Goal: Task Accomplishment & Management: Use online tool/utility

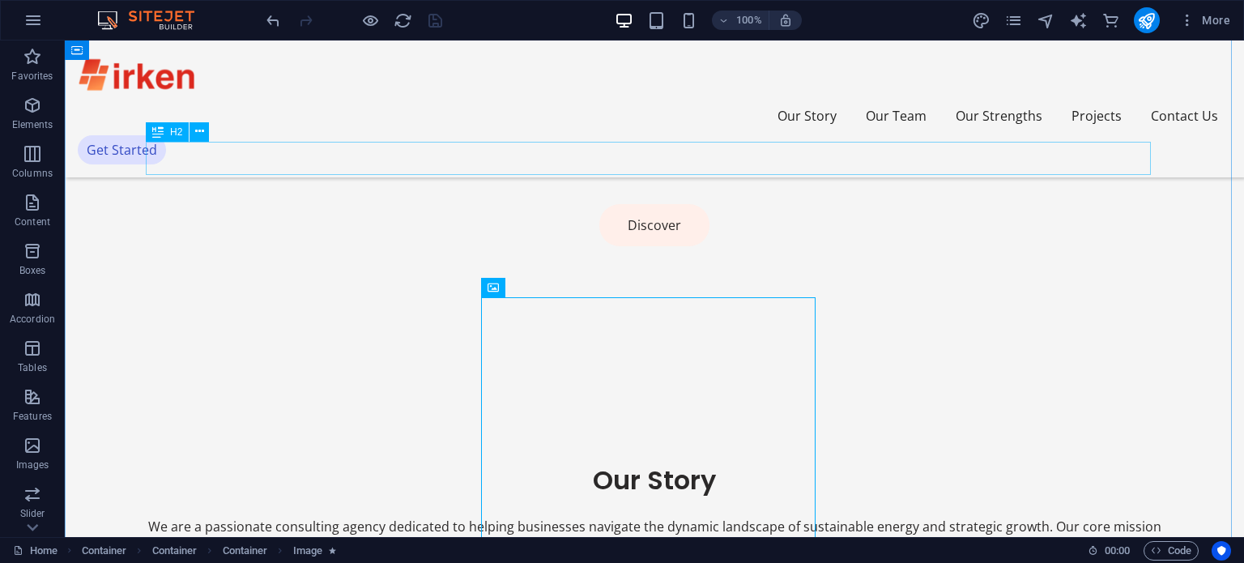
click at [640, 463] on div "Our Story" at bounding box center [654, 480] width 1017 height 34
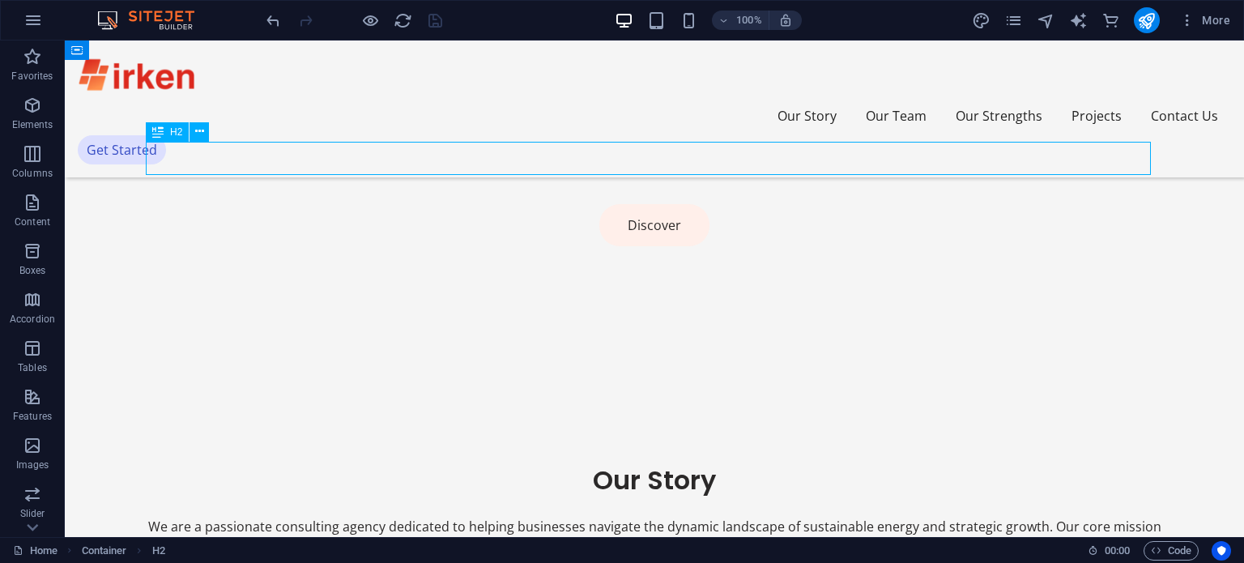
click at [640, 463] on div "Our Story" at bounding box center [654, 480] width 1017 height 34
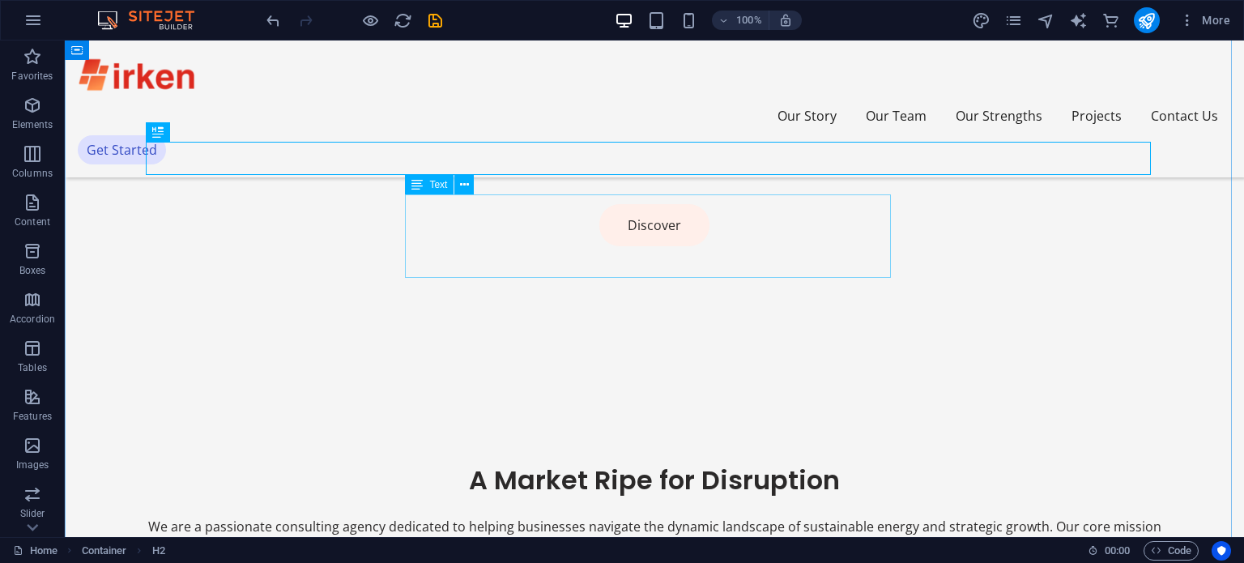
click at [644, 517] on div "We are a passionate consulting agency dedicated to helping businesses navigate …" at bounding box center [654, 537] width 1017 height 41
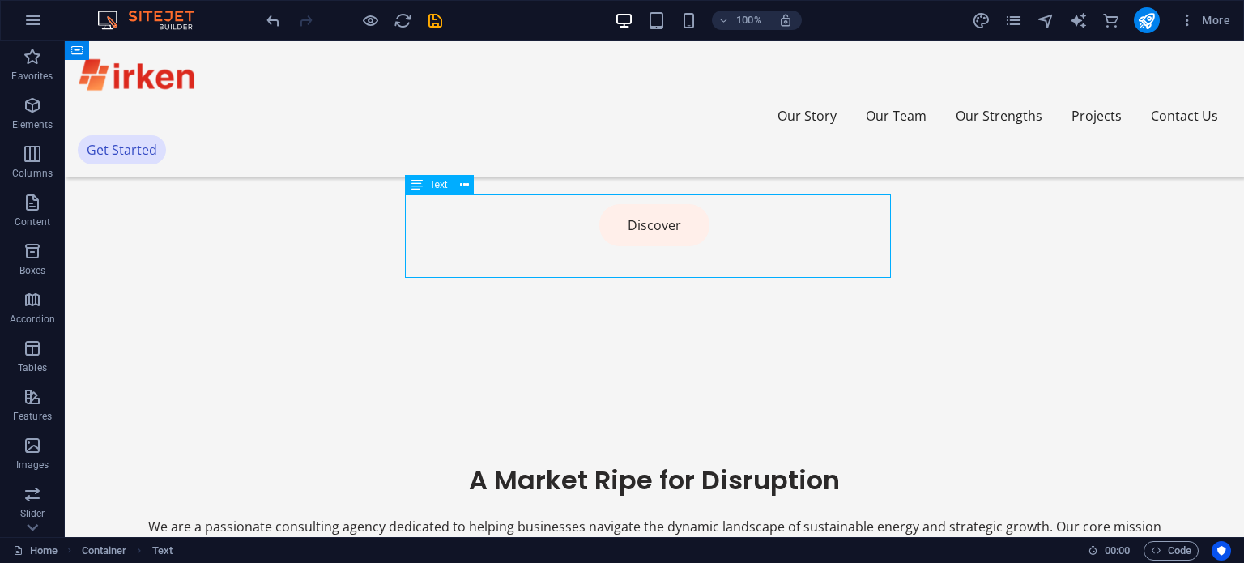
click at [644, 517] on div "We are a passionate consulting agency dedicated to helping businesses navigate …" at bounding box center [654, 537] width 1017 height 41
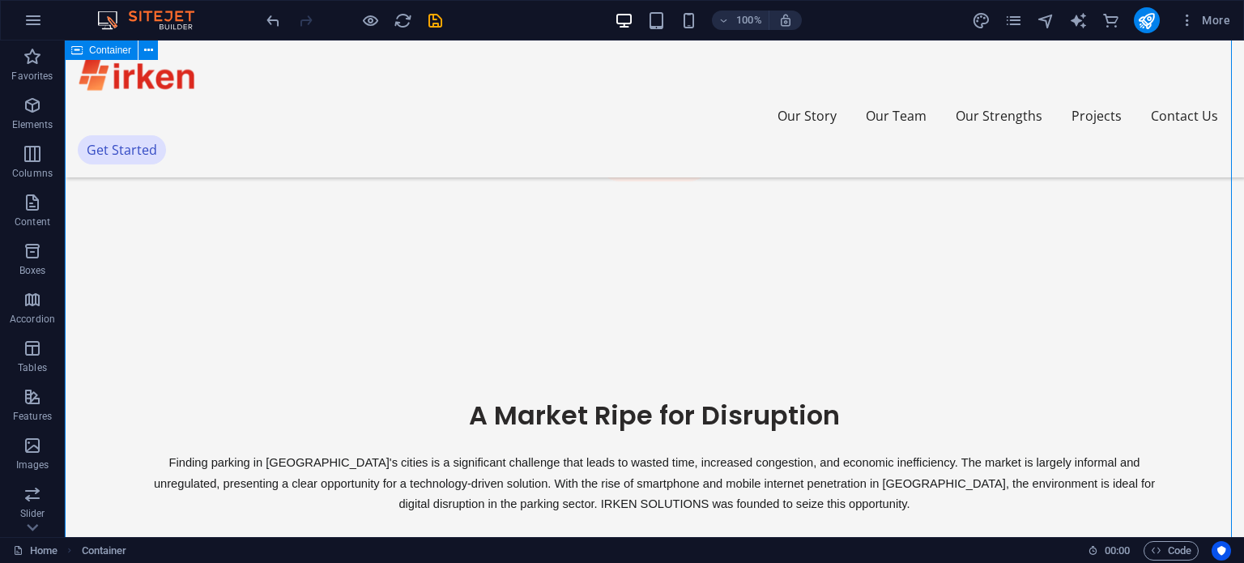
scroll to position [821, 0]
click at [624, 453] on div "Finding parking in [GEOGRAPHIC_DATA]'s cities is a significant challenge that l…" at bounding box center [654, 484] width 1017 height 62
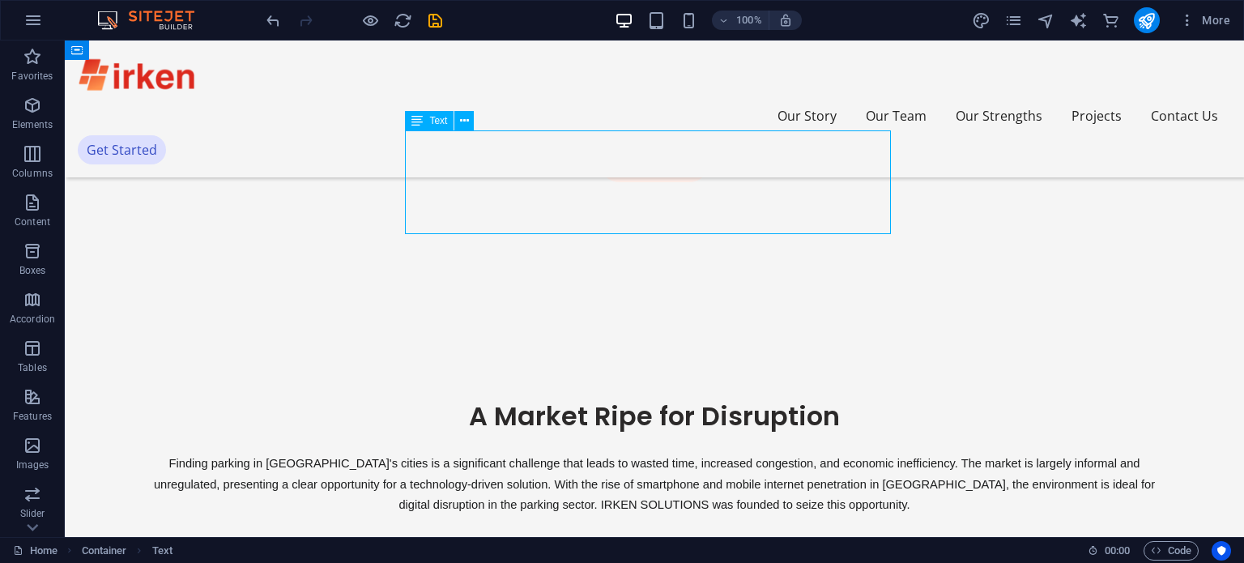
click at [674, 453] on div "Finding parking in [GEOGRAPHIC_DATA]'s cities is a significant challenge that l…" at bounding box center [654, 484] width 1017 height 62
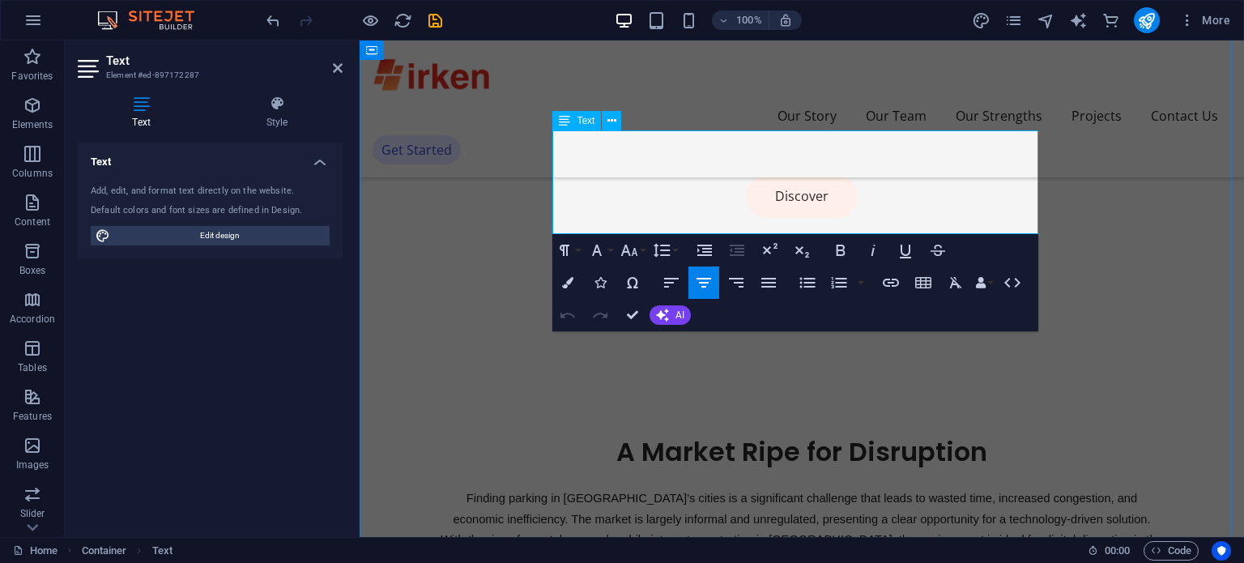
click at [831, 492] on span "Finding parking in [GEOGRAPHIC_DATA]'s cities is a significant challenge that l…" at bounding box center [804, 529] width 726 height 75
click at [832, 492] on span "Finding parking in [GEOGRAPHIC_DATA]'s cities is a significant challenge that l…" at bounding box center [804, 529] width 726 height 75
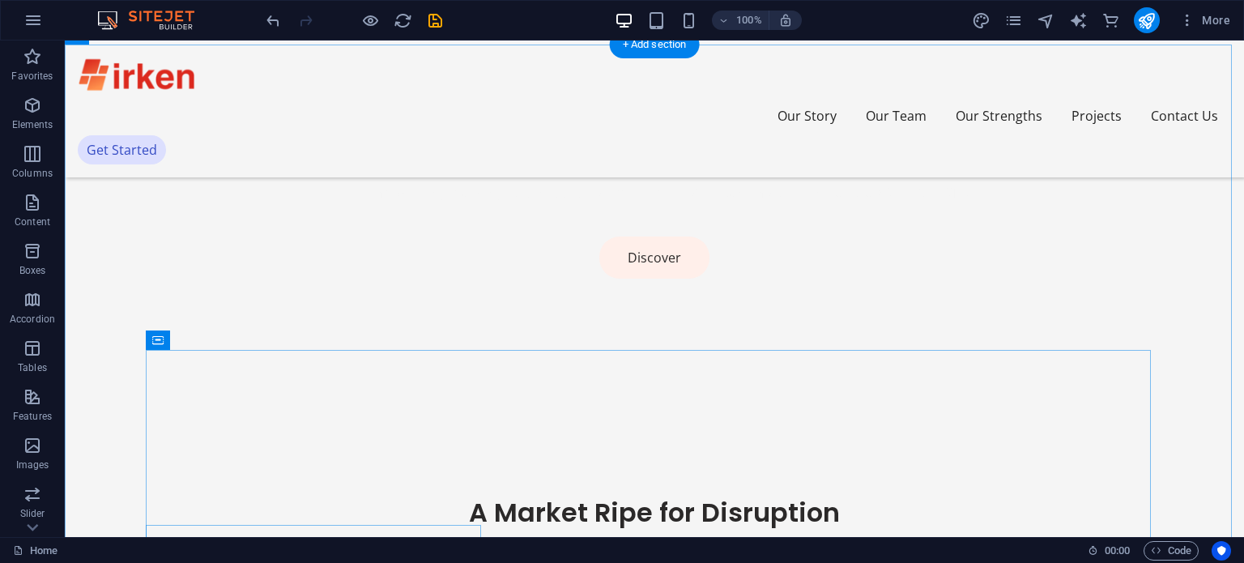
scroll to position [724, 0]
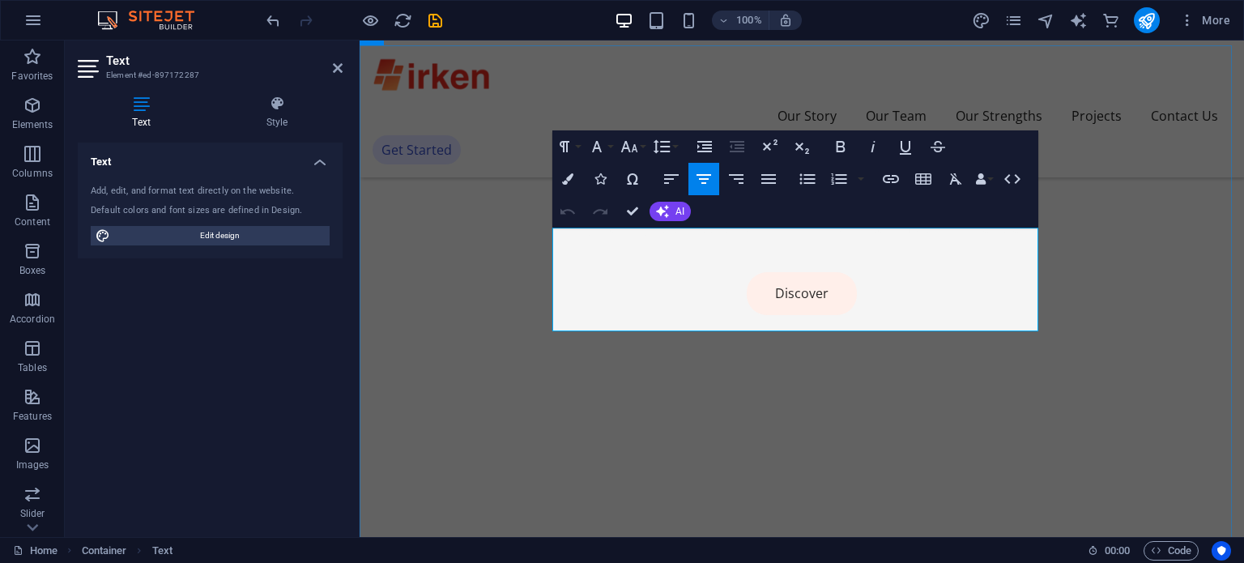
click at [606, 146] on icon "button" at bounding box center [596, 146] width 19 height 19
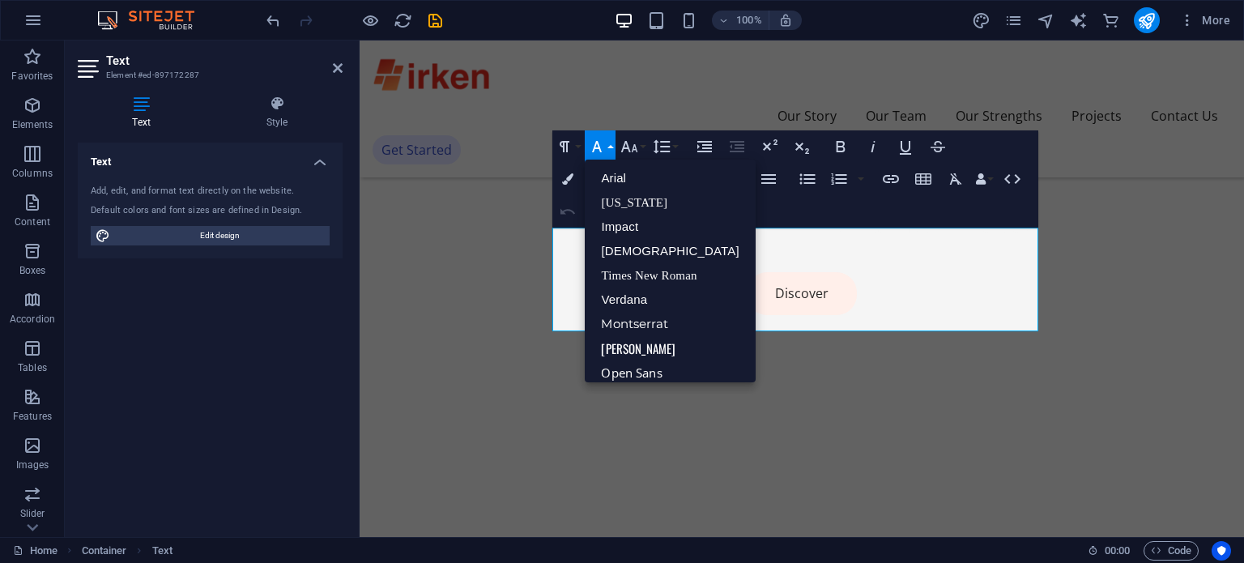
click at [606, 146] on icon "button" at bounding box center [596, 146] width 19 height 19
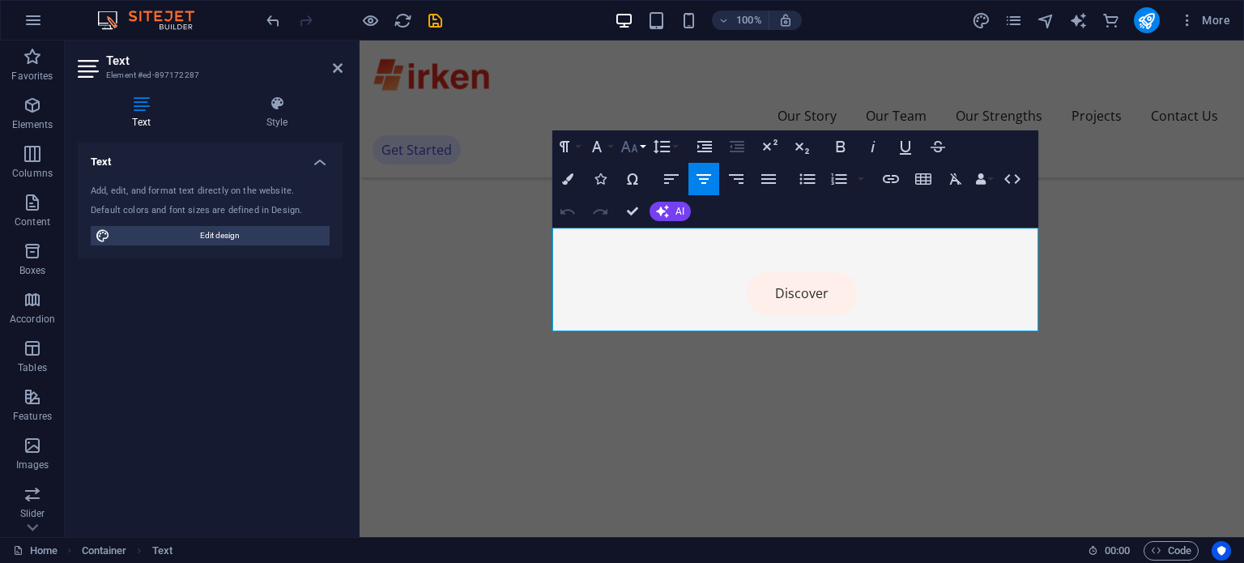
click at [637, 145] on icon "button" at bounding box center [629, 146] width 19 height 19
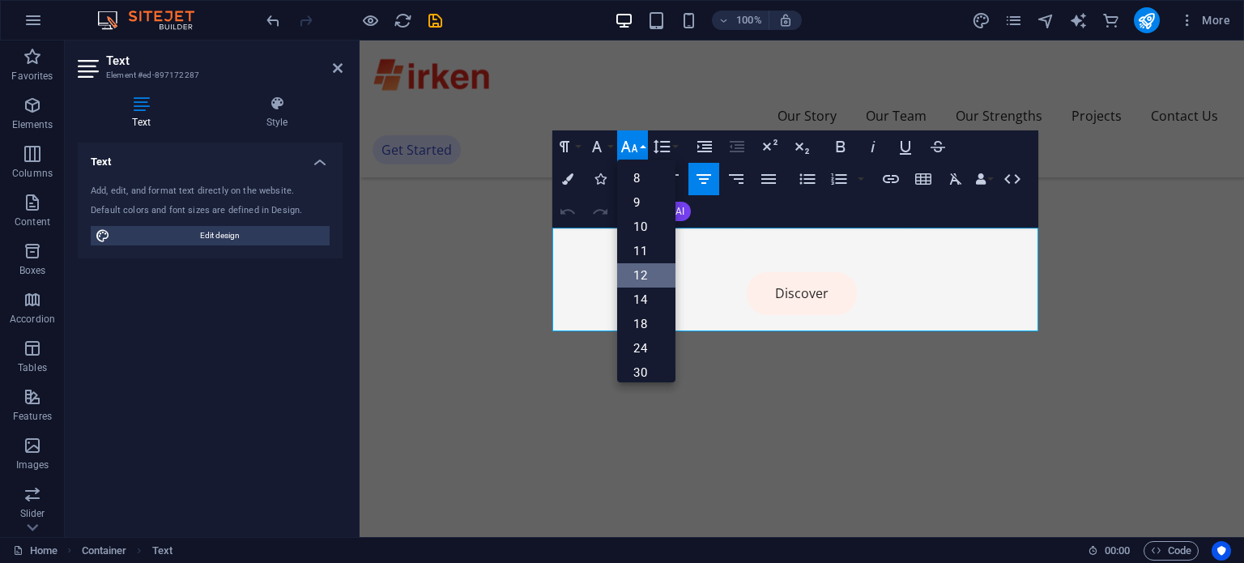
click at [629, 266] on link "12" at bounding box center [646, 275] width 58 height 24
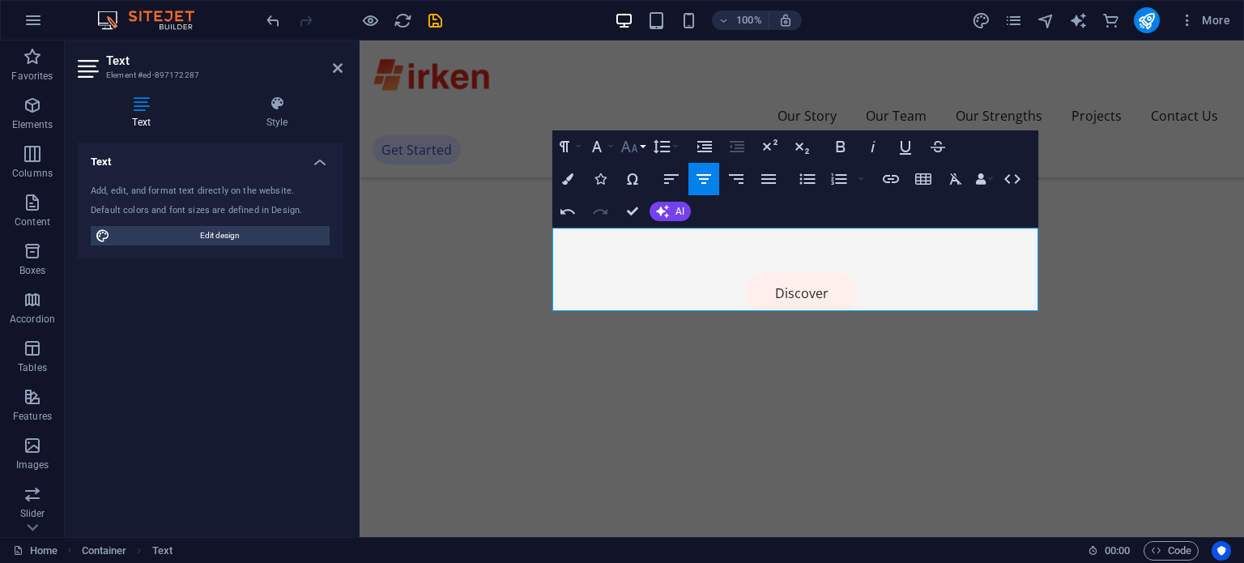
click at [637, 150] on icon "button" at bounding box center [629, 146] width 19 height 19
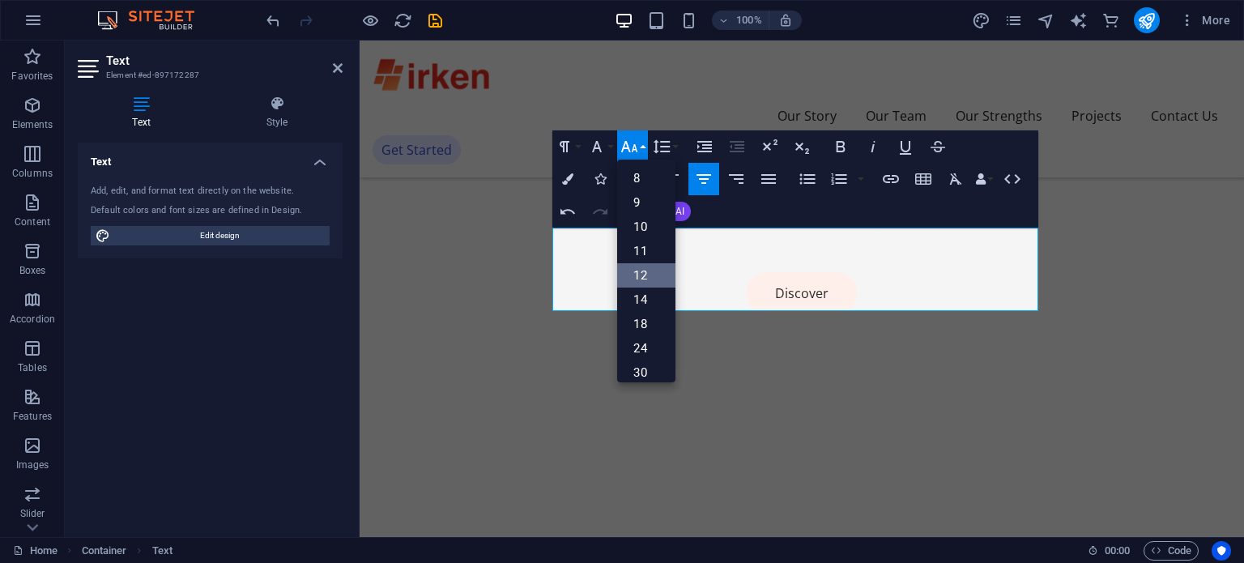
scroll to position [116, 0]
click at [642, 214] on link "18" at bounding box center [646, 208] width 58 height 24
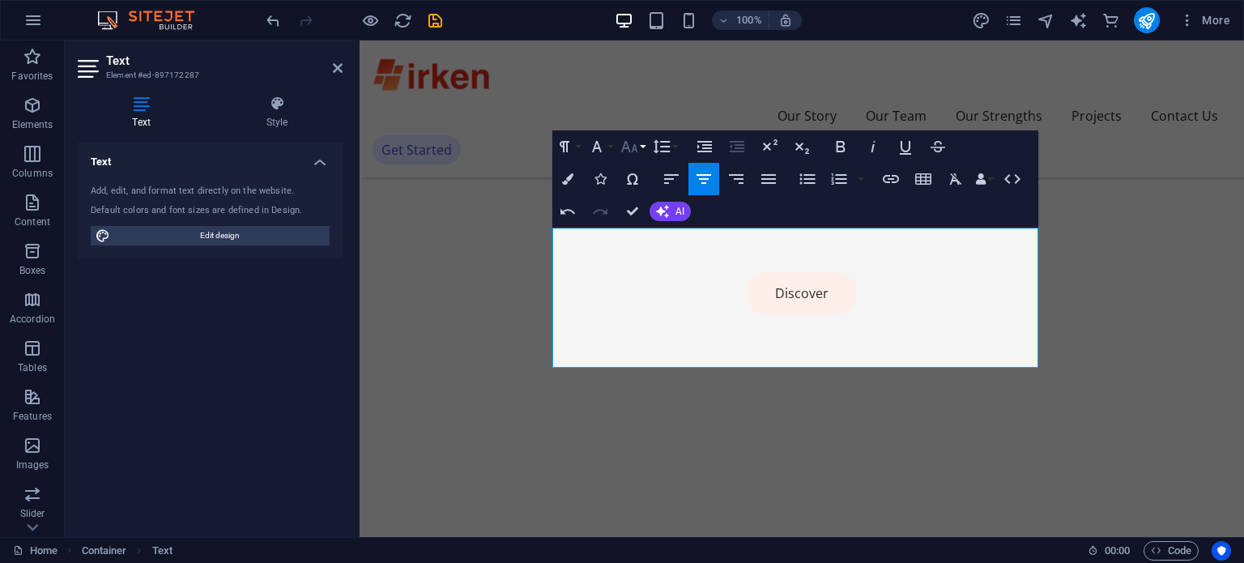
click at [637, 151] on icon "button" at bounding box center [629, 146] width 19 height 19
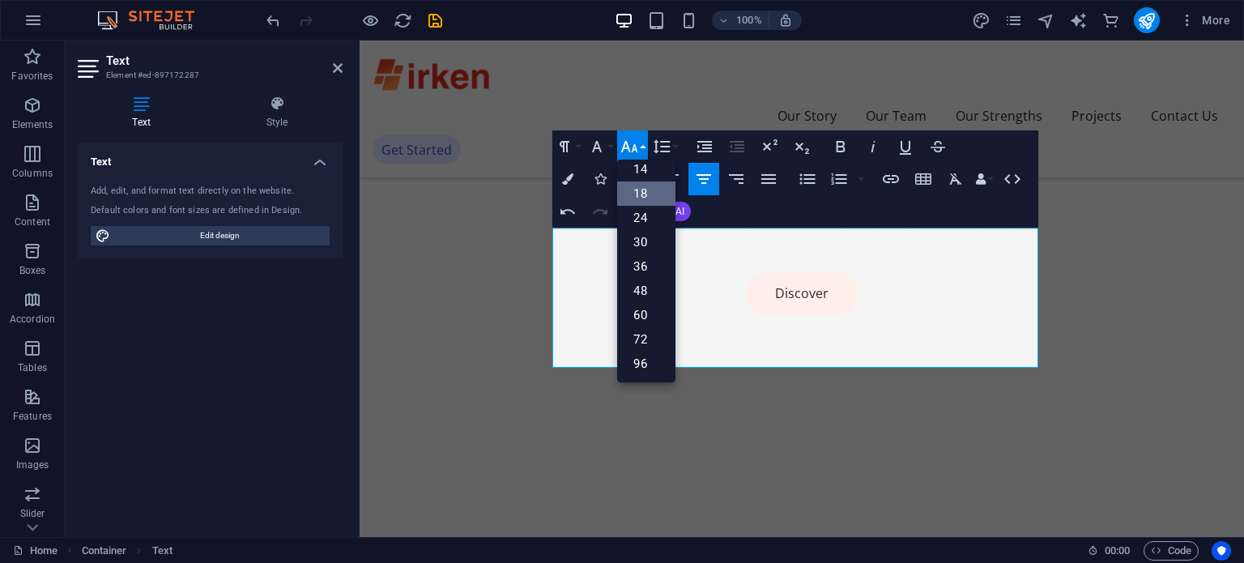
scroll to position [130, 0]
click at [646, 174] on link "14" at bounding box center [646, 170] width 58 height 24
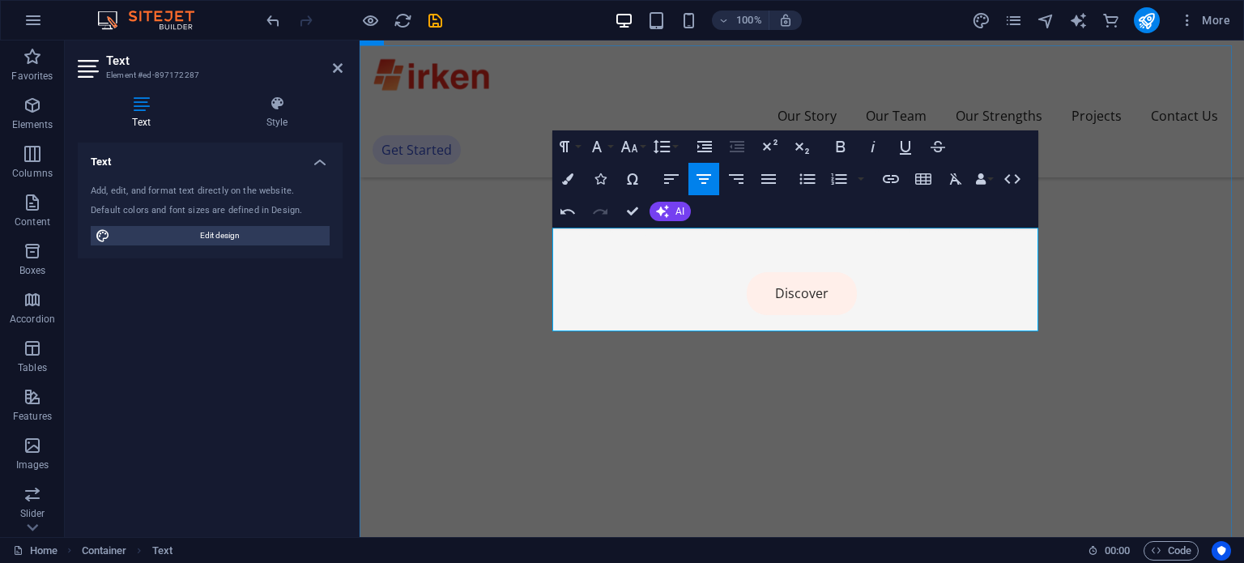
click at [641, 152] on button "Font Size" at bounding box center [632, 146] width 31 height 32
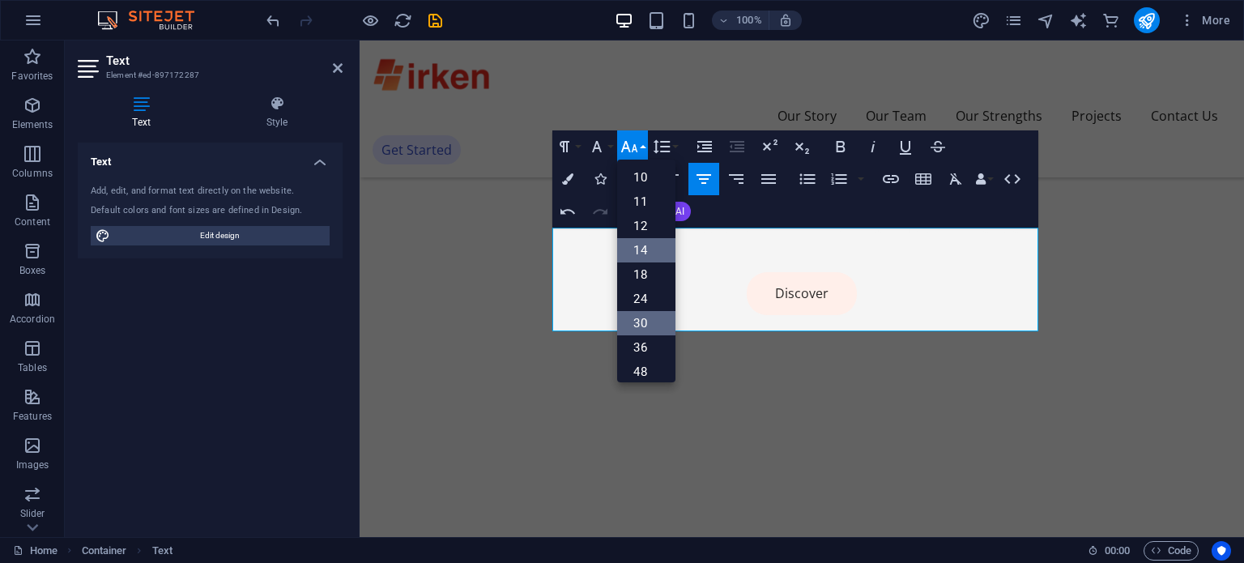
scroll to position [49, 0]
click at [648, 268] on link "18" at bounding box center [646, 275] width 58 height 24
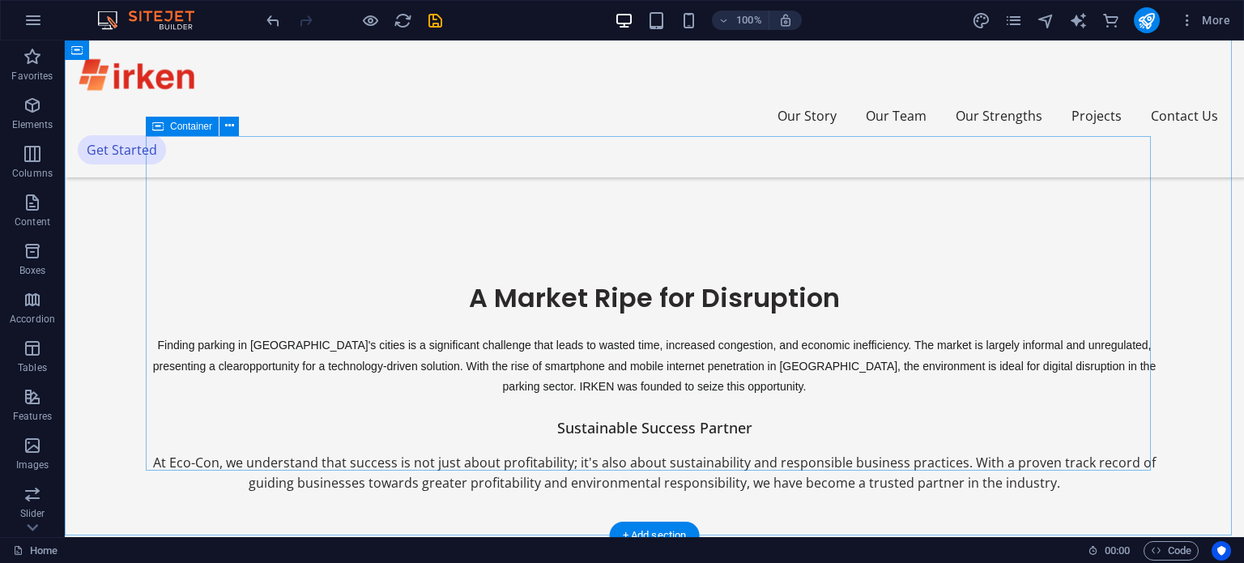
scroll to position [763, 0]
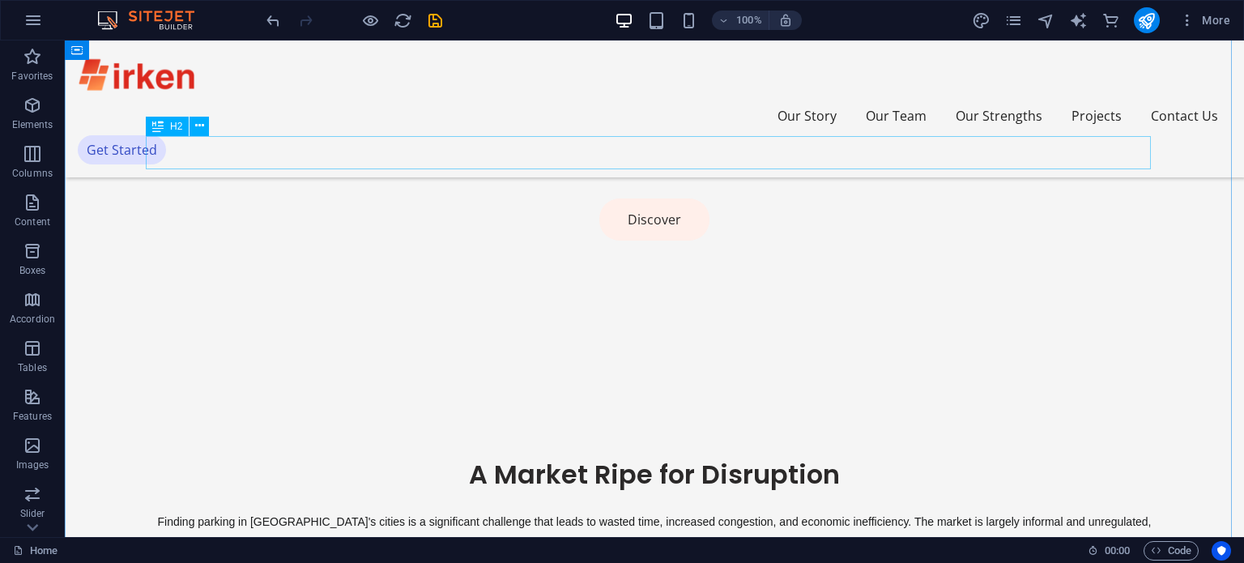
click at [492, 458] on div "A Market Ripe for Disruption" at bounding box center [654, 475] width 1017 height 34
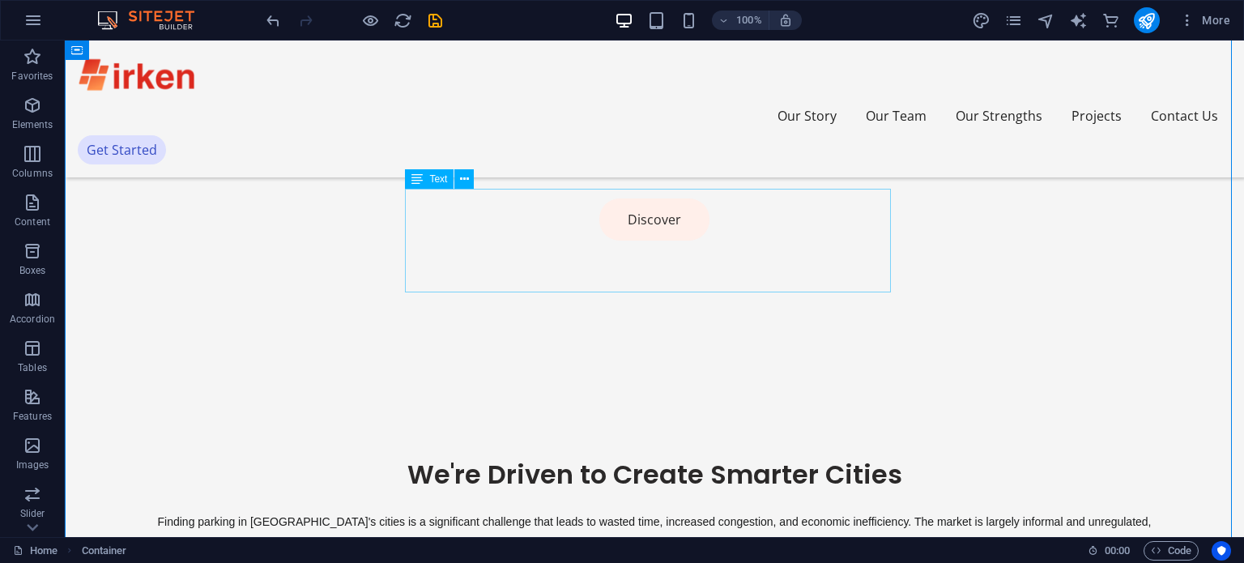
click at [632, 511] on div "Finding parking in [GEOGRAPHIC_DATA]'s cities is a significant challenge that l…" at bounding box center [654, 542] width 1017 height 62
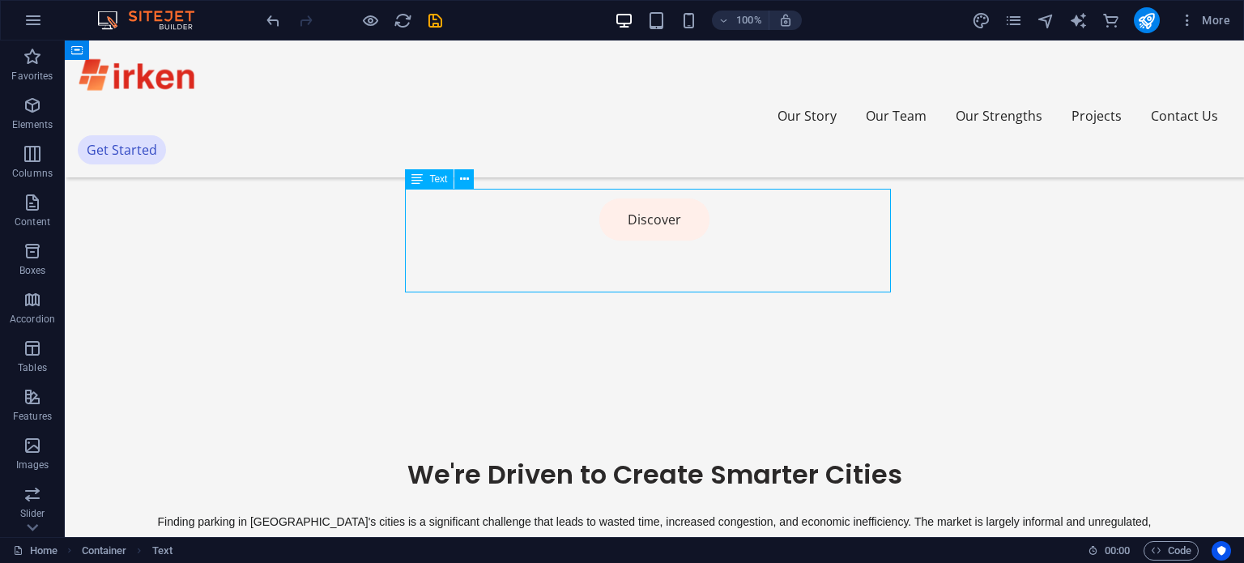
click at [632, 511] on div "Finding parking in [GEOGRAPHIC_DATA]'s cities is a significant challenge that l…" at bounding box center [654, 542] width 1017 height 62
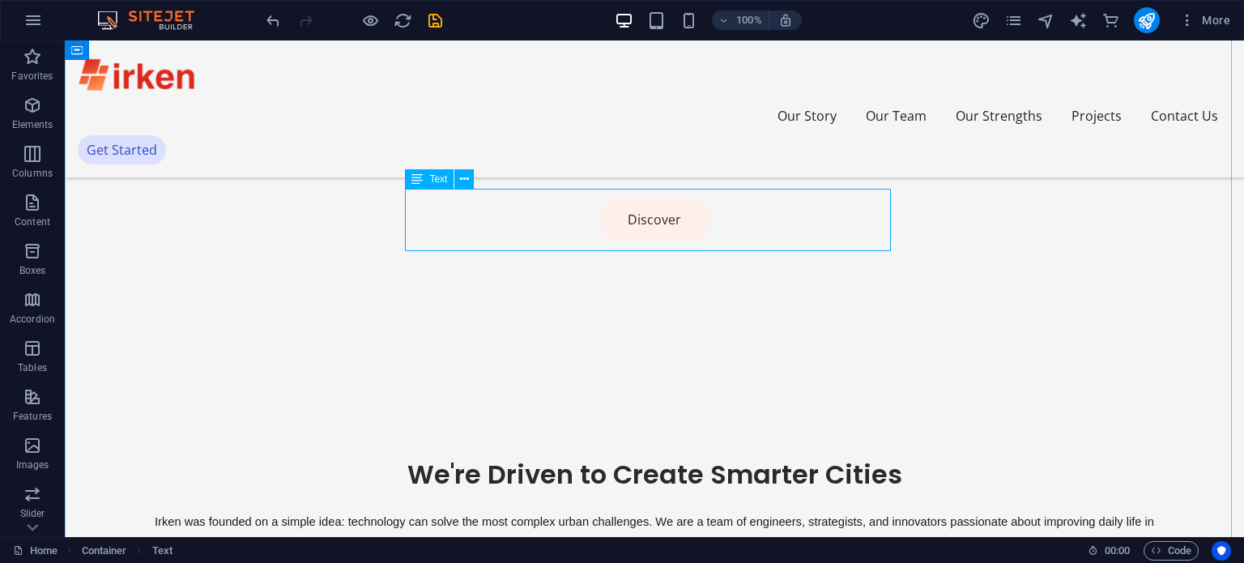
click at [841, 511] on div "Irken was founded on a simple idea: technology can solve the most complex urban…" at bounding box center [654, 531] width 1017 height 41
click at [846, 511] on div "Irken was founded on a simple idea: technology can solve the most complex urban…" at bounding box center [654, 531] width 1017 height 41
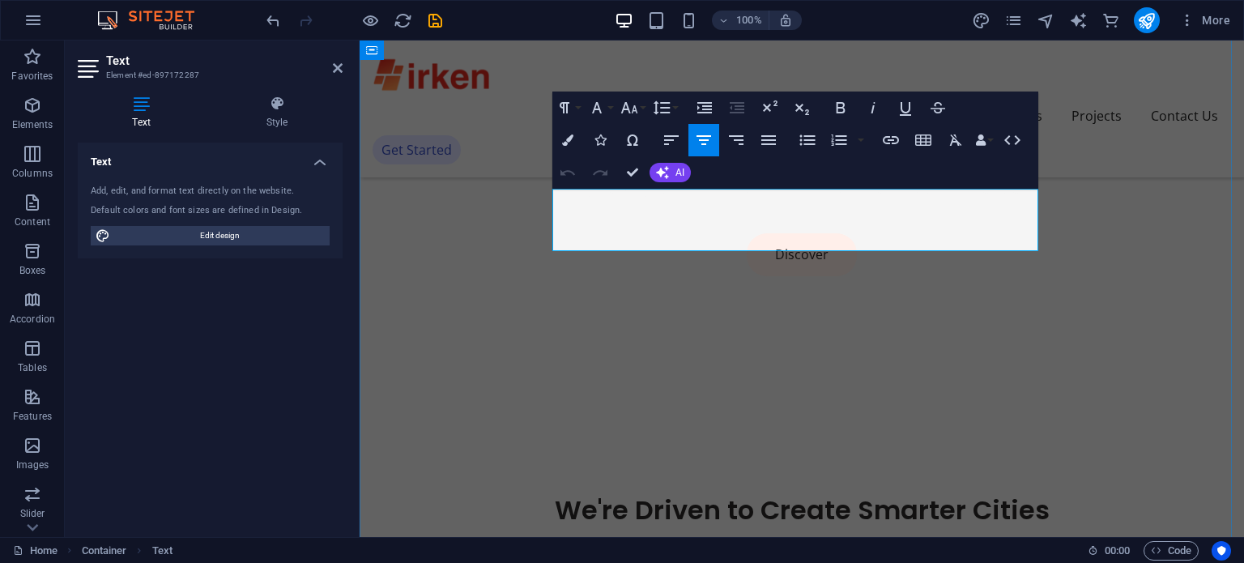
click at [987, 546] on p "Irken was founded on a simple idea: technology can solve the most complex urban…" at bounding box center [802, 566] width 722 height 41
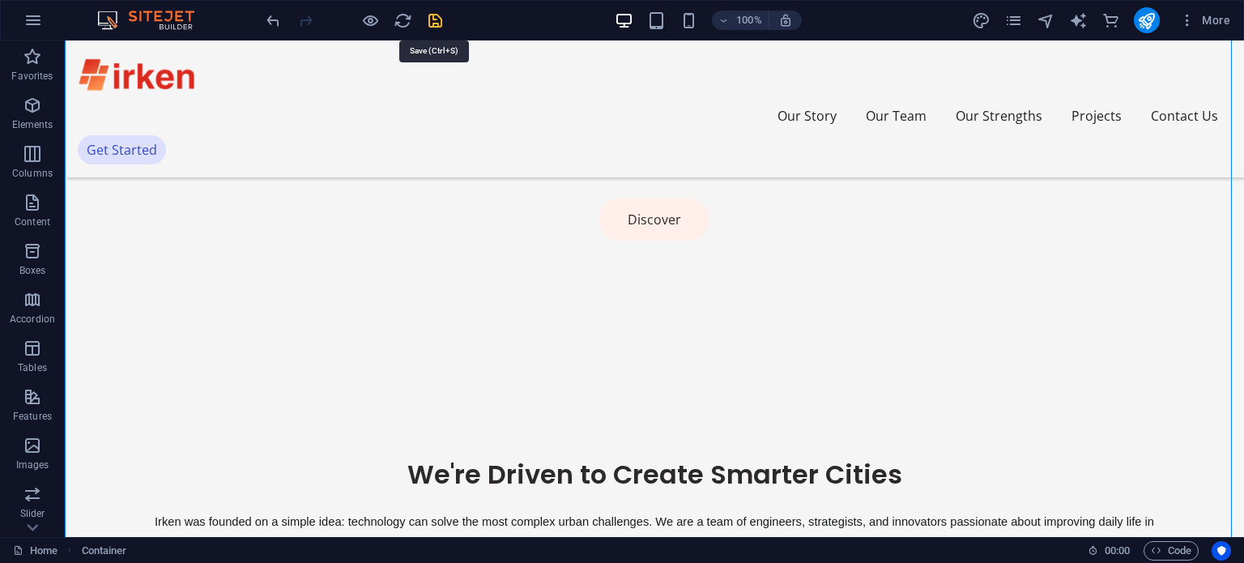
click at [430, 16] on icon "save" at bounding box center [435, 20] width 19 height 19
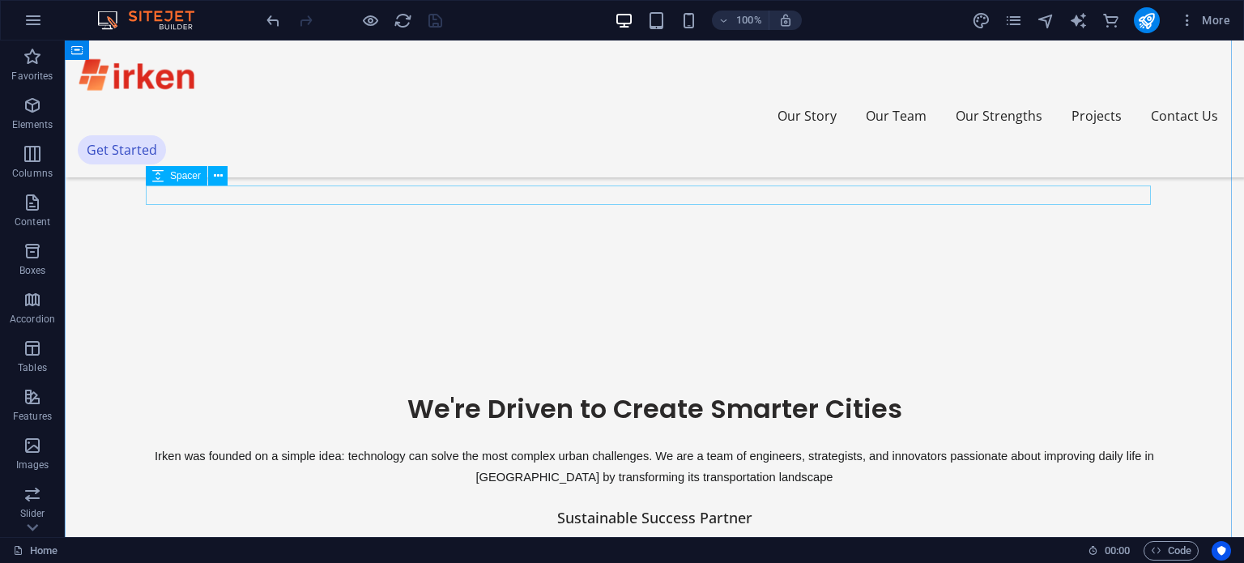
scroll to position [828, 0]
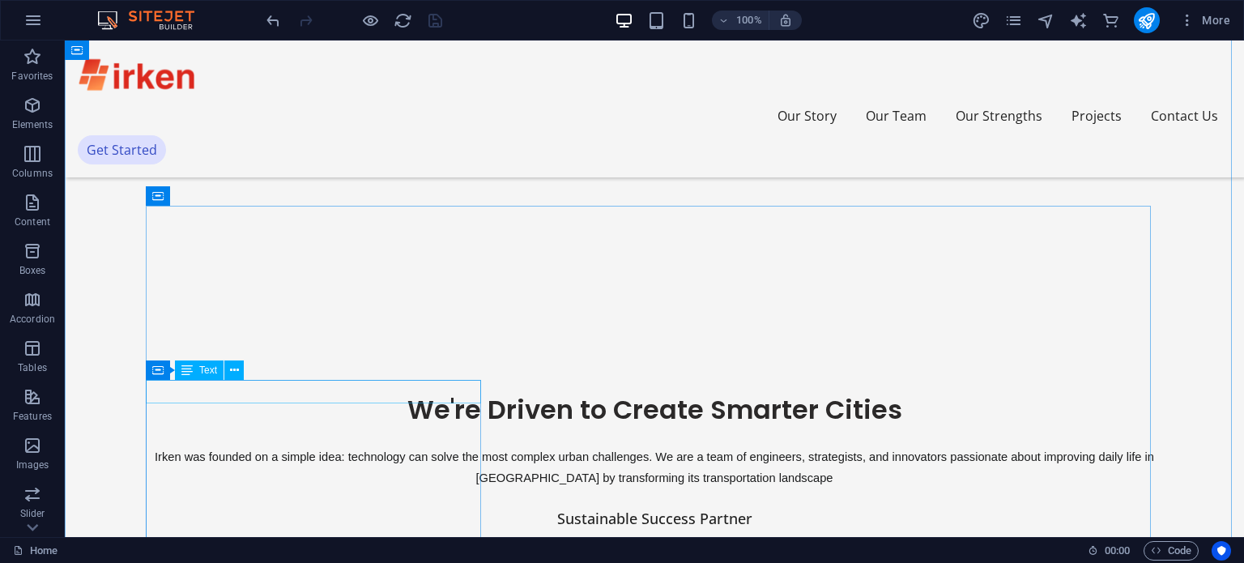
click at [277, 507] on div "Sustainable Success Partner" at bounding box center [654, 518] width 1017 height 23
click at [279, 507] on div "Sustainable Success Partner" at bounding box center [654, 518] width 1017 height 23
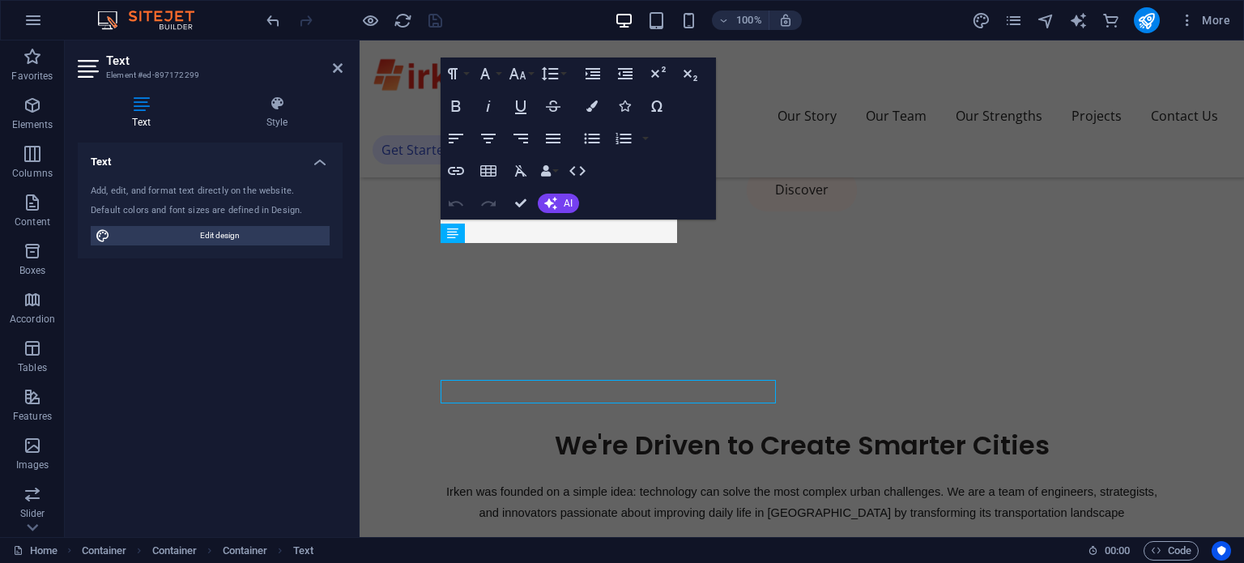
click at [279, 386] on div "Text Add, edit, and format text directly on the website. Default colors and fon…" at bounding box center [210, 333] width 265 height 381
click at [705, 543] on span "Sustainable Success Partner" at bounding box center [802, 552] width 195 height 19
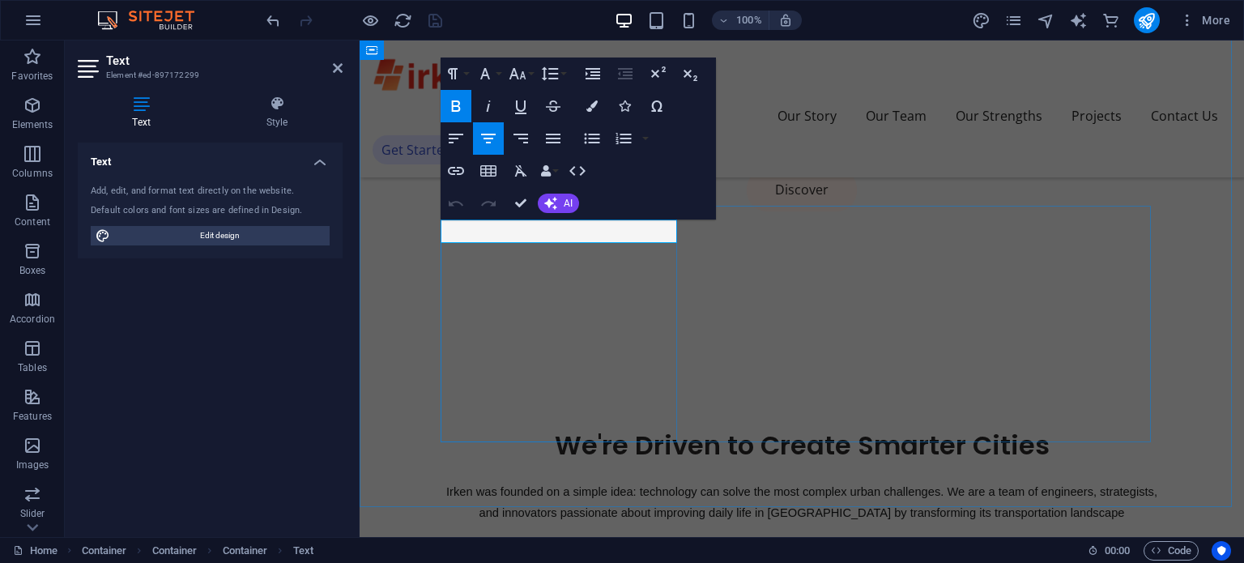
click at [705, 543] on span "Sustainable Success Partner" at bounding box center [802, 552] width 195 height 19
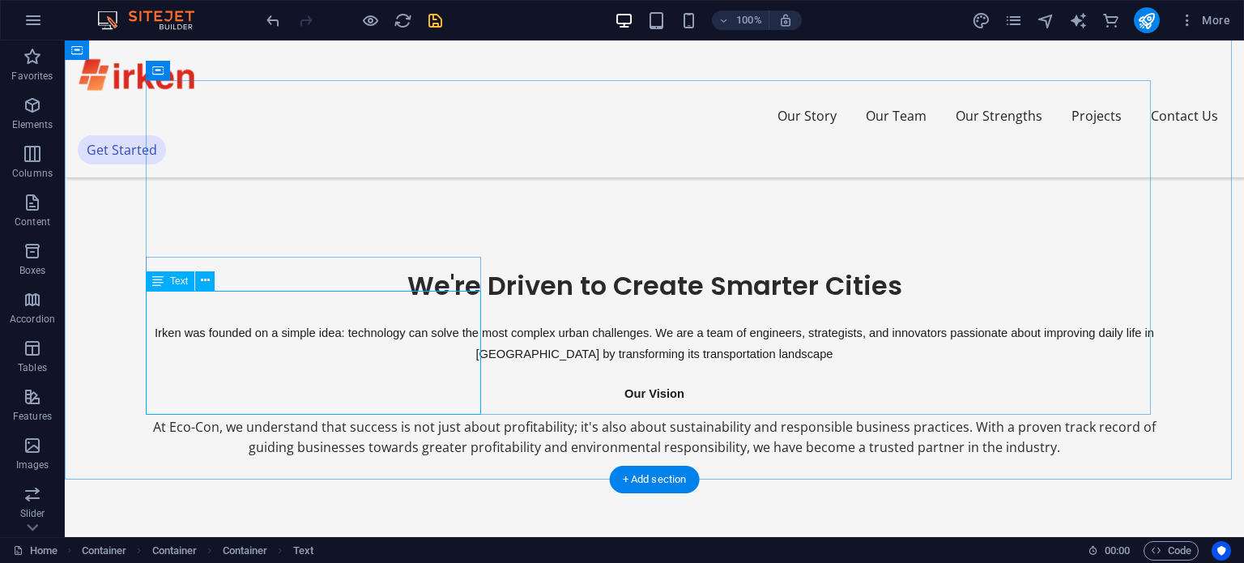
scroll to position [956, 0]
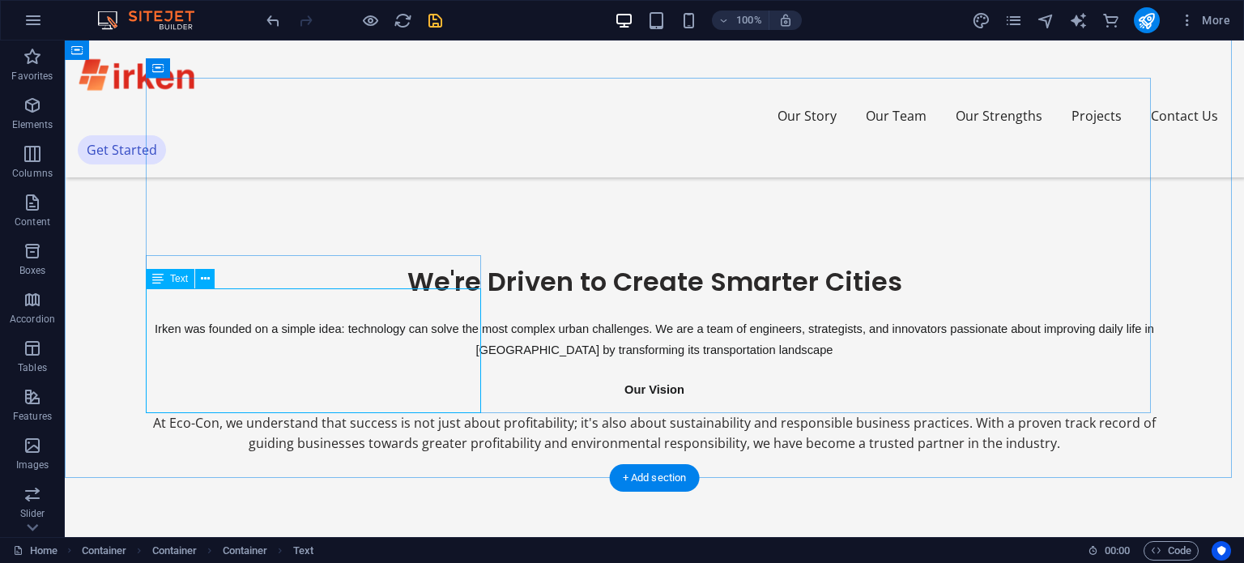
click at [224, 413] on div "At Eco-Con, we understand that success is not just about profitability; it's al…" at bounding box center [654, 433] width 1017 height 41
click at [269, 413] on div "At Eco-Con, we understand that success is not just about profitability; it's al…" at bounding box center [654, 433] width 1017 height 41
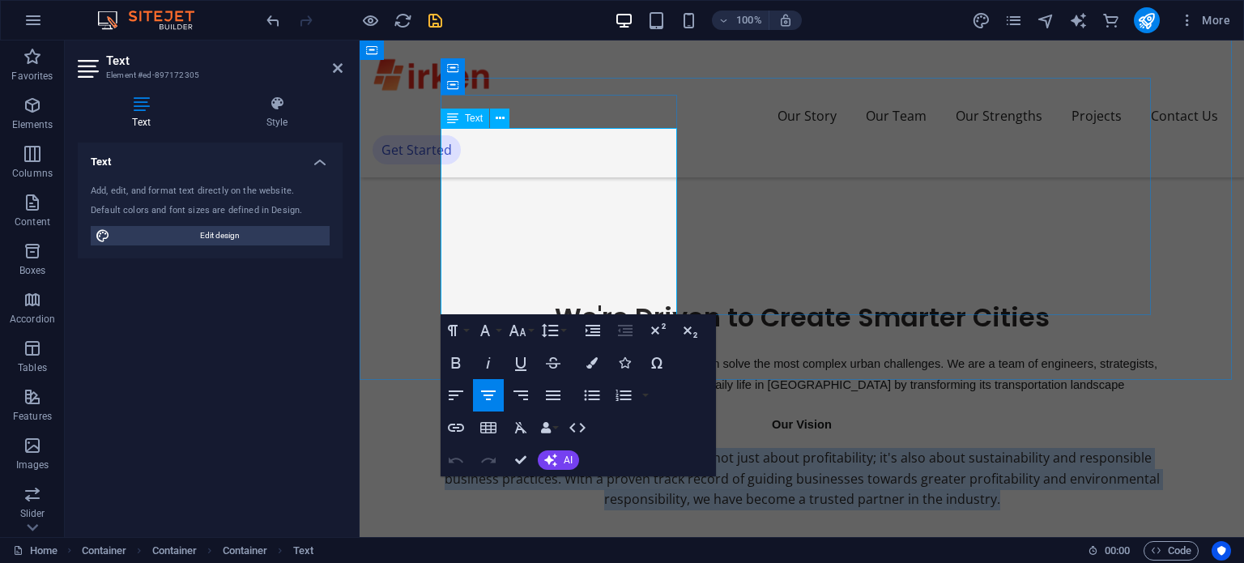
drag, startPoint x: 667, startPoint y: 304, endPoint x: 458, endPoint y: 139, distance: 267.0
click at [458, 448] on p "At Eco-Con, we understand that success is not just about profitability; it's al…" at bounding box center [802, 479] width 722 height 62
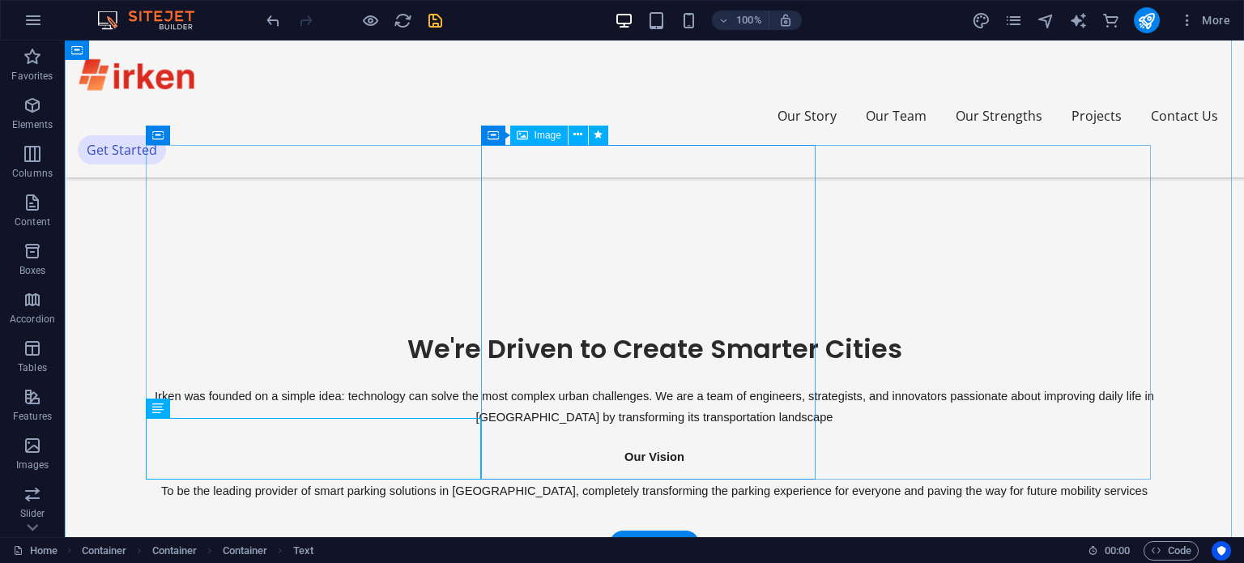
scroll to position [893, 0]
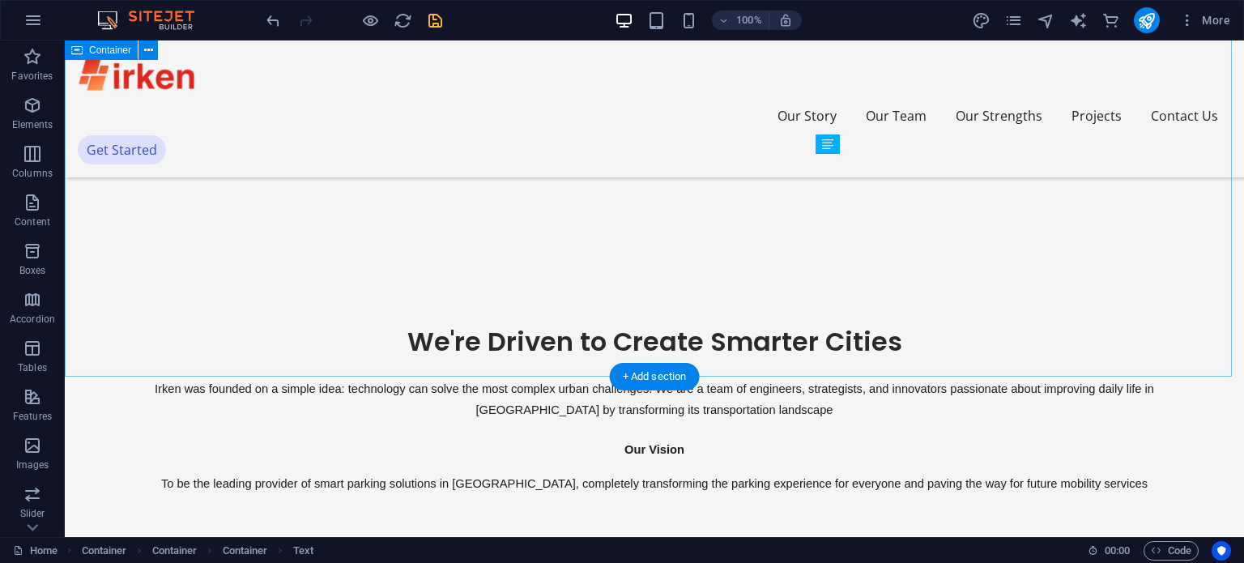
scroll to position [1056, 0]
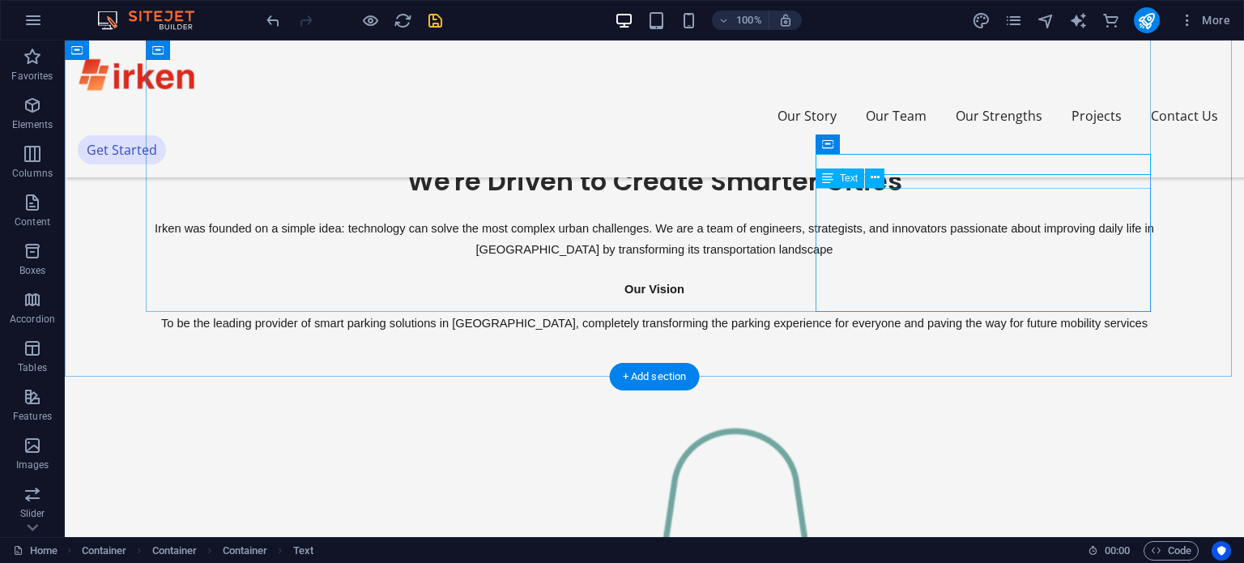
drag, startPoint x: 933, startPoint y: 251, endPoint x: 638, endPoint y: 250, distance: 294.8
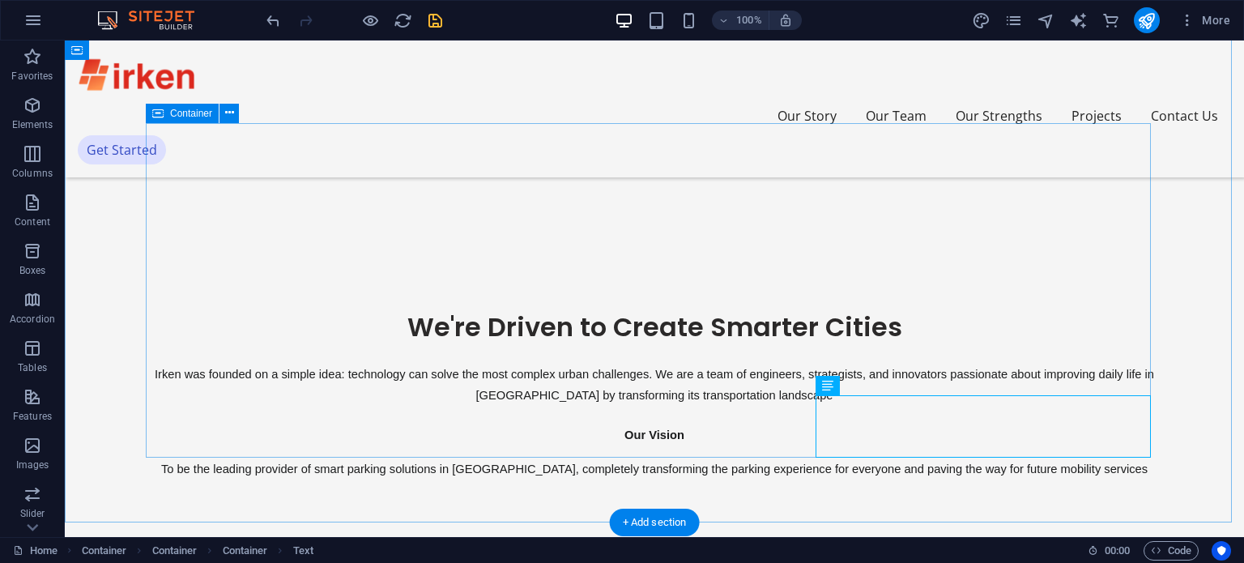
scroll to position [910, 0]
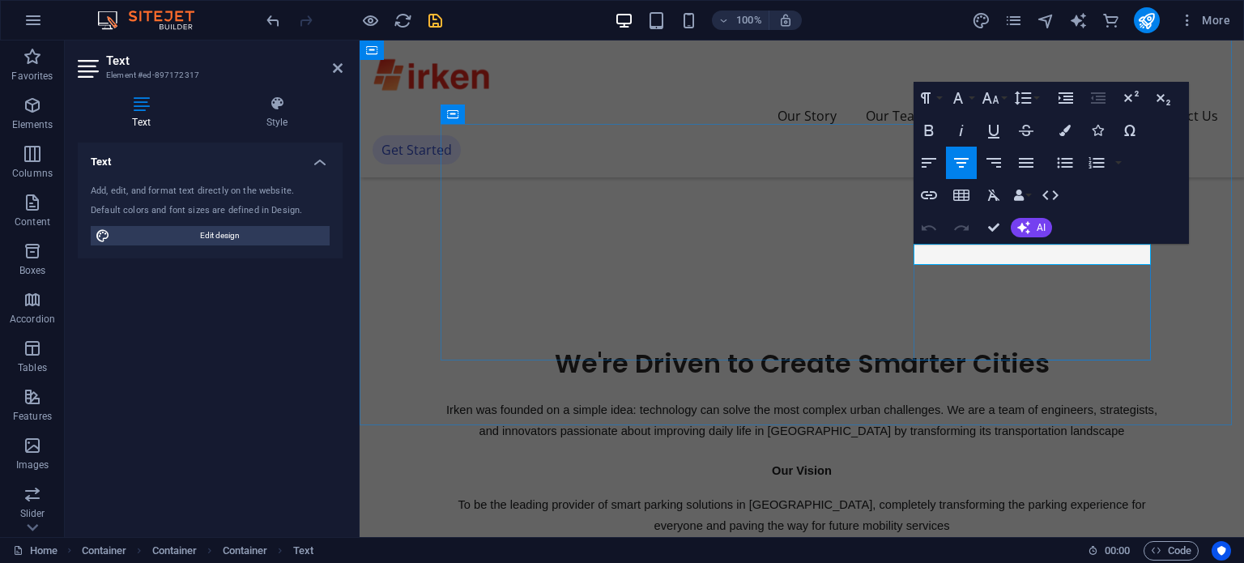
click at [285, 103] on icon at bounding box center [276, 104] width 131 height 16
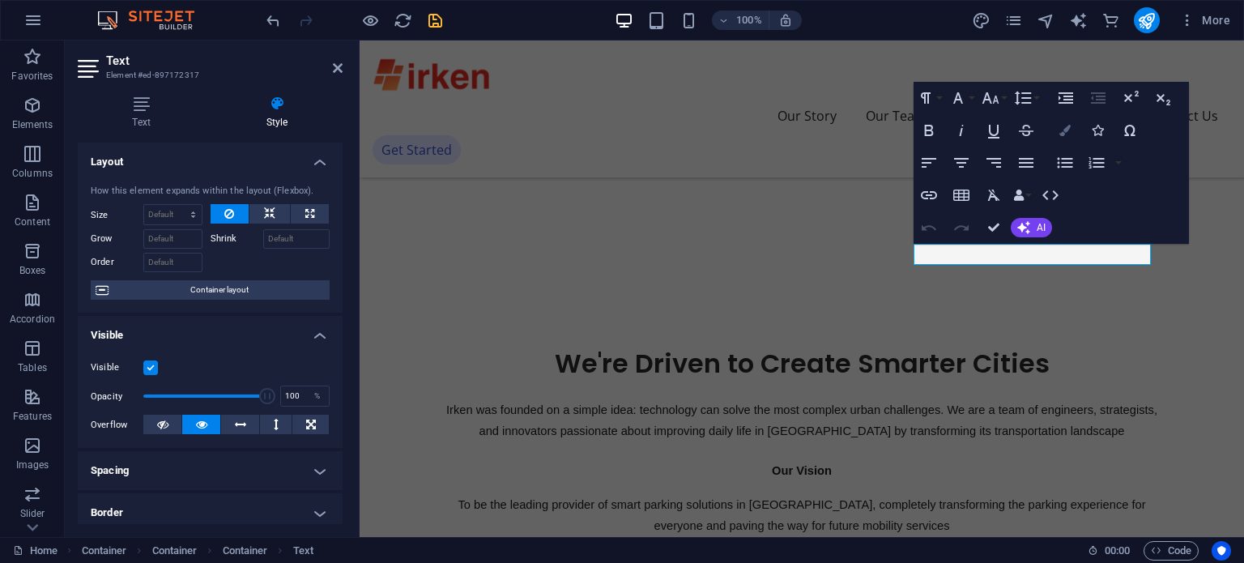
click at [1063, 121] on button "Colors" at bounding box center [1065, 130] width 31 height 32
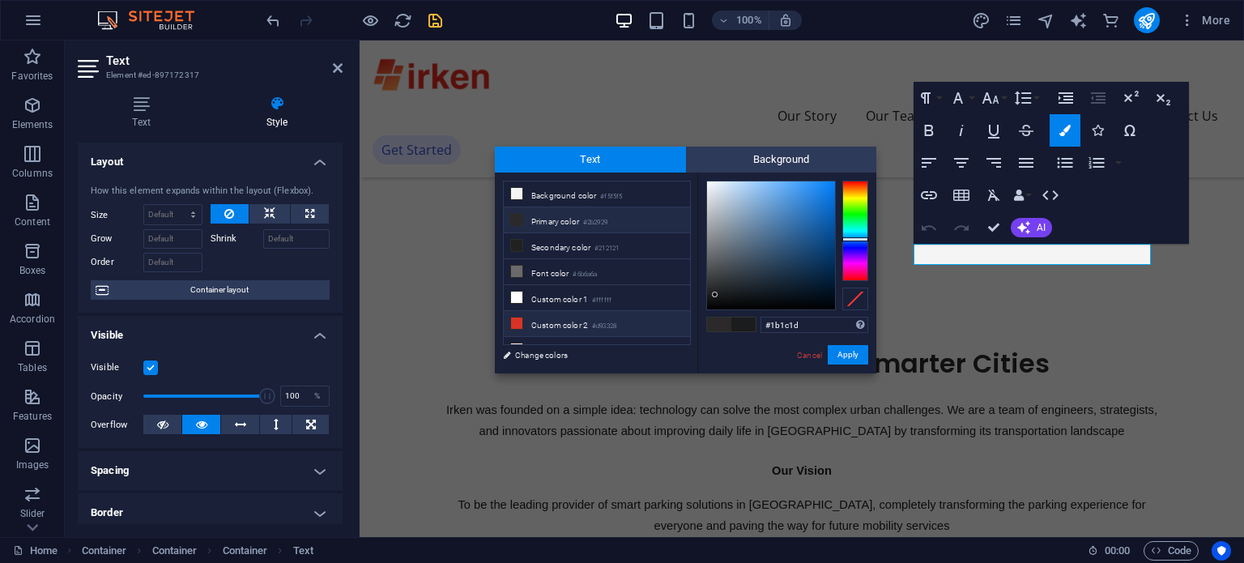
click at [573, 322] on li "Custom color 2 #d93328" at bounding box center [597, 324] width 186 height 26
type input "#d93328"
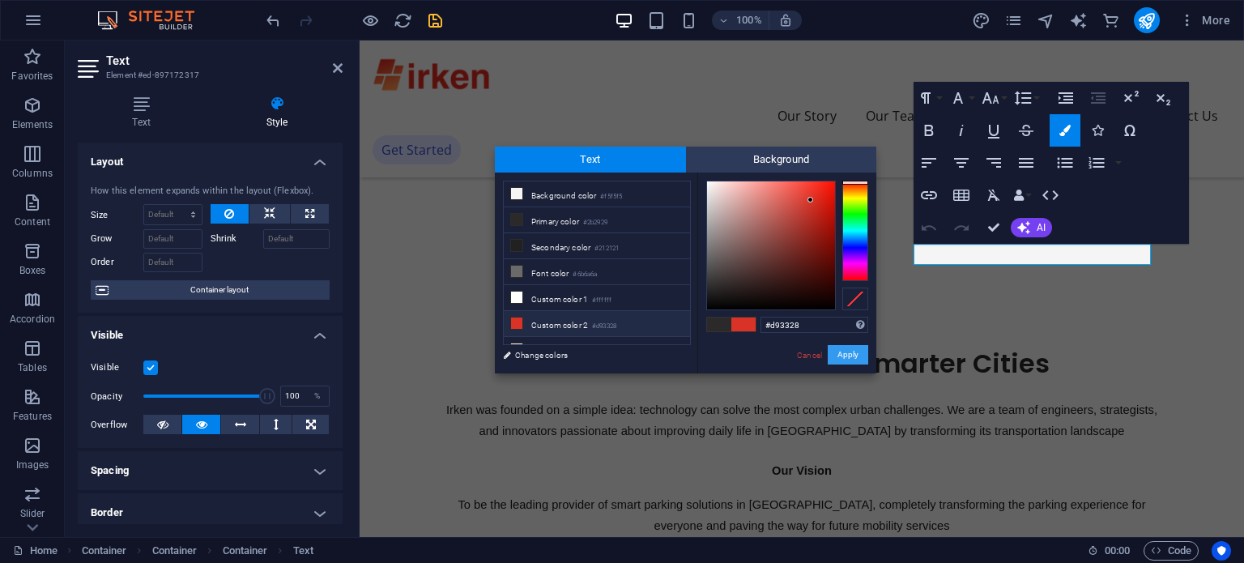
click at [854, 352] on button "Apply" at bounding box center [848, 354] width 40 height 19
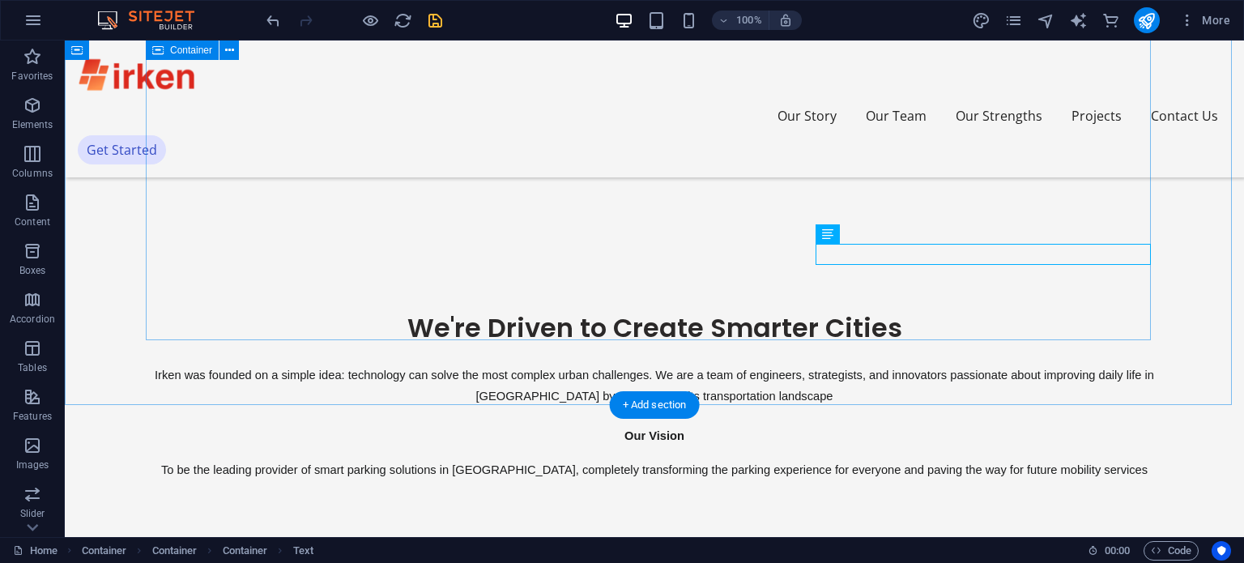
scroll to position [1029, 0]
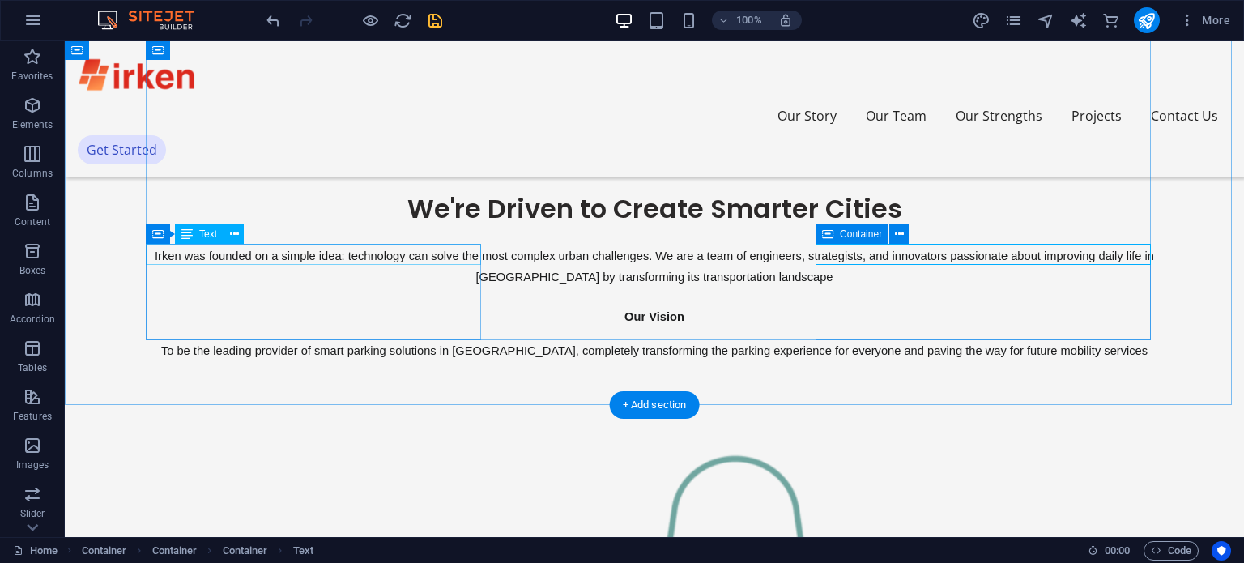
click at [309, 306] on div "Our Vision" at bounding box center [654, 316] width 1017 height 21
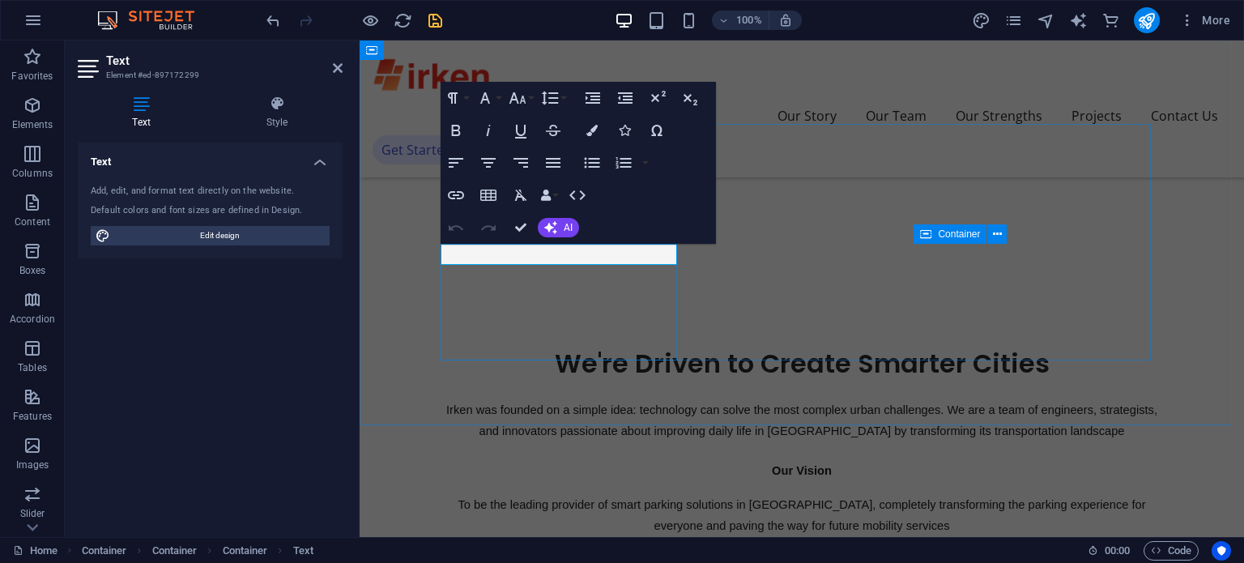
click at [772, 464] on span "Our Vision" at bounding box center [802, 470] width 60 height 13
click at [594, 129] on icon "button" at bounding box center [591, 130] width 11 height 11
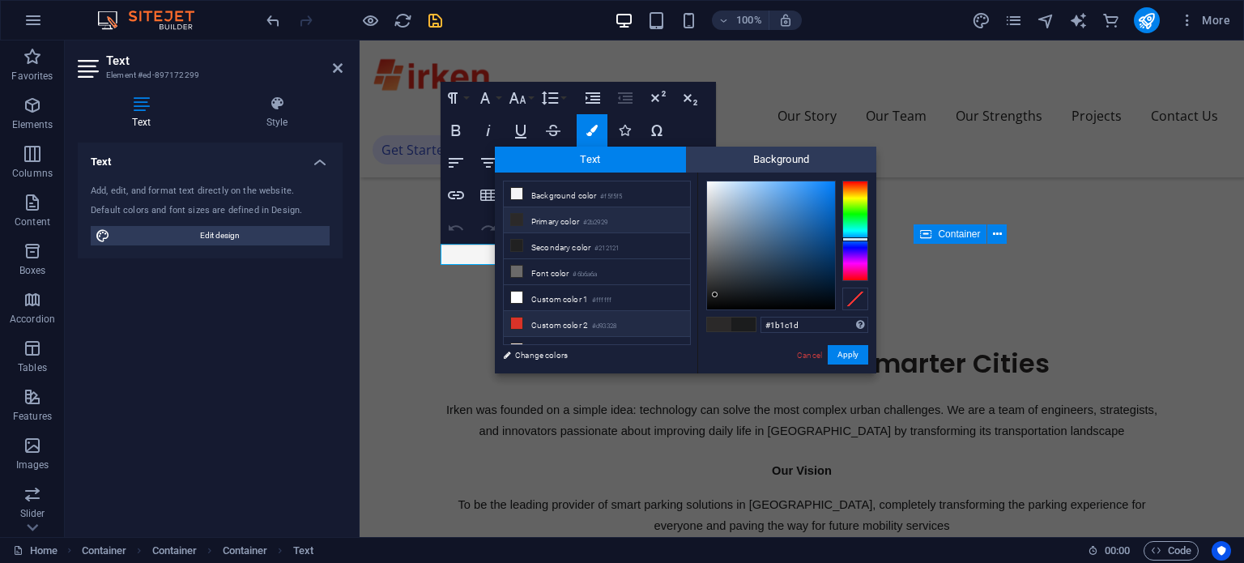
click at [560, 317] on li "Custom color 2 #d93328" at bounding box center [597, 324] width 186 height 26
type input "#d93328"
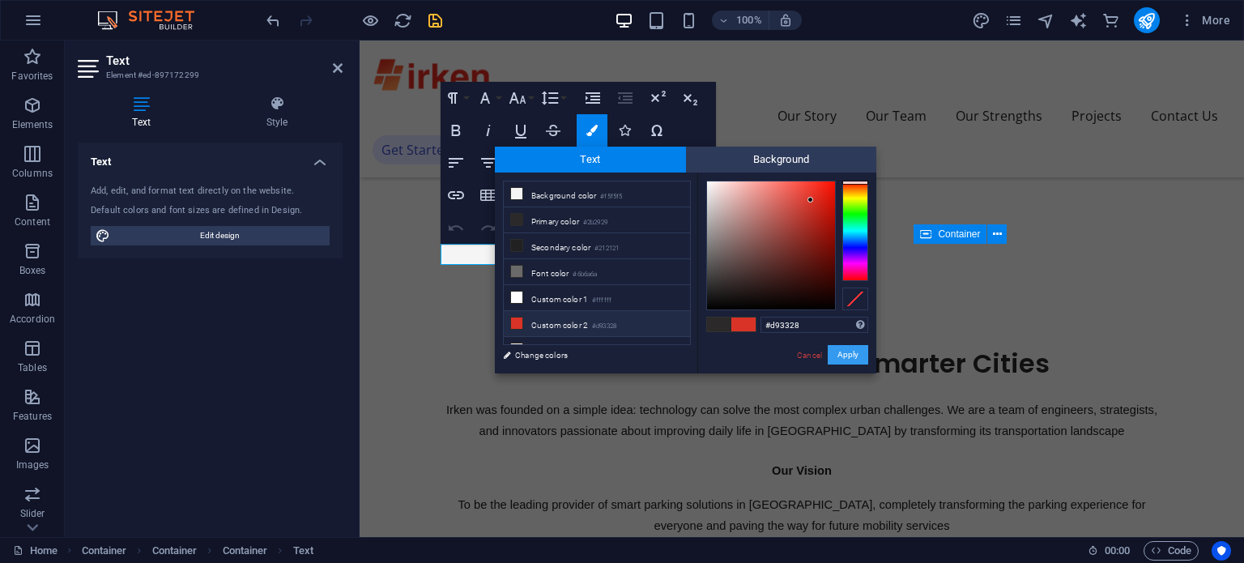
click at [846, 356] on button "Apply" at bounding box center [848, 354] width 40 height 19
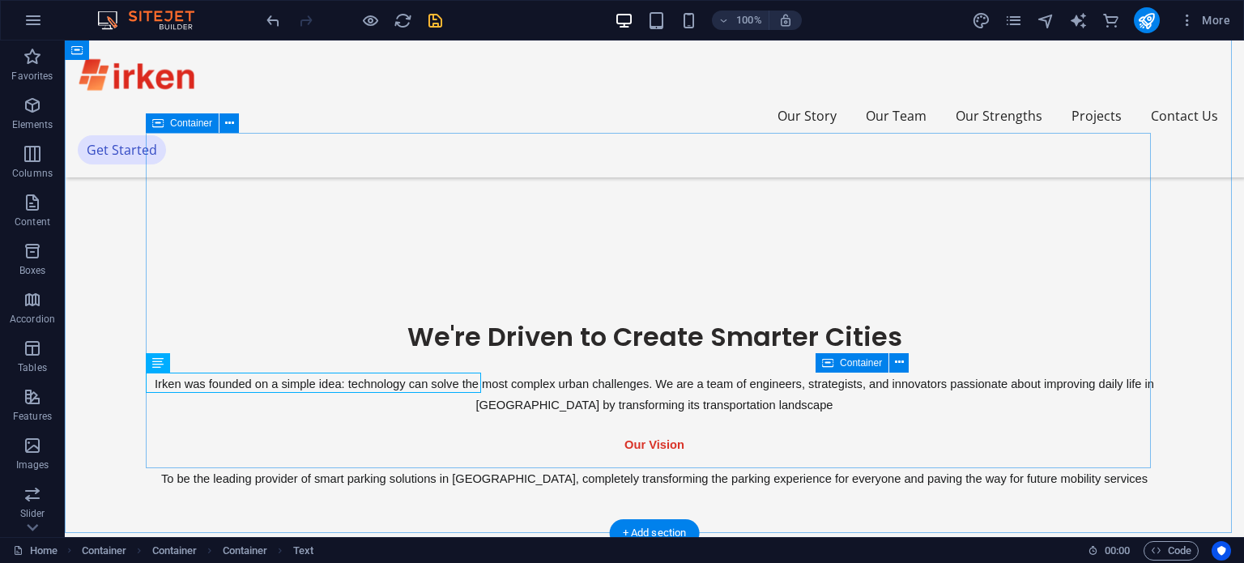
scroll to position [901, 0]
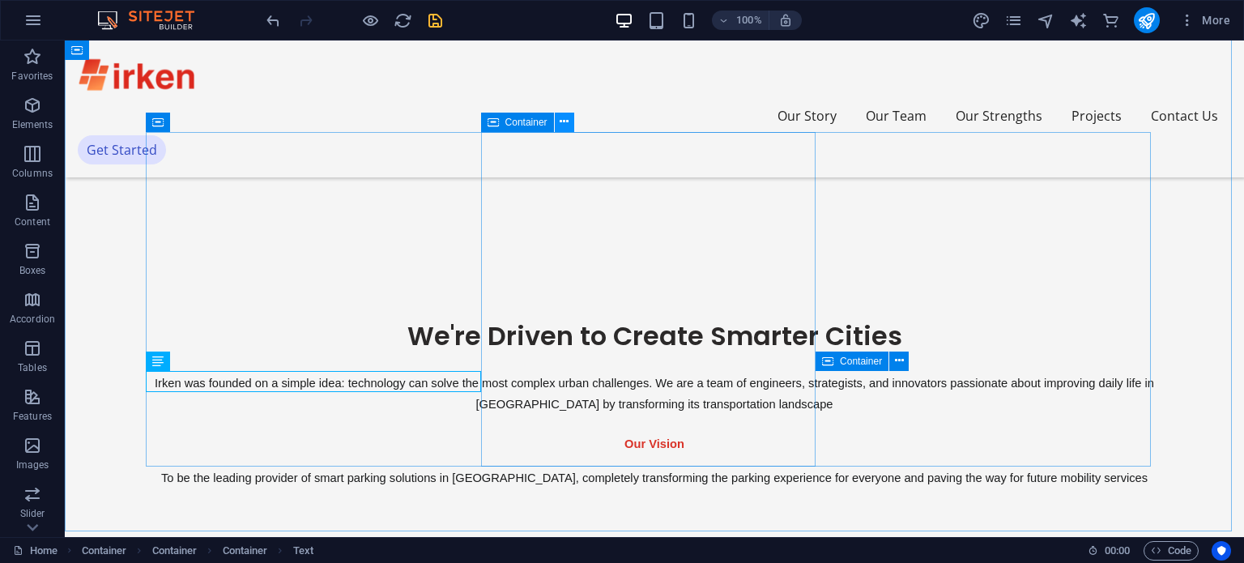
click at [570, 121] on button at bounding box center [564, 122] width 19 height 19
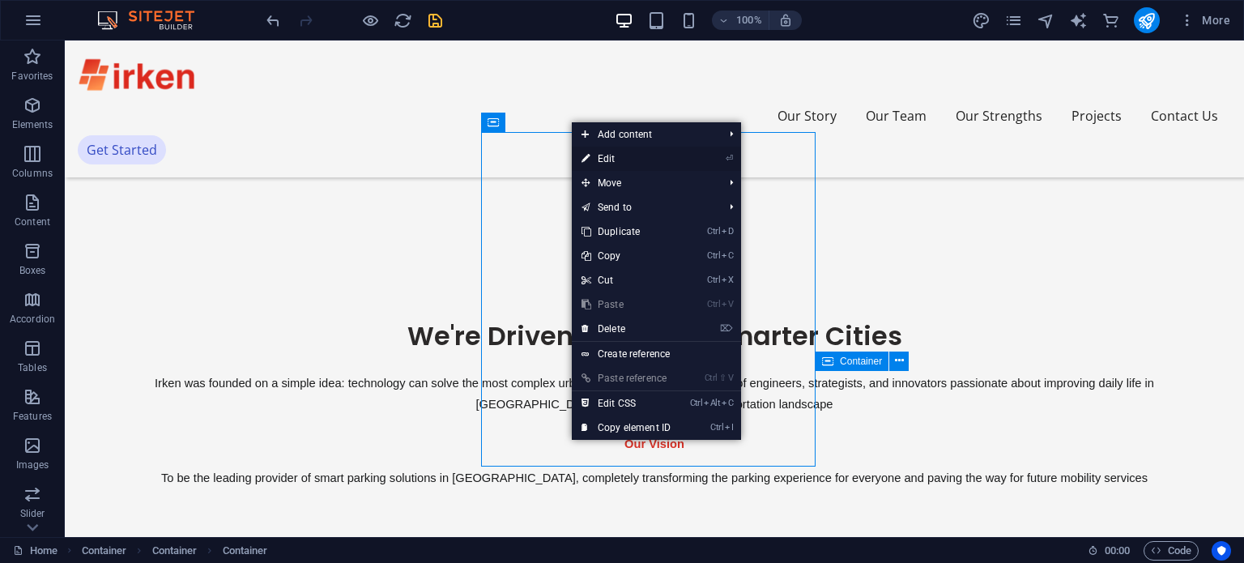
click at [593, 147] on link "⏎ Edit" at bounding box center [626, 159] width 109 height 24
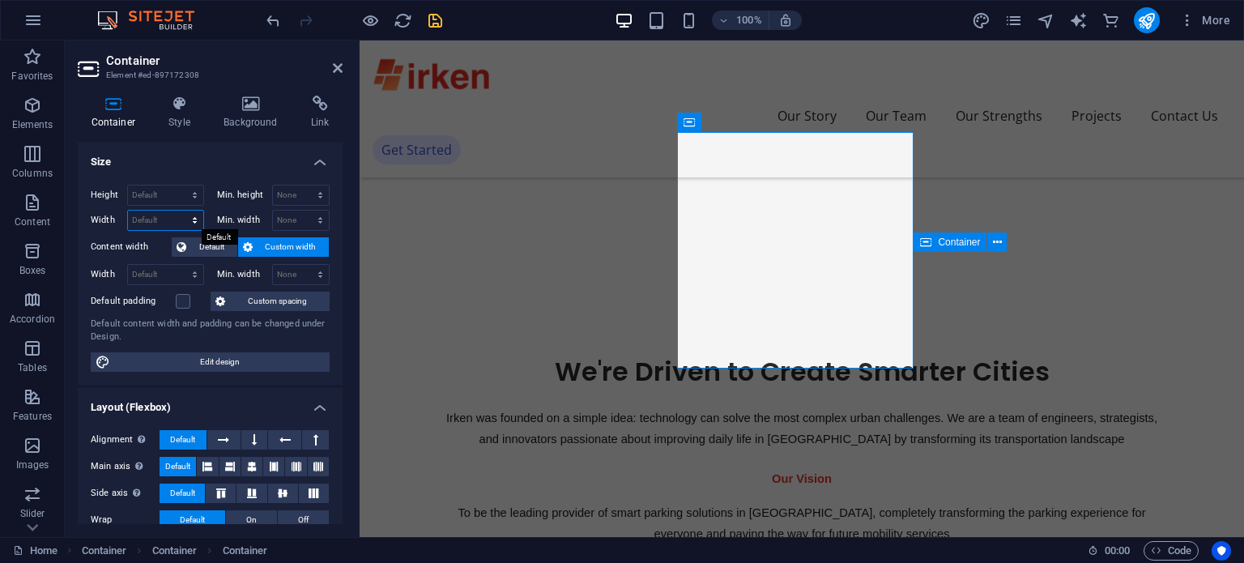
click at [169, 216] on select "Default px rem % em vh vw" at bounding box center [165, 220] width 75 height 19
select select "px"
click at [178, 211] on select "Default px rem % em vh vw" at bounding box center [165, 220] width 75 height 19
type input "292"
click at [304, 249] on span "Custom width" at bounding box center [291, 246] width 67 height 19
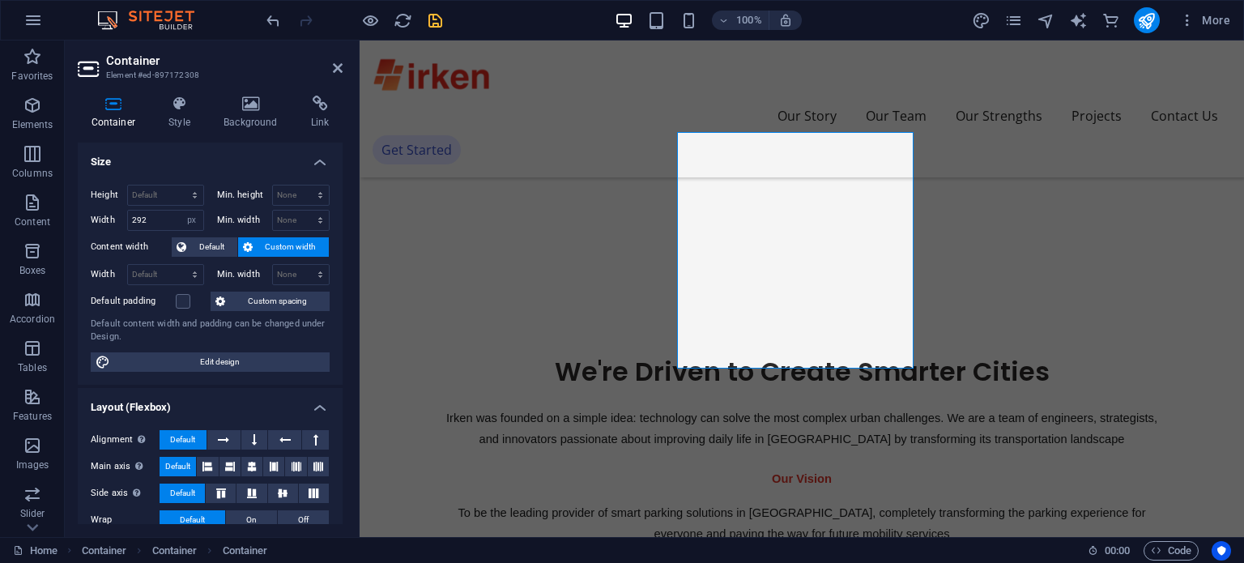
click at [263, 238] on span "Custom width" at bounding box center [291, 246] width 67 height 19
click at [258, 248] on span "Custom width" at bounding box center [291, 246] width 67 height 19
click at [156, 268] on select "Default px rem % em vh vw" at bounding box center [165, 274] width 75 height 19
select select "px"
click at [178, 265] on select "Default px rem % em vh vw" at bounding box center [165, 274] width 75 height 19
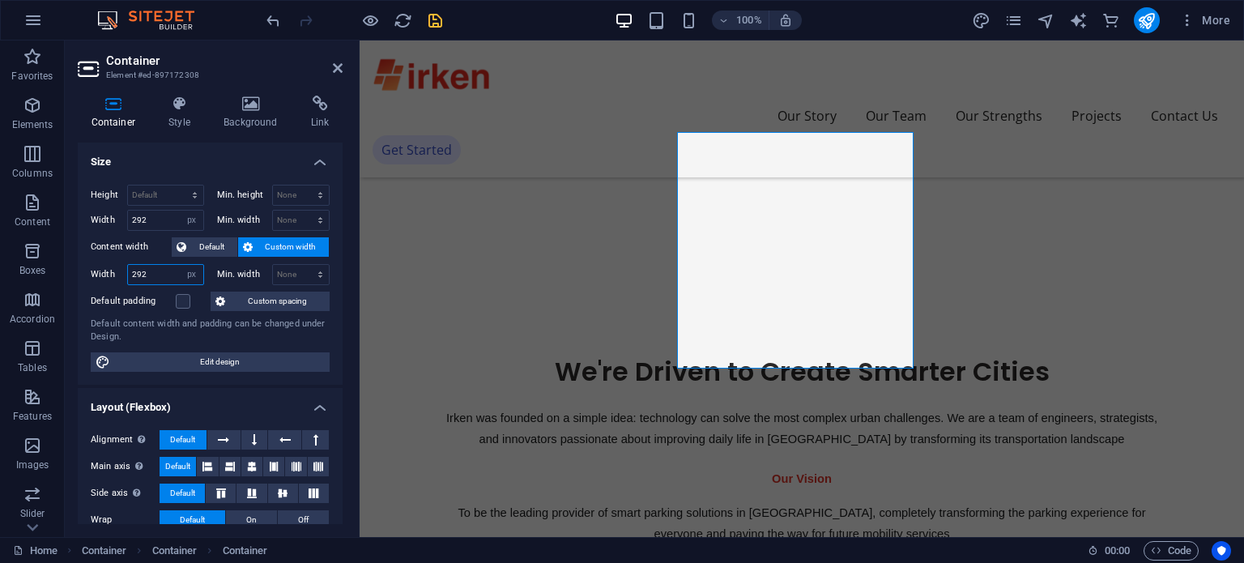
click at [160, 276] on input "292" at bounding box center [165, 274] width 75 height 19
click at [138, 273] on input "292" at bounding box center [165, 274] width 75 height 19
type input "392"
click at [123, 253] on label "Content width" at bounding box center [131, 246] width 81 height 19
click at [126, 217] on div "Width 292 Default px rem % em vh vw" at bounding box center [147, 220] width 113 height 21
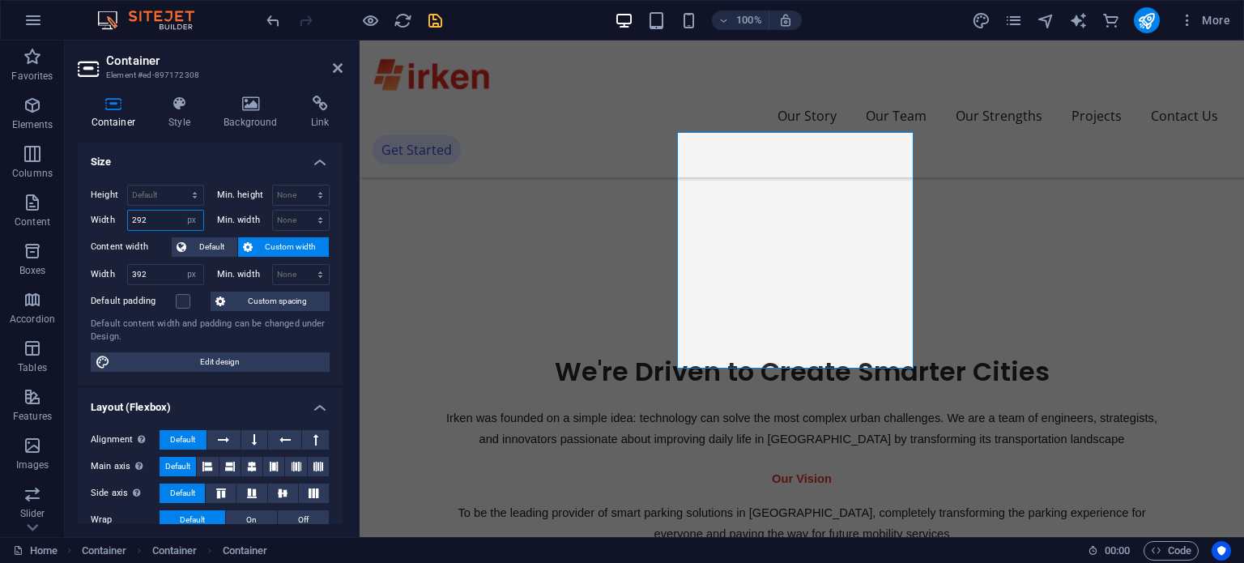
drag, startPoint x: 139, startPoint y: 223, endPoint x: 123, endPoint y: 223, distance: 15.4
click at [123, 223] on div "Width 292 Default px rem % em vh vw" at bounding box center [147, 220] width 113 height 21
type input "392"
click at [98, 230] on div "Height Default px rem % vh vw Min. height None px rem % vh vw Width 392 Default…" at bounding box center [210, 278] width 265 height 213
click at [270, 125] on h4 "Background" at bounding box center [254, 113] width 87 height 34
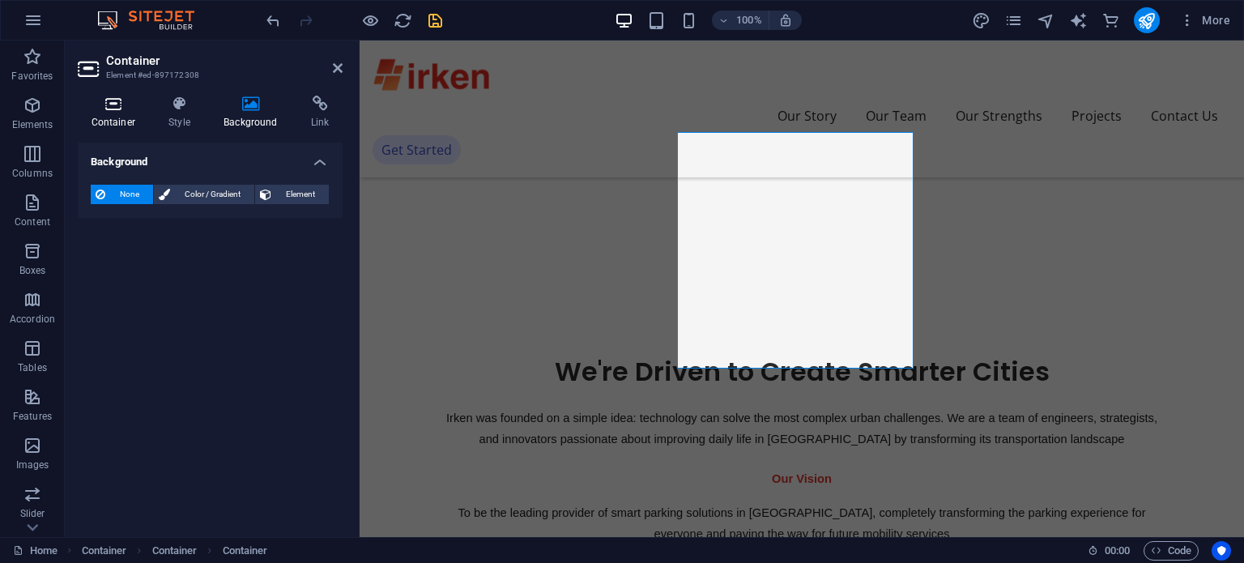
click at [135, 113] on h4 "Container" at bounding box center [117, 113] width 78 height 34
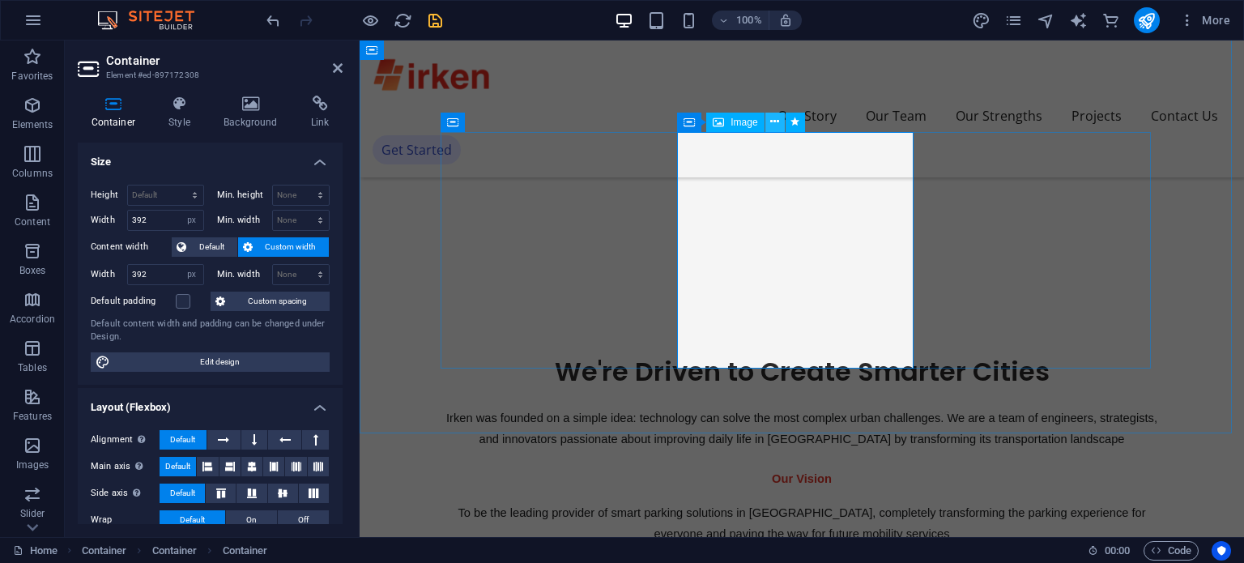
click at [773, 119] on icon at bounding box center [774, 121] width 9 height 17
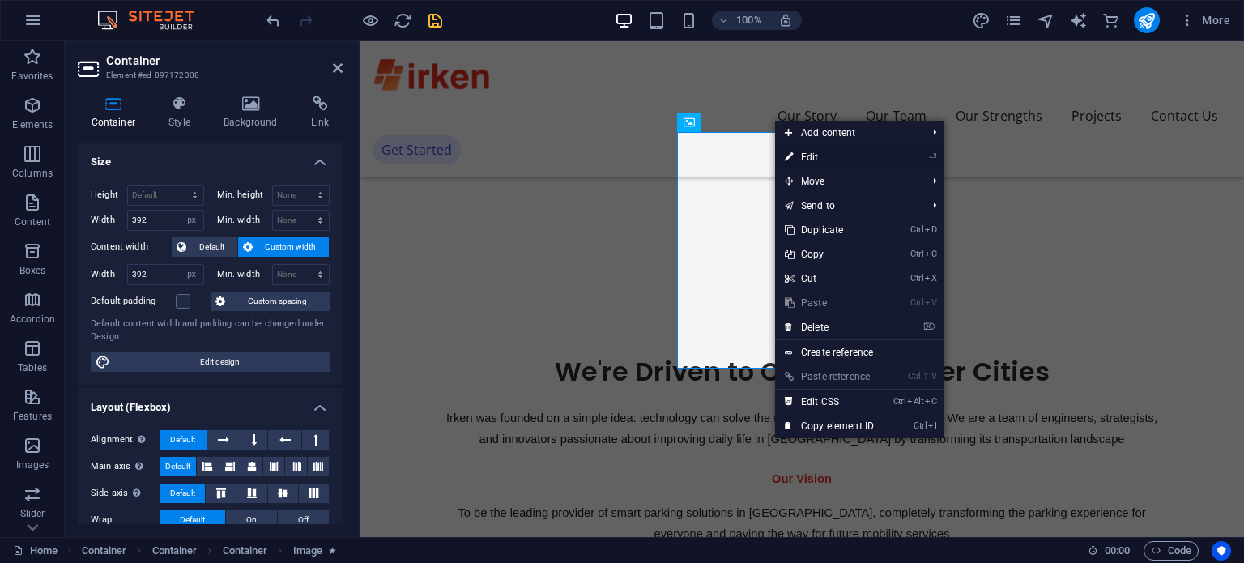
click at [791, 159] on icon at bounding box center [789, 157] width 8 height 24
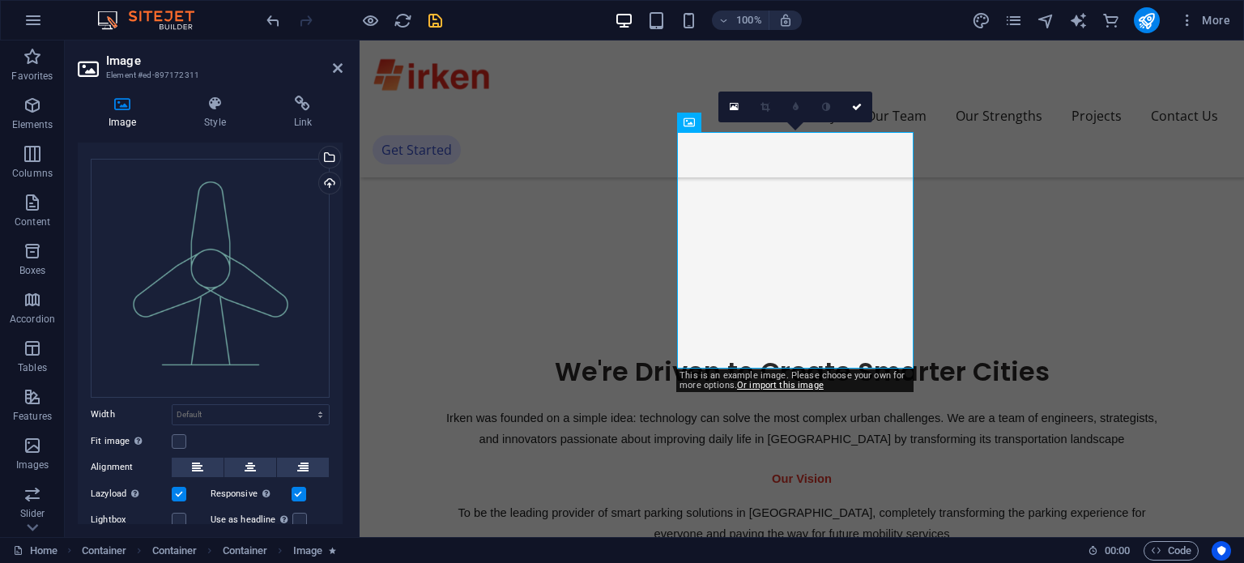
scroll to position [0, 0]
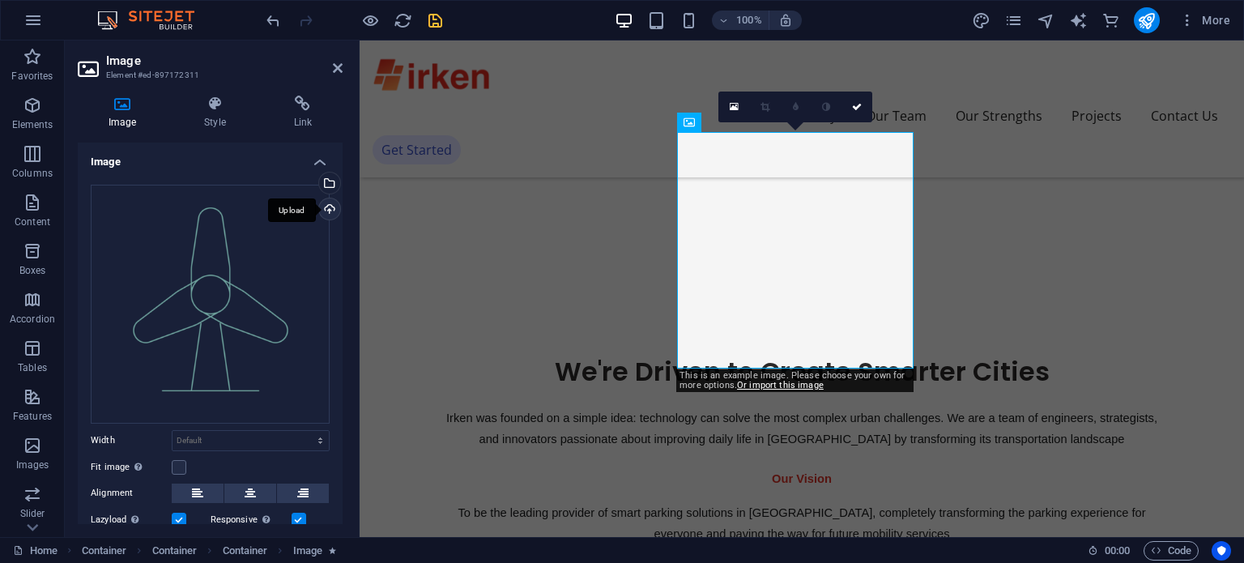
click at [328, 214] on div "Upload" at bounding box center [328, 210] width 24 height 24
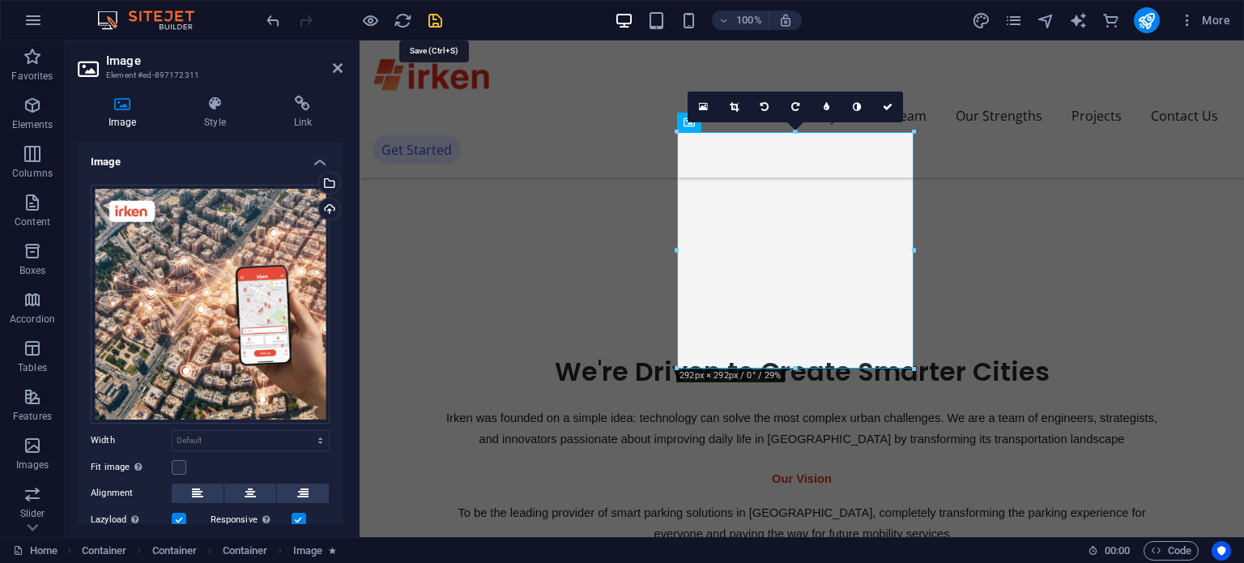
click at [435, 12] on icon "save" at bounding box center [435, 20] width 19 height 19
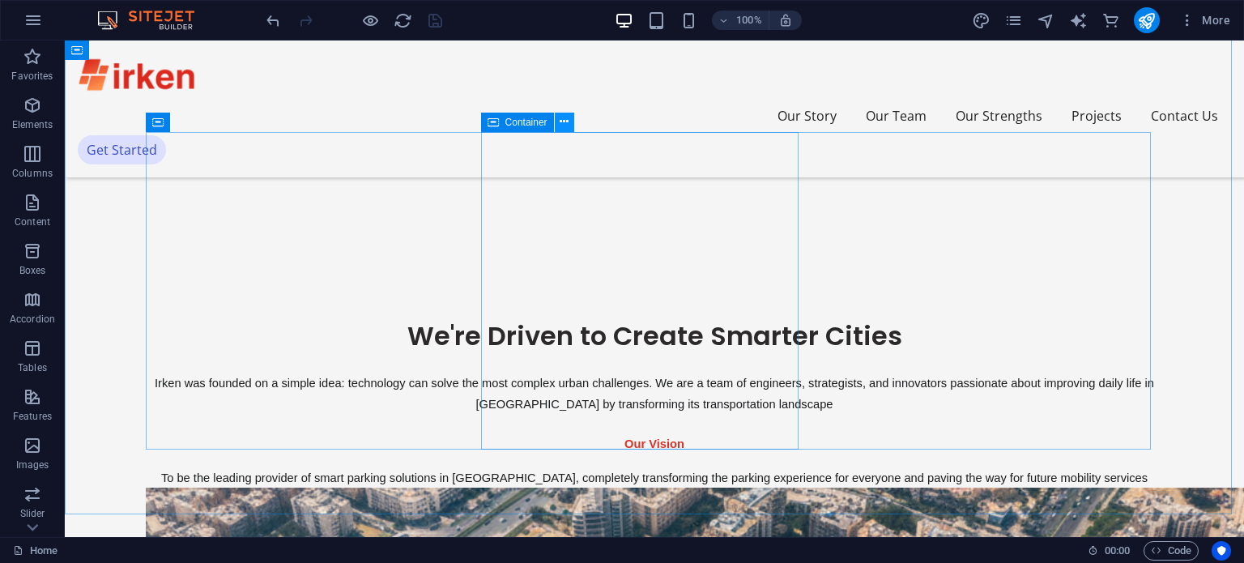
click at [567, 125] on icon at bounding box center [564, 121] width 9 height 17
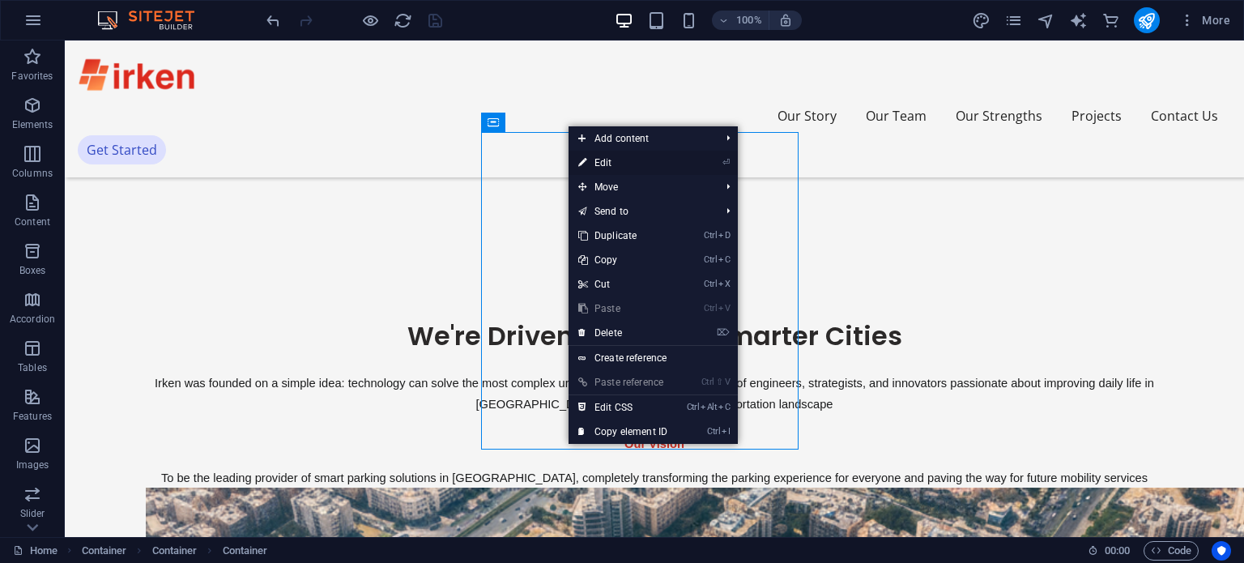
click at [594, 164] on link "⏎ Edit" at bounding box center [623, 163] width 109 height 24
select select "px"
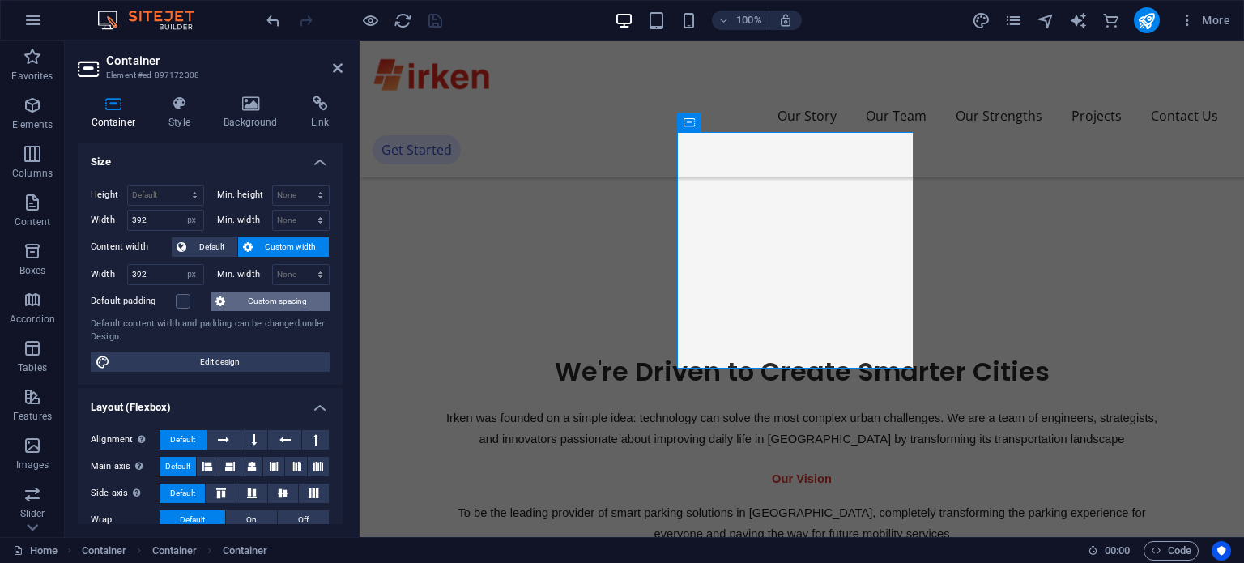
click at [289, 294] on span "Custom spacing" at bounding box center [277, 301] width 95 height 19
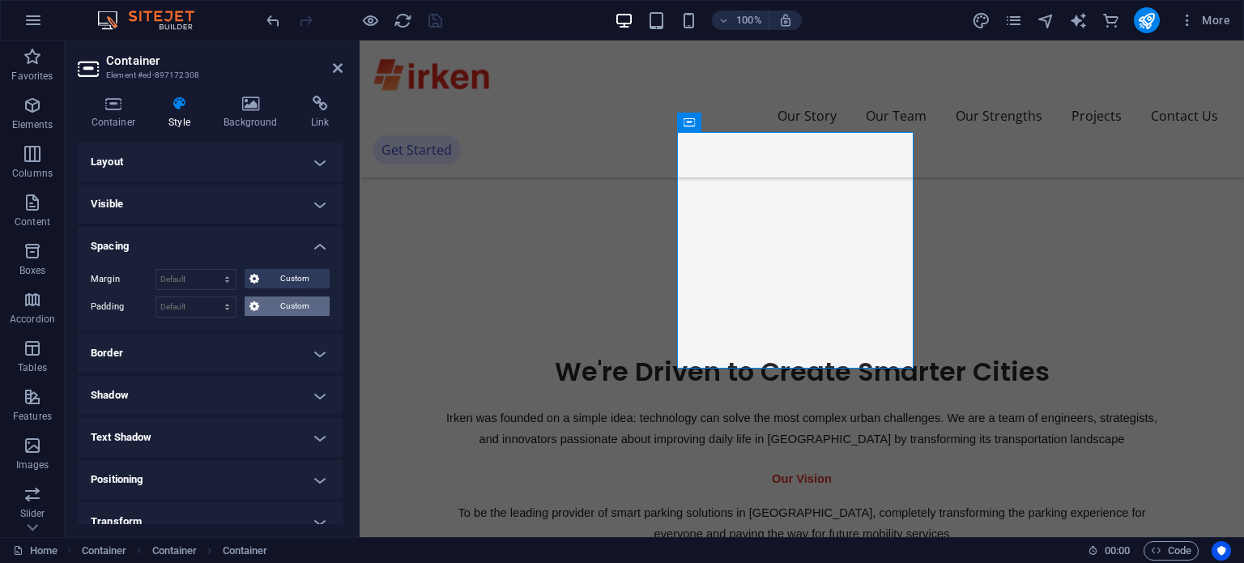
click at [279, 305] on span "Custom" at bounding box center [294, 305] width 61 height 19
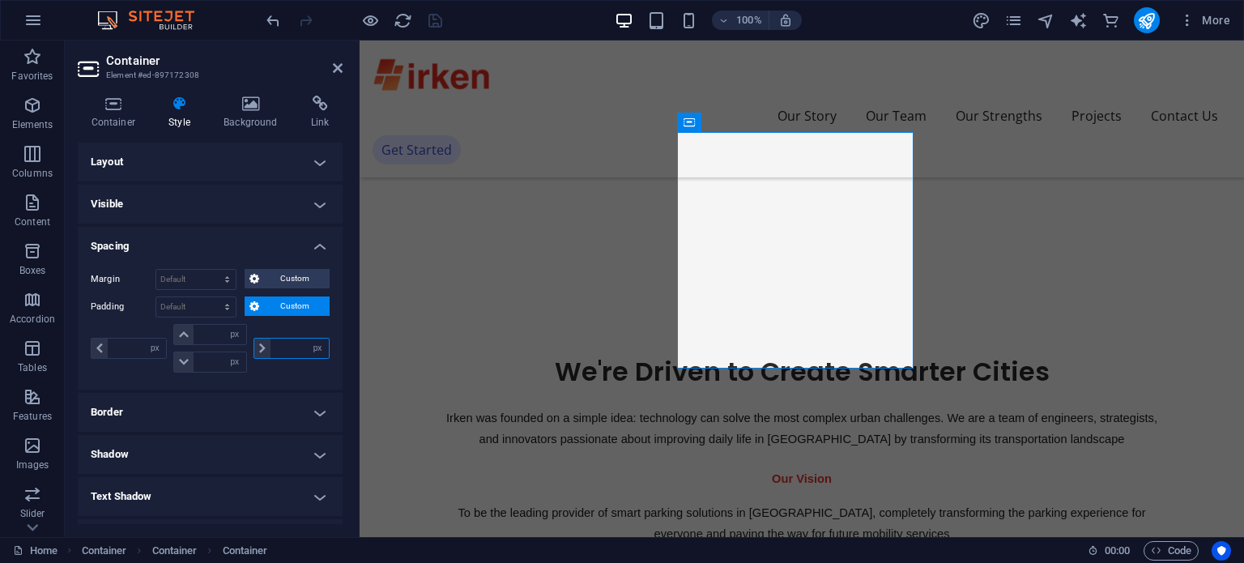
click at [294, 342] on input "number" at bounding box center [300, 348] width 58 height 19
type input "40"
type input "0"
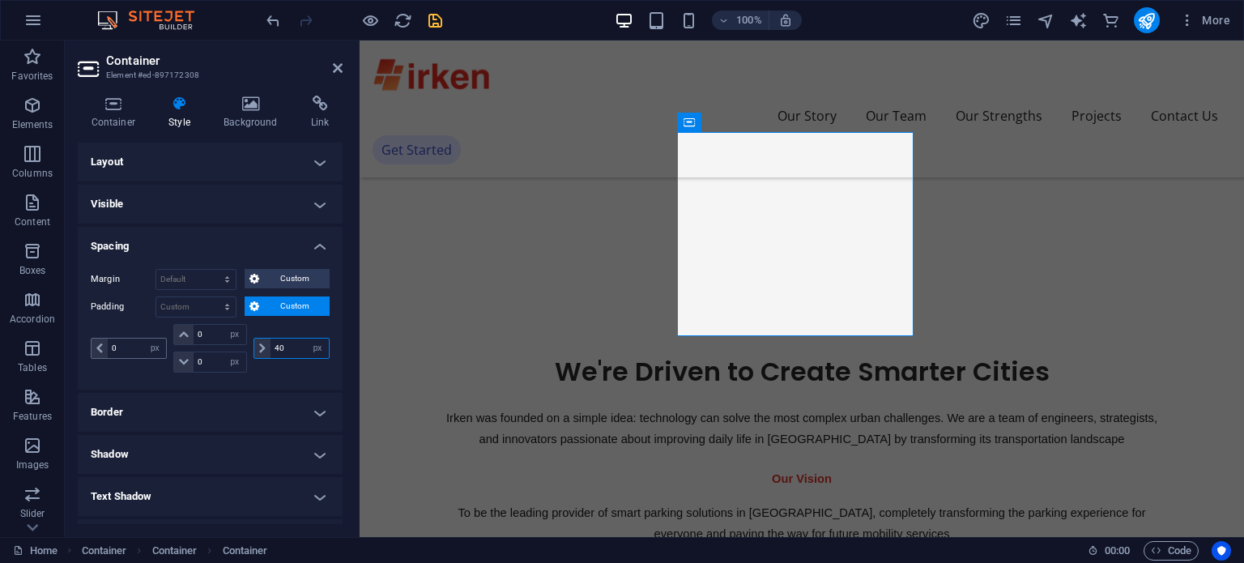
type input "40"
click at [112, 346] on input "0" at bounding box center [137, 348] width 58 height 19
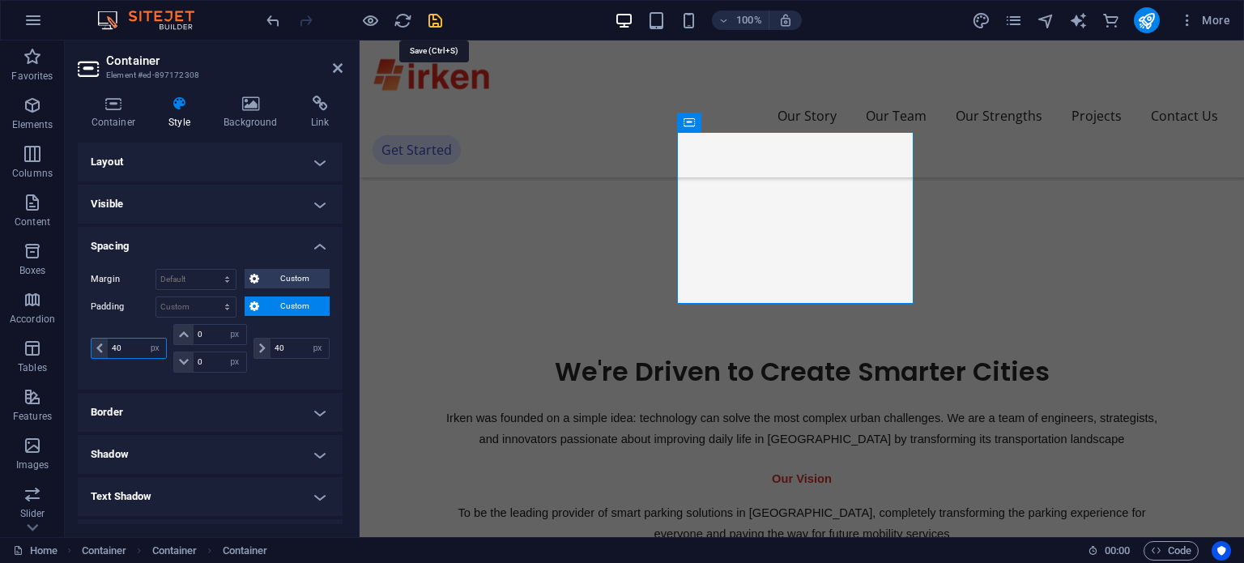
type input "40"
click at [435, 21] on icon "save" at bounding box center [435, 20] width 19 height 19
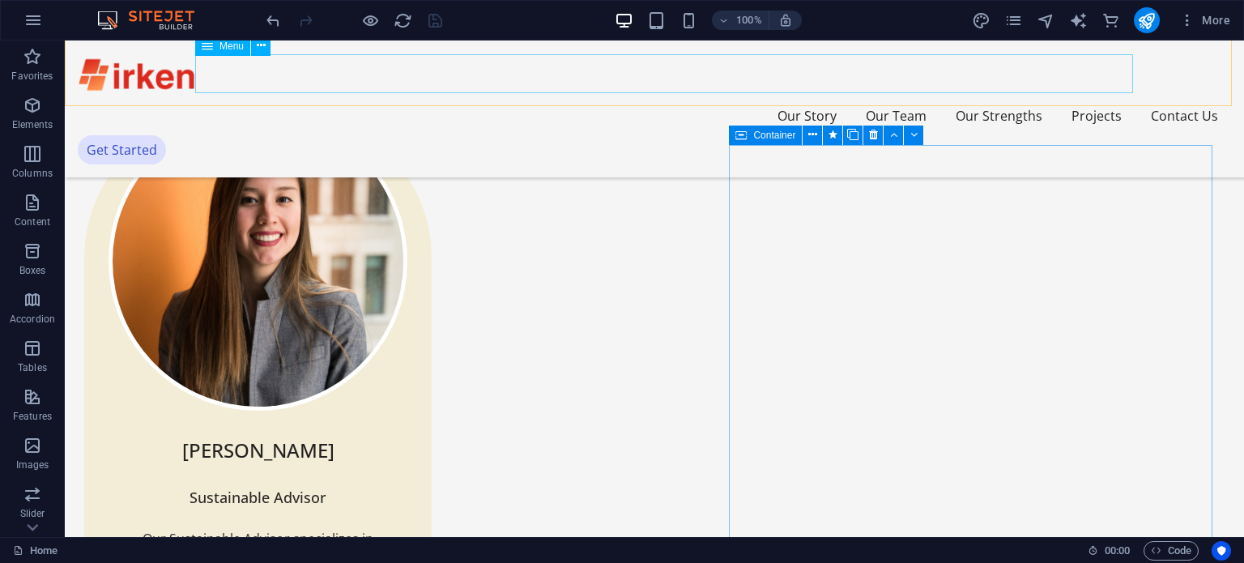
scroll to position [2769, 0]
click at [877, 96] on nav "Our Story Our Team Our Strengths Projects Contact Us" at bounding box center [654, 115] width 1153 height 39
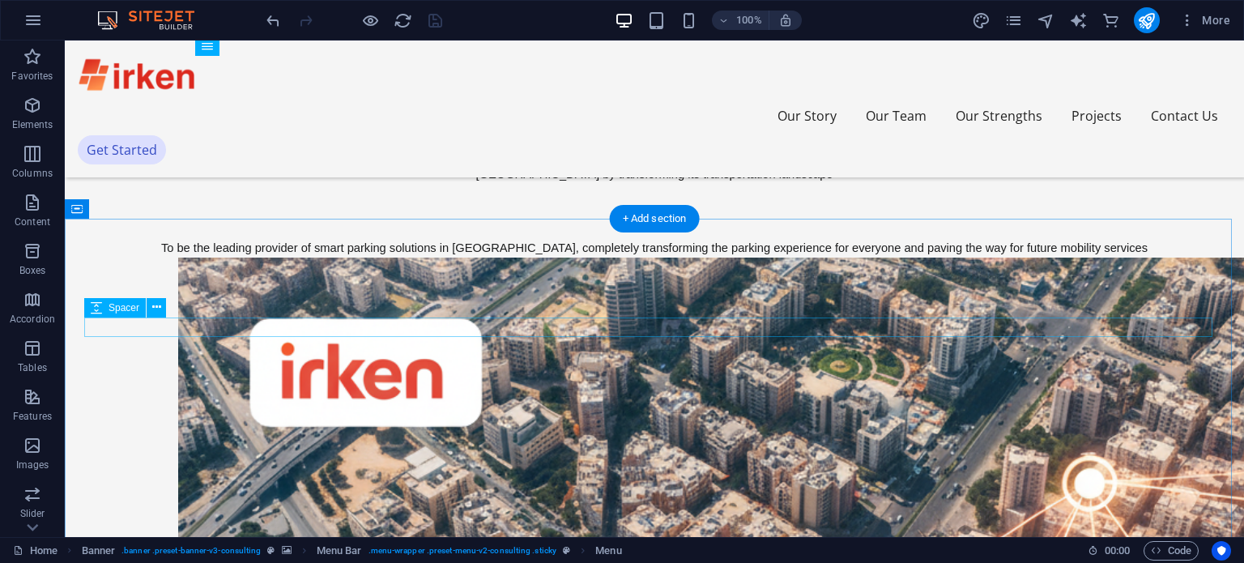
scroll to position [1132, 0]
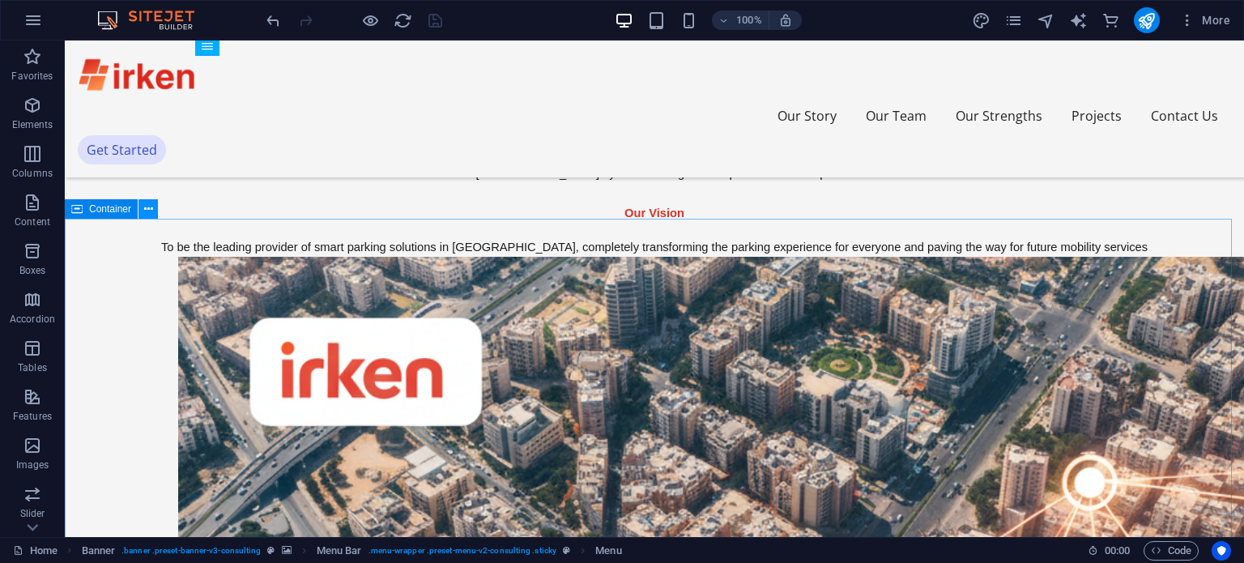
click at [147, 213] on icon at bounding box center [148, 209] width 9 height 17
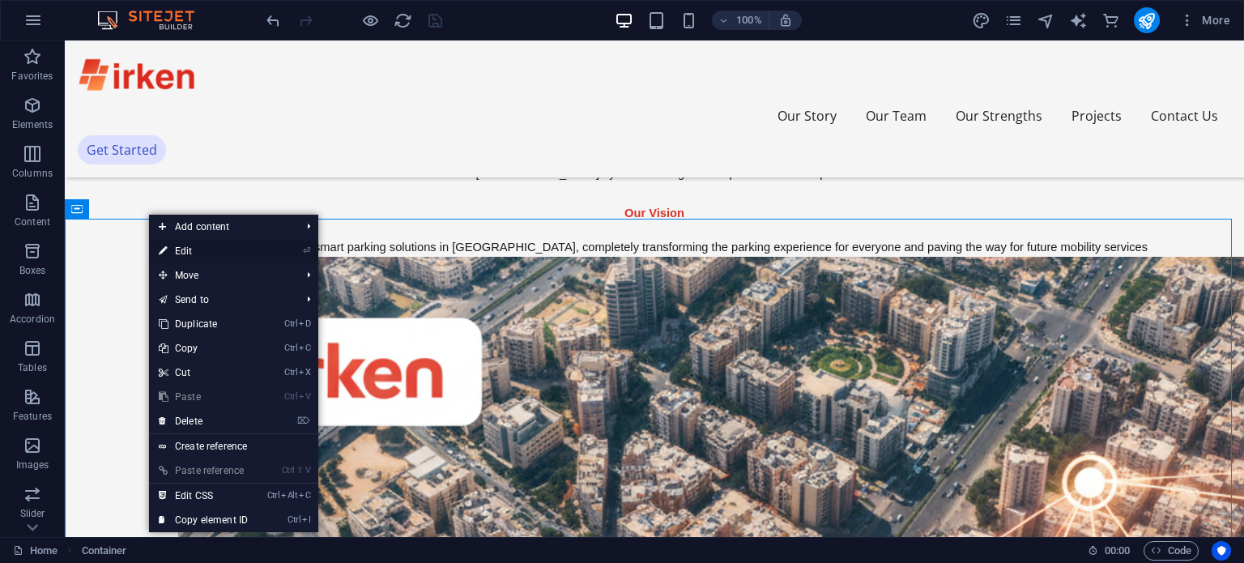
click at [190, 249] on link "⏎ Edit" at bounding box center [203, 251] width 109 height 24
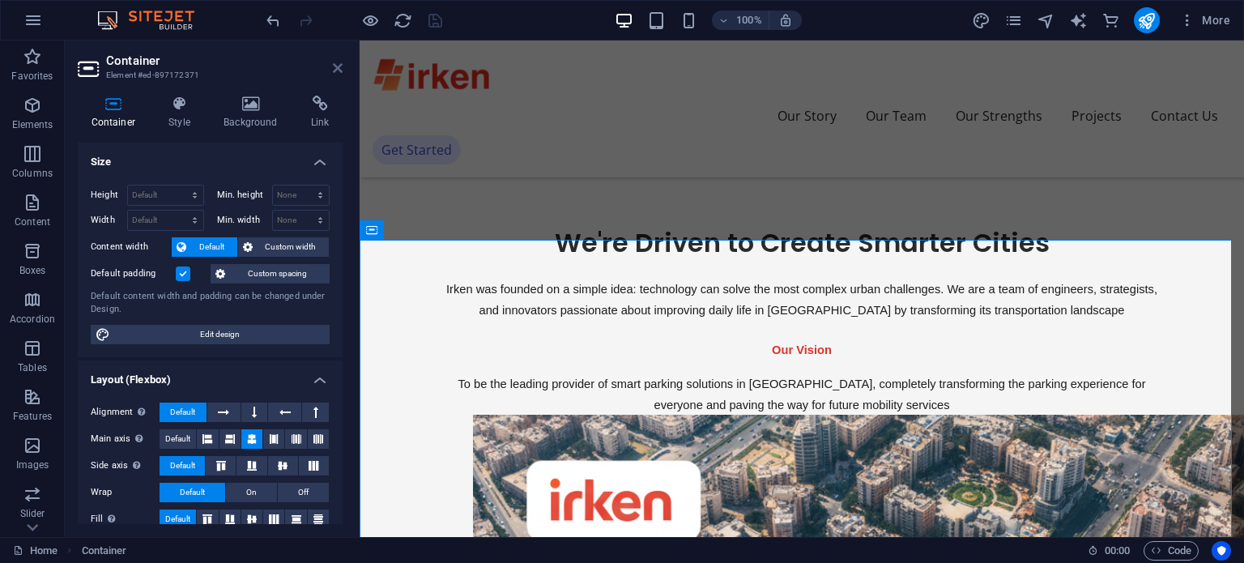
drag, startPoint x: 333, startPoint y: 67, endPoint x: 268, endPoint y: 28, distance: 76.0
click at [333, 67] on icon at bounding box center [338, 68] width 10 height 13
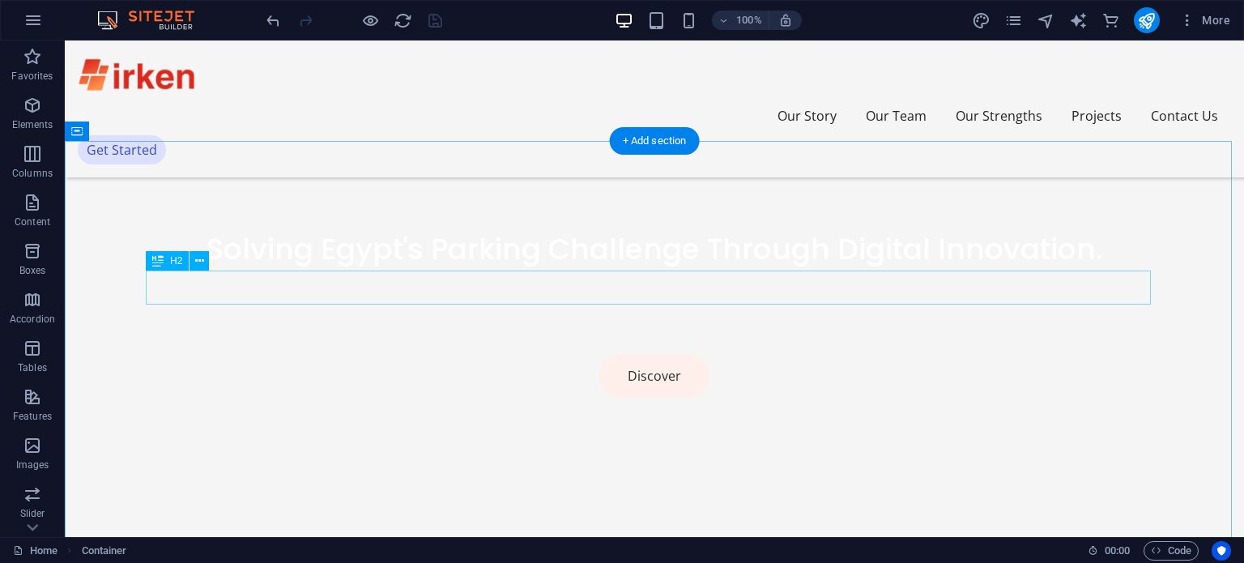
scroll to position [606, 0]
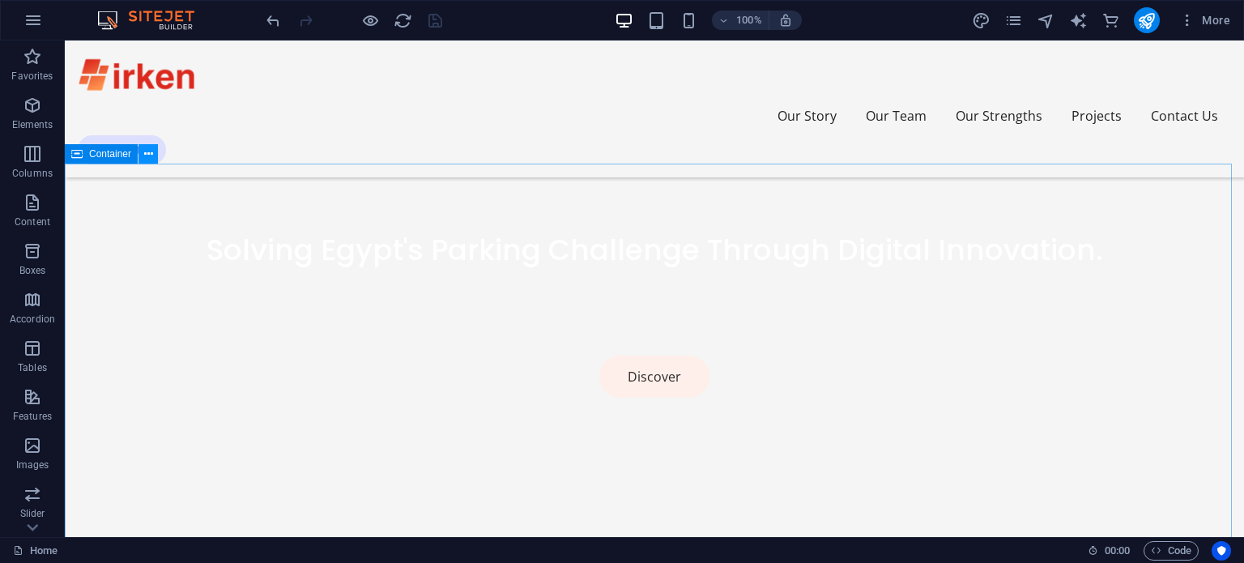
click at [155, 158] on button at bounding box center [148, 153] width 19 height 19
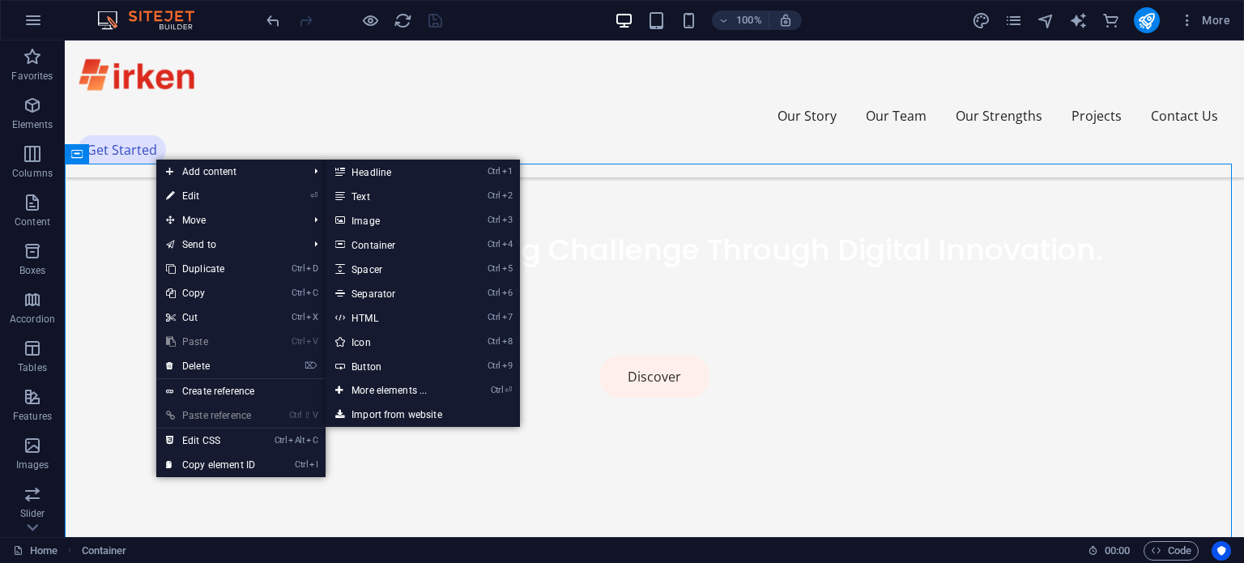
click at [177, 192] on link "⏎ Edit" at bounding box center [210, 196] width 109 height 24
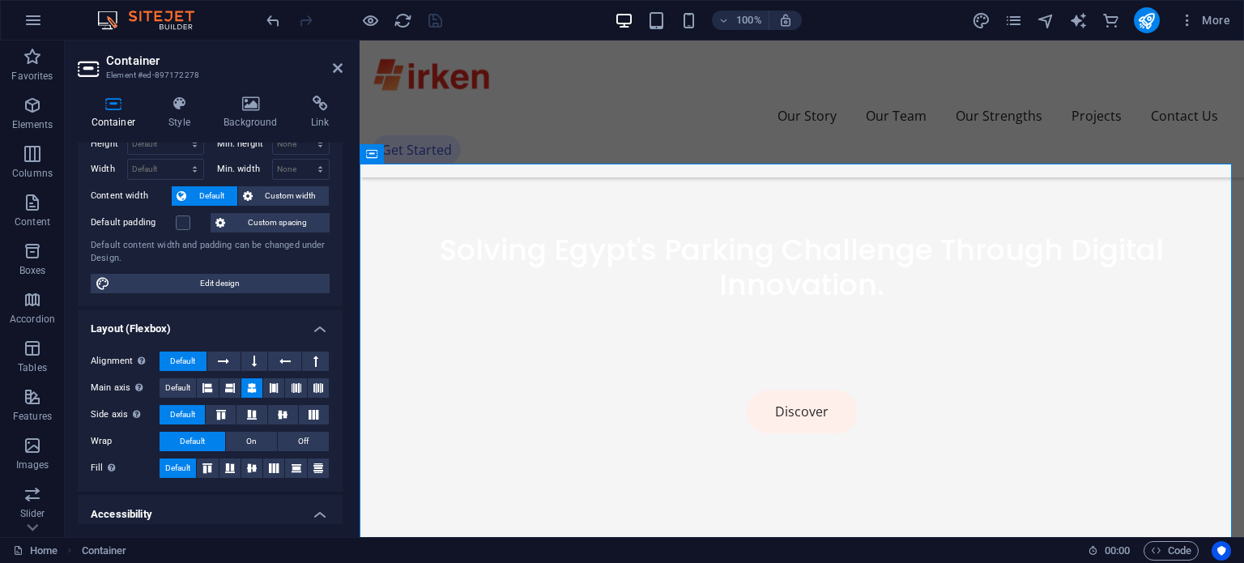
scroll to position [52, 0]
click at [282, 413] on icon at bounding box center [282, 414] width 19 height 10
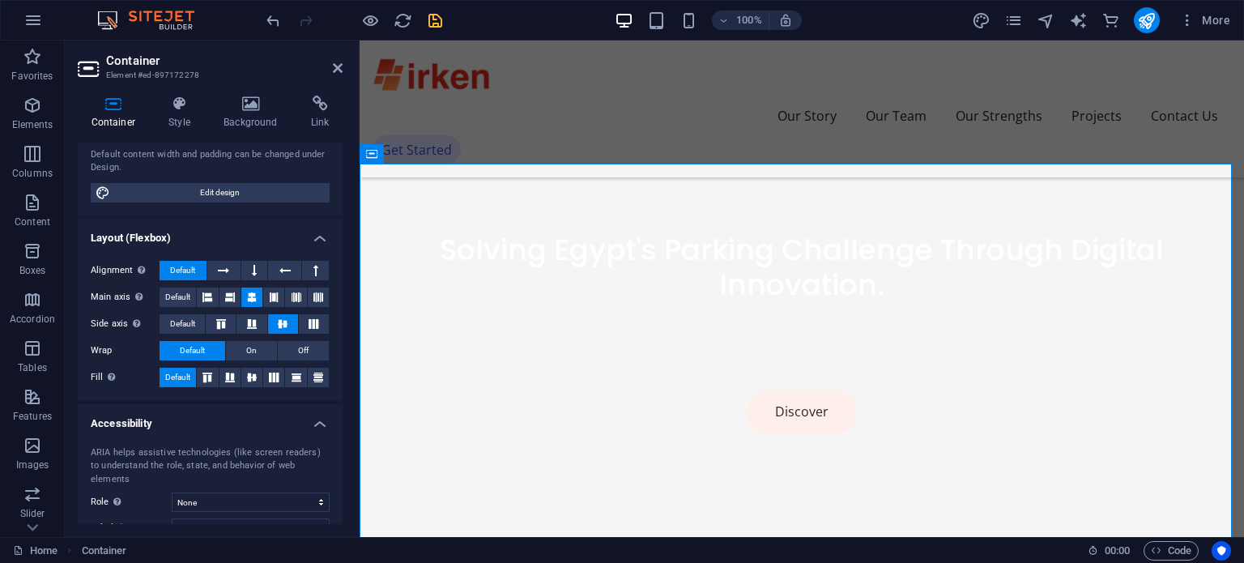
scroll to position [143, 0]
click at [247, 375] on icon at bounding box center [251, 377] width 19 height 10
click at [267, 477] on div "ARIA helps assistive technologies (like screen readers) to understand the role,…" at bounding box center [210, 492] width 265 height 118
click at [271, 492] on select "None Alert Article Banner Comment Complementary Dialog Footer Header Marquee Pr…" at bounding box center [251, 501] width 158 height 19
select select "section"
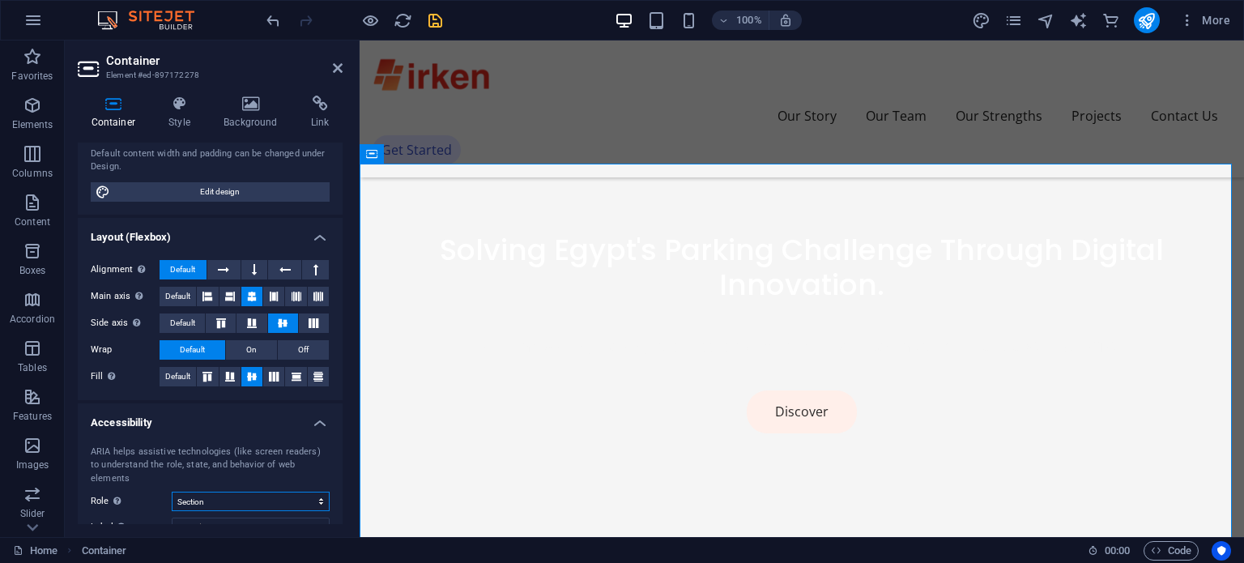
click at [172, 492] on select "None Alert Article Banner Comment Complementary Dialog Footer Header Marquee Pr…" at bounding box center [251, 501] width 158 height 19
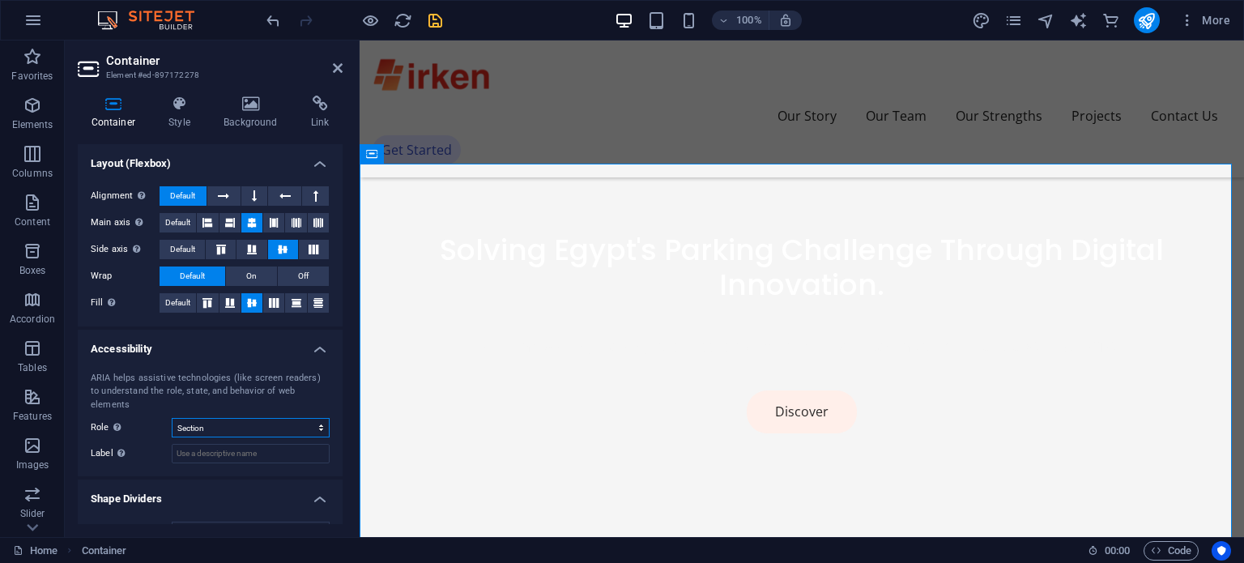
scroll to position [217, 0]
click at [244, 417] on select "None Alert Article Banner Comment Complementary Dialog Footer Header Marquee Pr…" at bounding box center [251, 426] width 158 height 19
click at [147, 417] on label "Role The ARIA role defines the purpose of an element. Here you can find all exp…" at bounding box center [131, 426] width 81 height 19
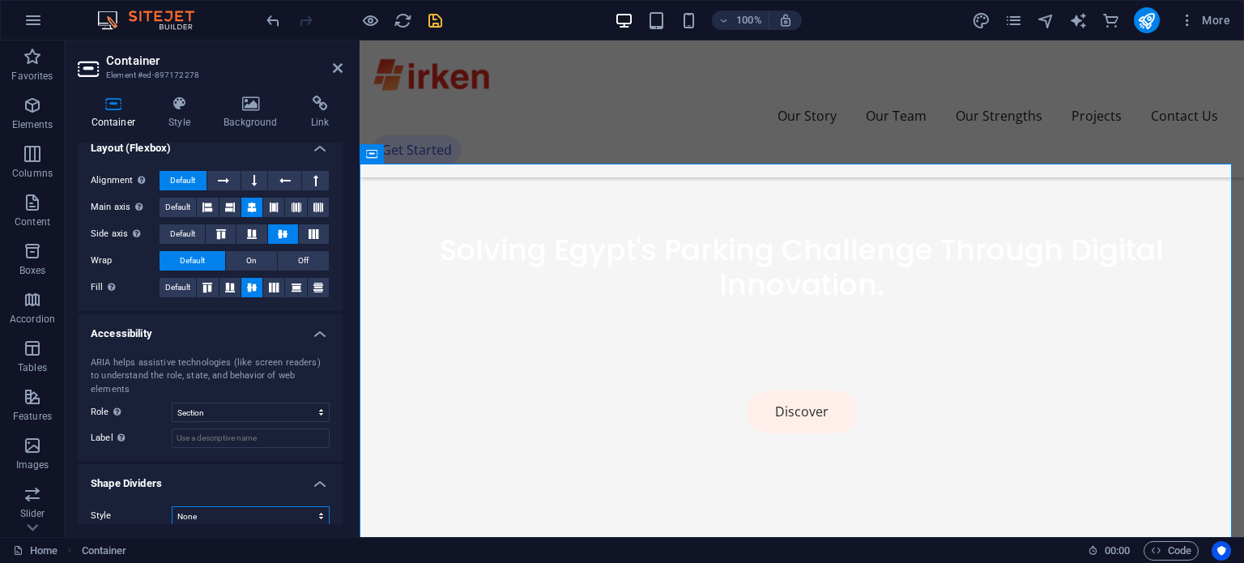
click at [223, 506] on select "None Triangle Square Diagonal Polygon 1 Polygon 2 Zigzag Multiple Zigzags Waves…" at bounding box center [251, 515] width 158 height 19
click at [172, 506] on select "None Triangle Square Diagonal Polygon 1 Polygon 2 Zigzag Multiple Zigzags Waves…" at bounding box center [251, 515] width 158 height 19
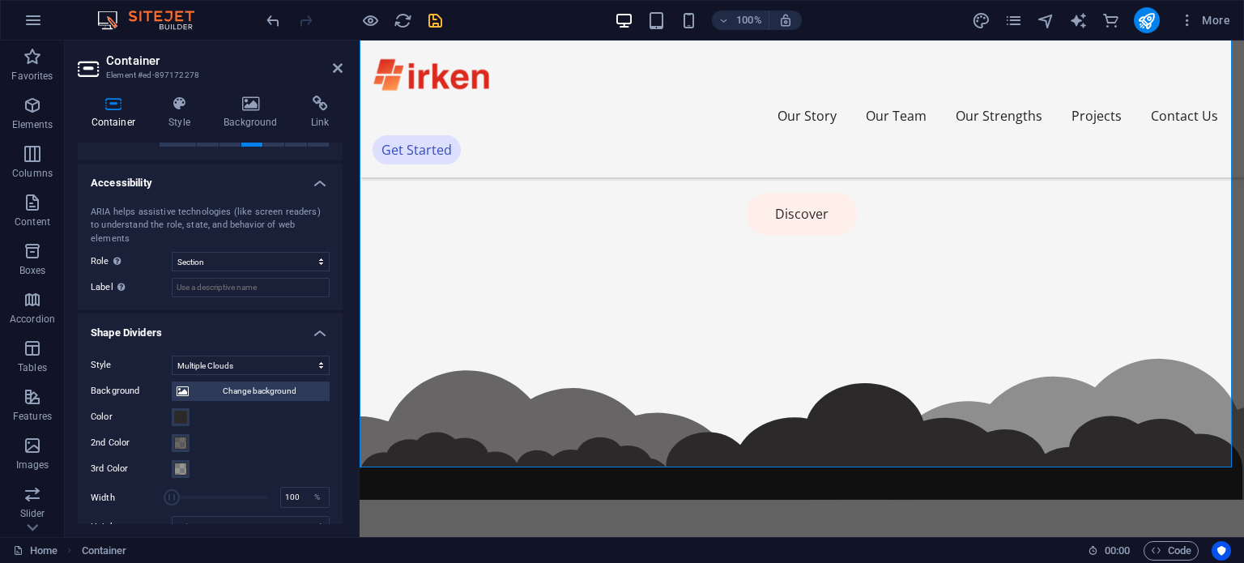
scroll to position [383, 0]
click at [231, 355] on select "None Triangle Square Diagonal Polygon 1 Polygon 2 Zigzag Multiple Zigzags Waves…" at bounding box center [251, 364] width 158 height 19
click at [172, 355] on select "None Triangle Square Diagonal Polygon 1 Polygon 2 Zigzag Multiple Zigzags Waves…" at bounding box center [251, 364] width 158 height 19
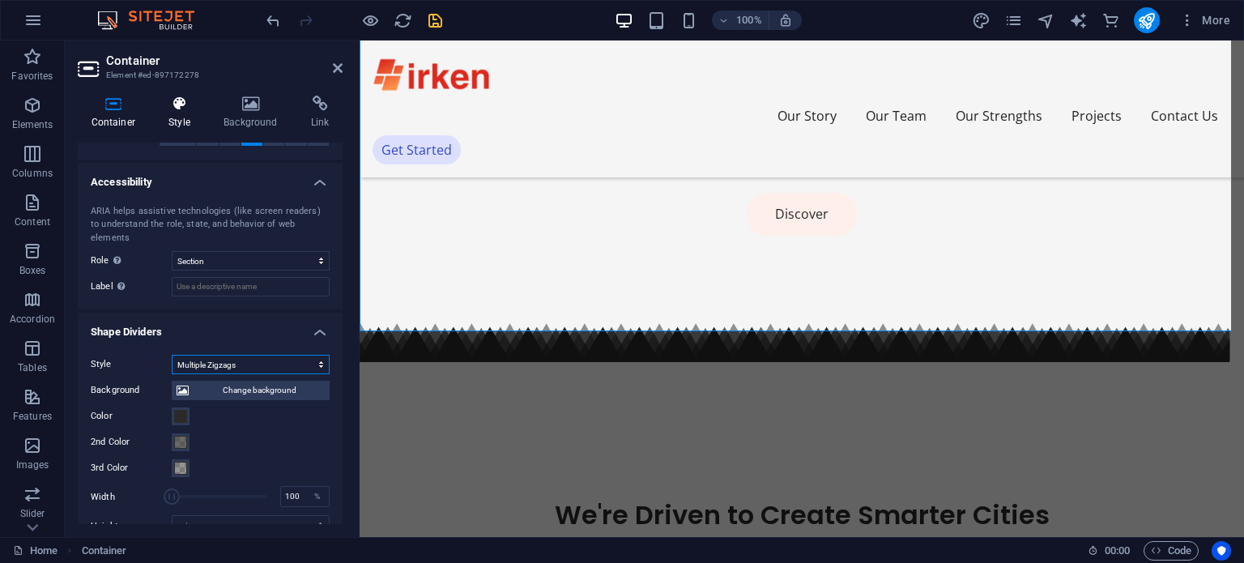
scroll to position [939, 0]
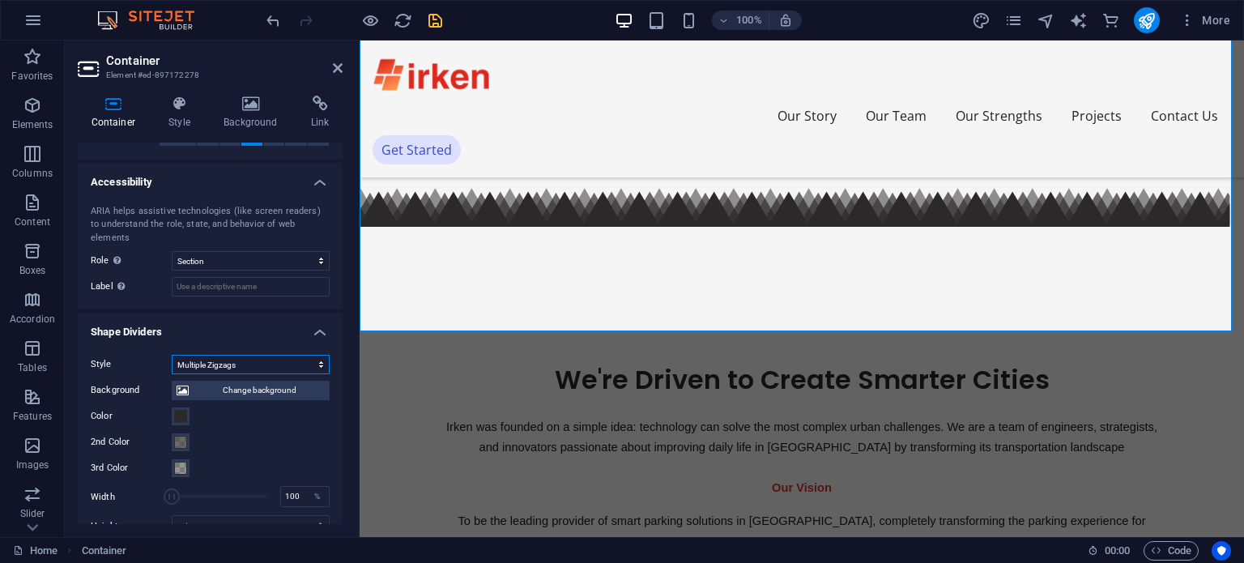
click at [233, 355] on select "None Triangle Square Diagonal Polygon 1 Polygon 2 Zigzag Multiple Zigzags Waves…" at bounding box center [251, 364] width 158 height 19
click at [172, 355] on select "None Triangle Square Diagonal Polygon 1 Polygon 2 Zigzag Multiple Zigzags Waves…" at bounding box center [251, 364] width 158 height 19
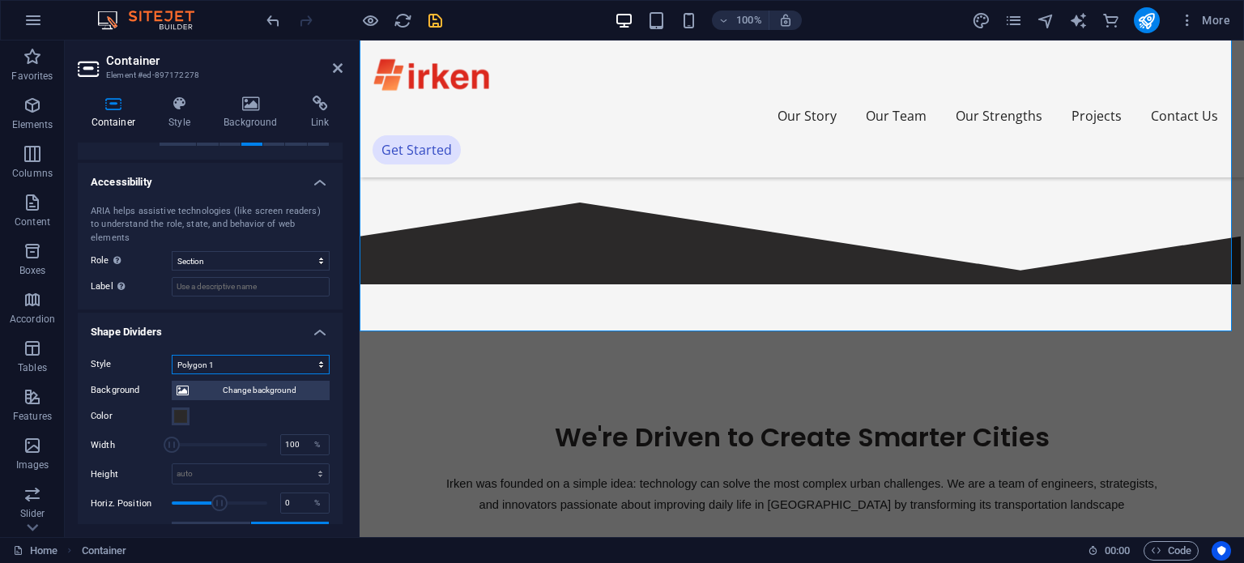
scroll to position [882, 0]
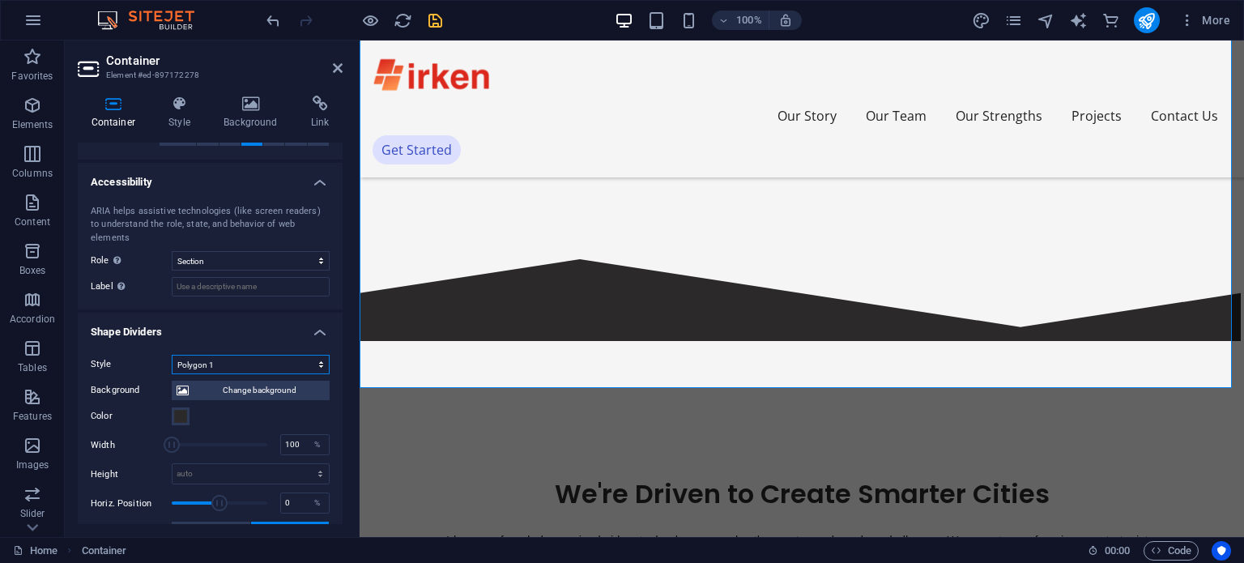
click at [242, 355] on select "None Triangle Square Diagonal Polygon 1 Polygon 2 Zigzag Multiple Zigzags Waves…" at bounding box center [251, 364] width 158 height 19
click at [172, 355] on select "None Triangle Square Diagonal Polygon 1 Polygon 2 Zigzag Multiple Zigzags Waves…" at bounding box center [251, 364] width 158 height 19
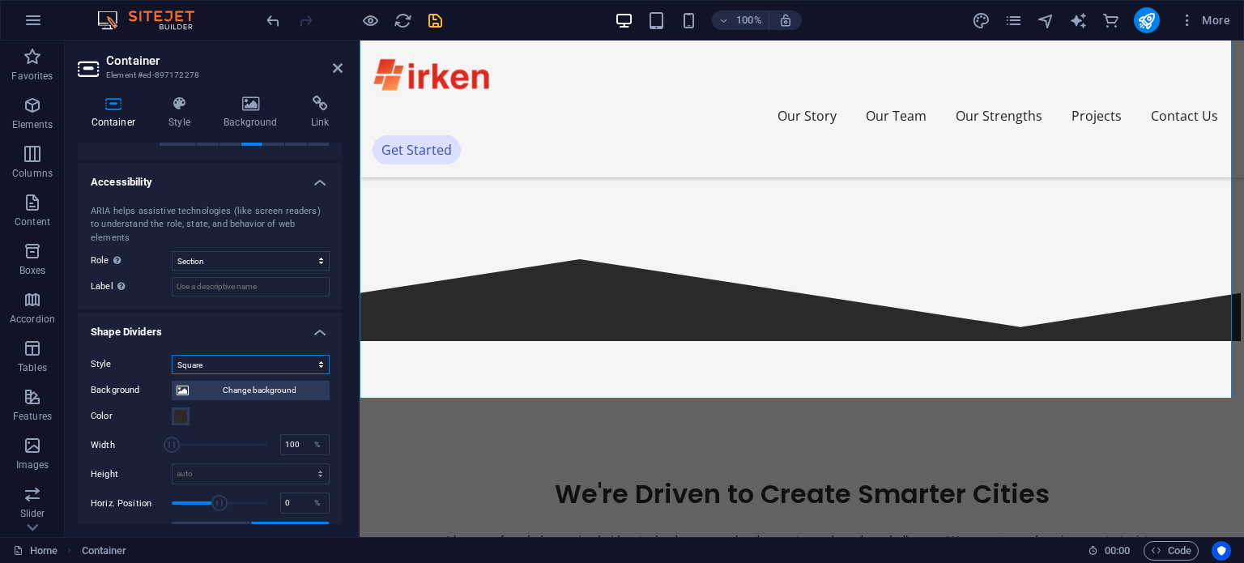
scroll to position [872, 0]
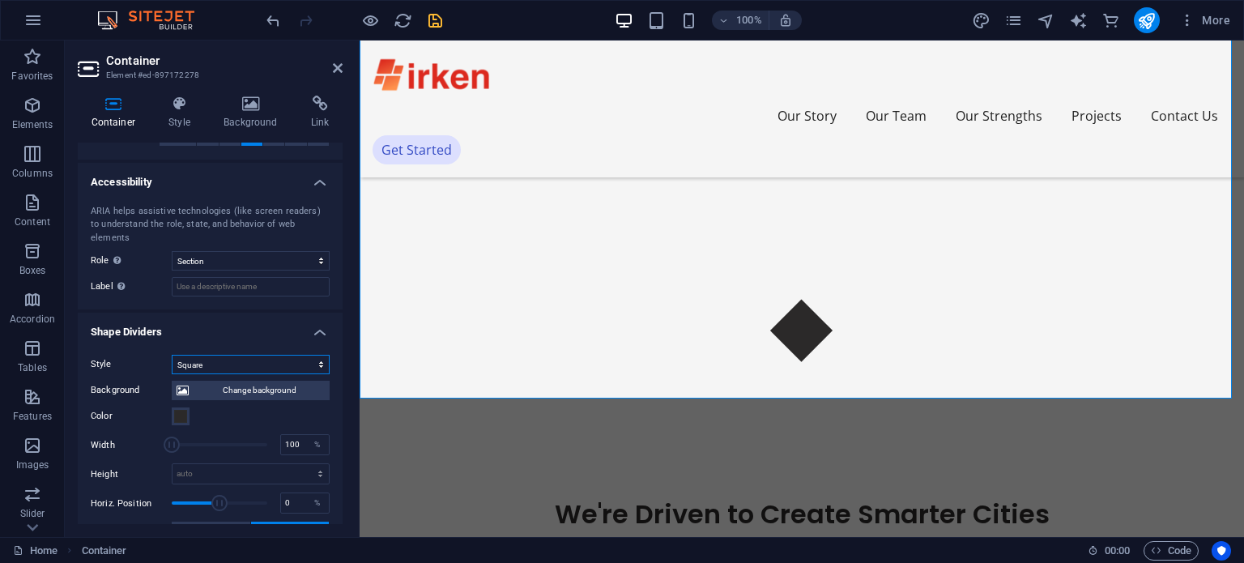
click at [251, 356] on select "None Triangle Square Diagonal Polygon 1 Polygon 2 Zigzag Multiple Zigzags Waves…" at bounding box center [251, 364] width 158 height 19
select select "none"
click at [172, 374] on select "None Triangle Square Diagonal Polygon 1 Polygon 2 Zigzag Multiple Zigzags Waves…" at bounding box center [251, 364] width 158 height 19
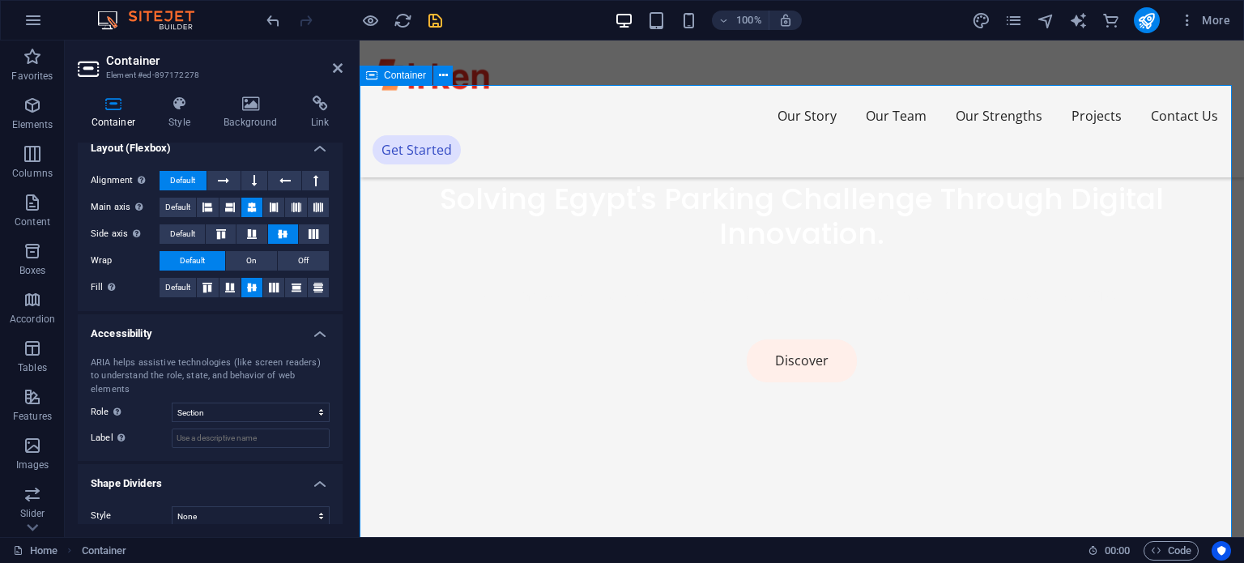
scroll to position [648, 0]
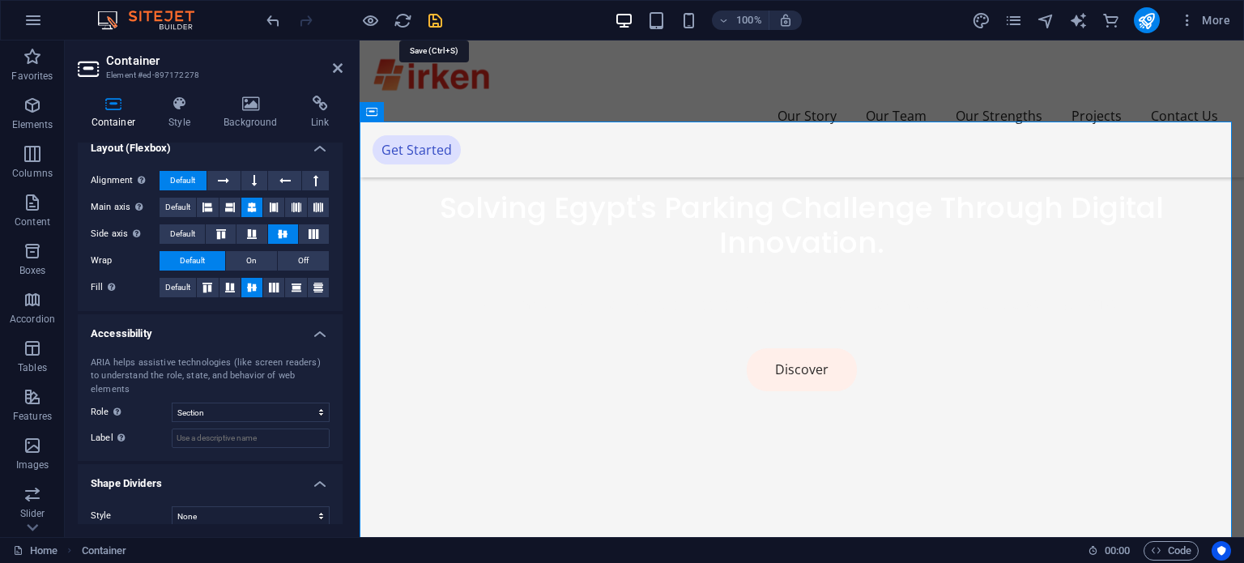
click at [443, 19] on icon "save" at bounding box center [435, 20] width 19 height 19
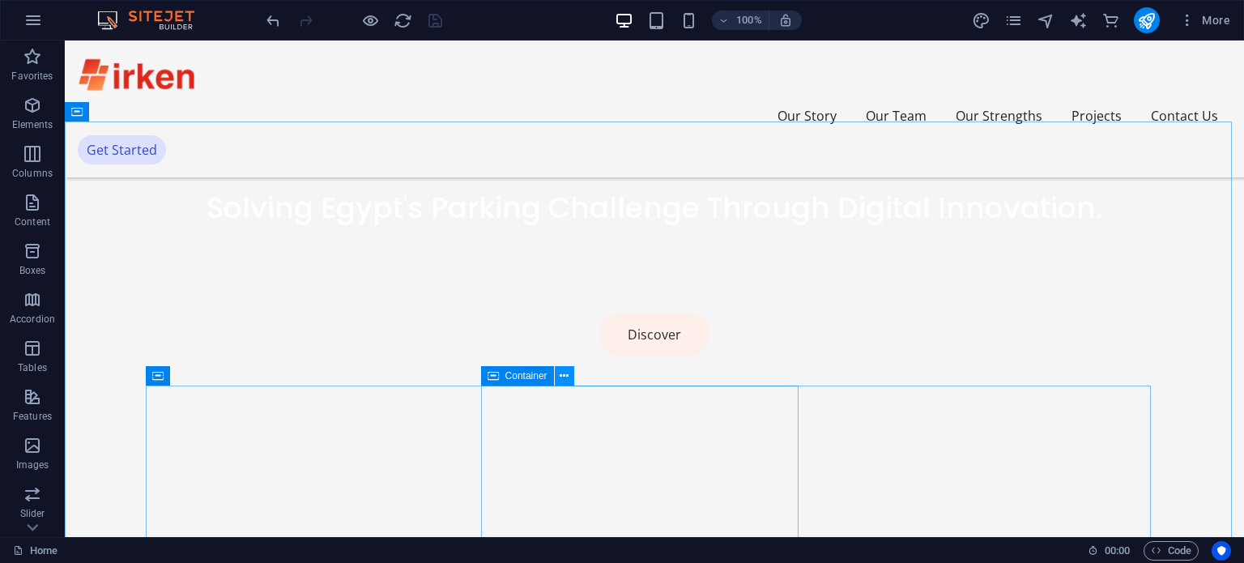
click at [564, 373] on icon at bounding box center [564, 376] width 9 height 17
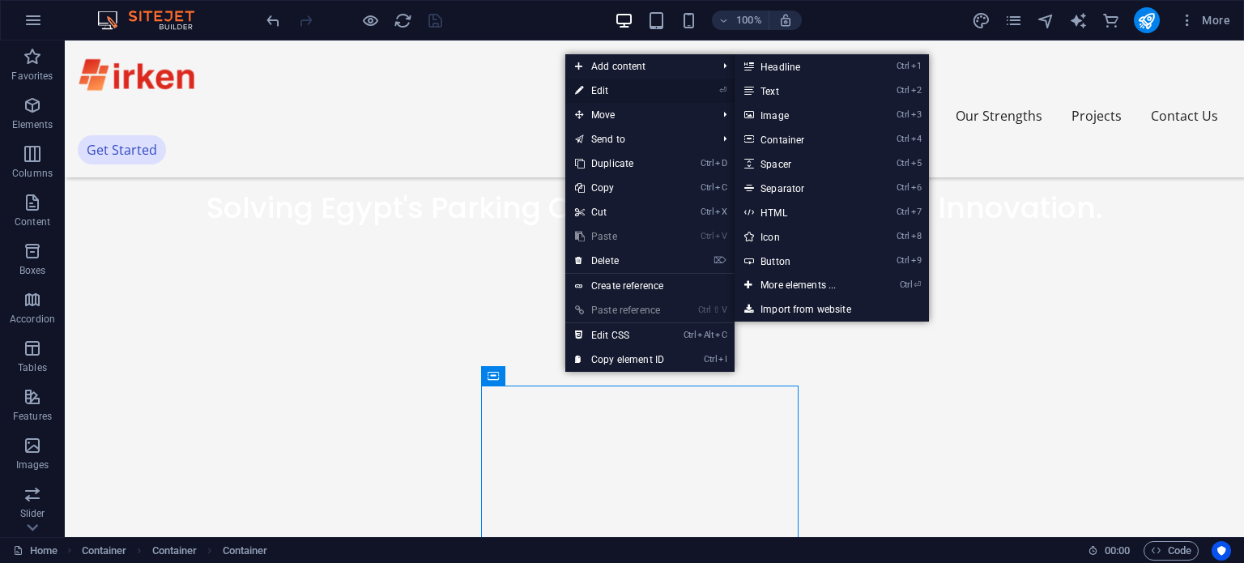
click at [632, 87] on link "⏎ Edit" at bounding box center [619, 91] width 109 height 24
select select "px"
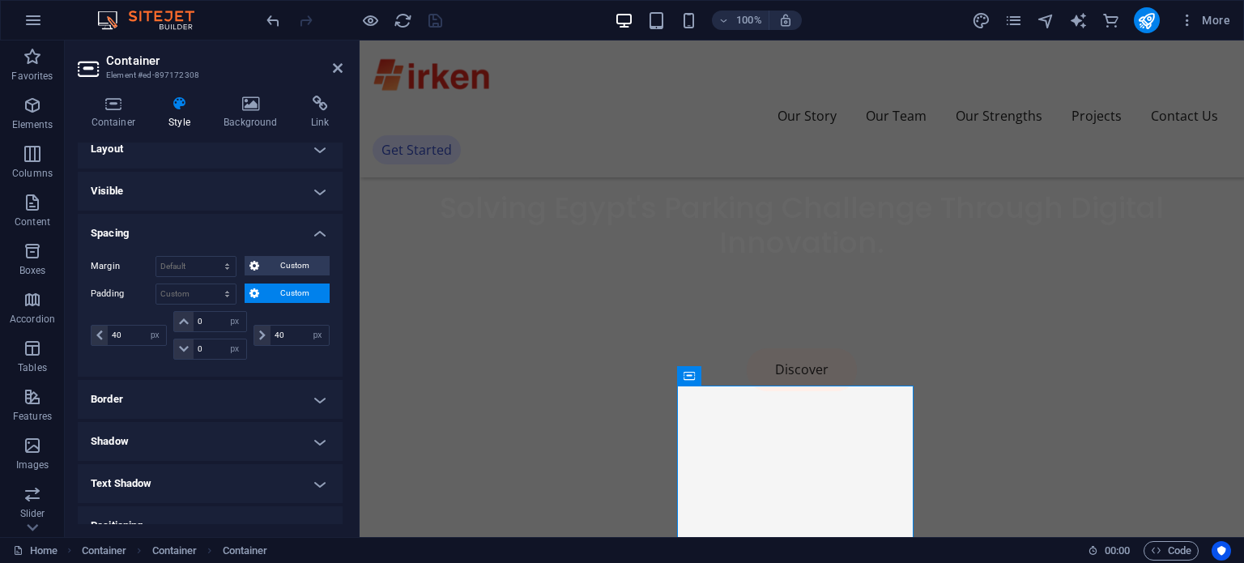
scroll to position [15, 0]
click at [321, 155] on h4 "Layout" at bounding box center [210, 147] width 265 height 39
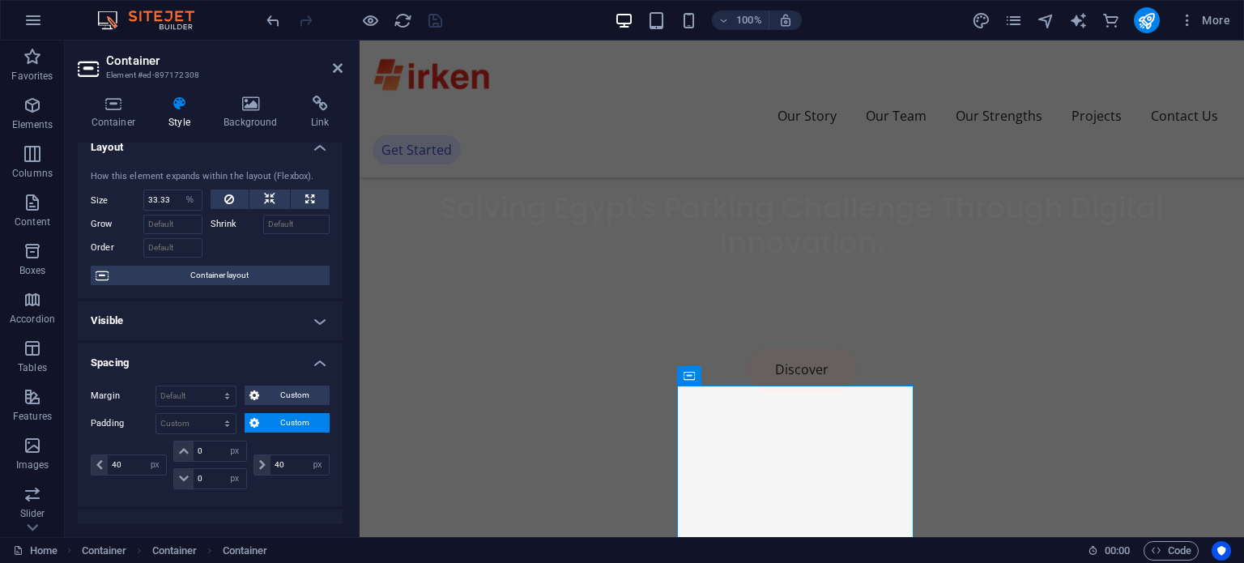
click at [321, 155] on h4 "Layout" at bounding box center [210, 142] width 265 height 29
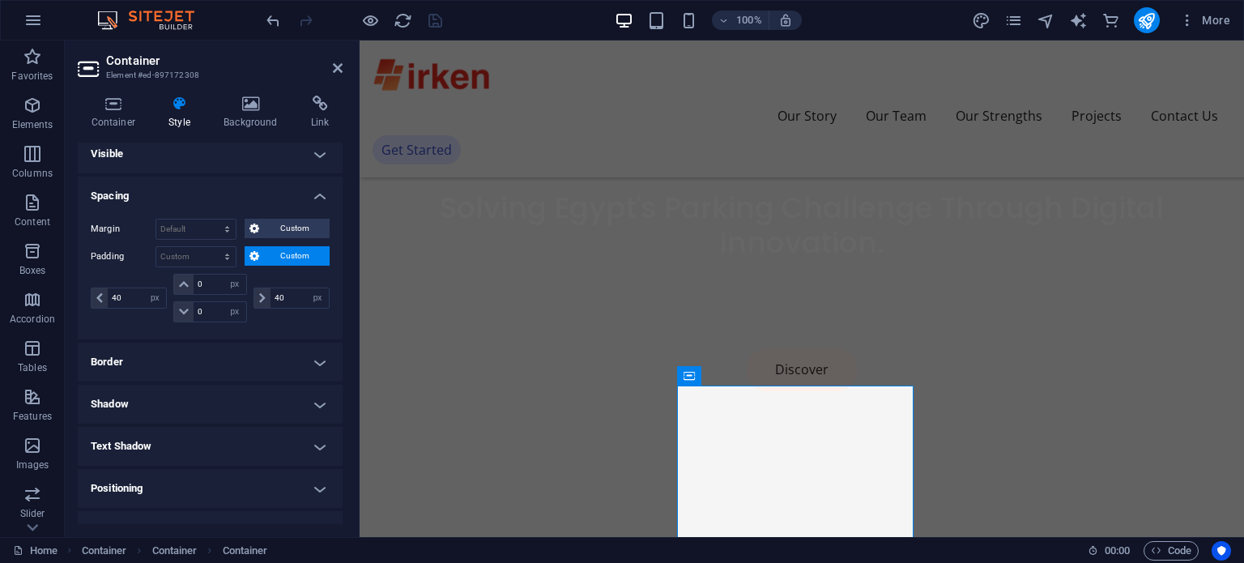
scroll to position [58, 0]
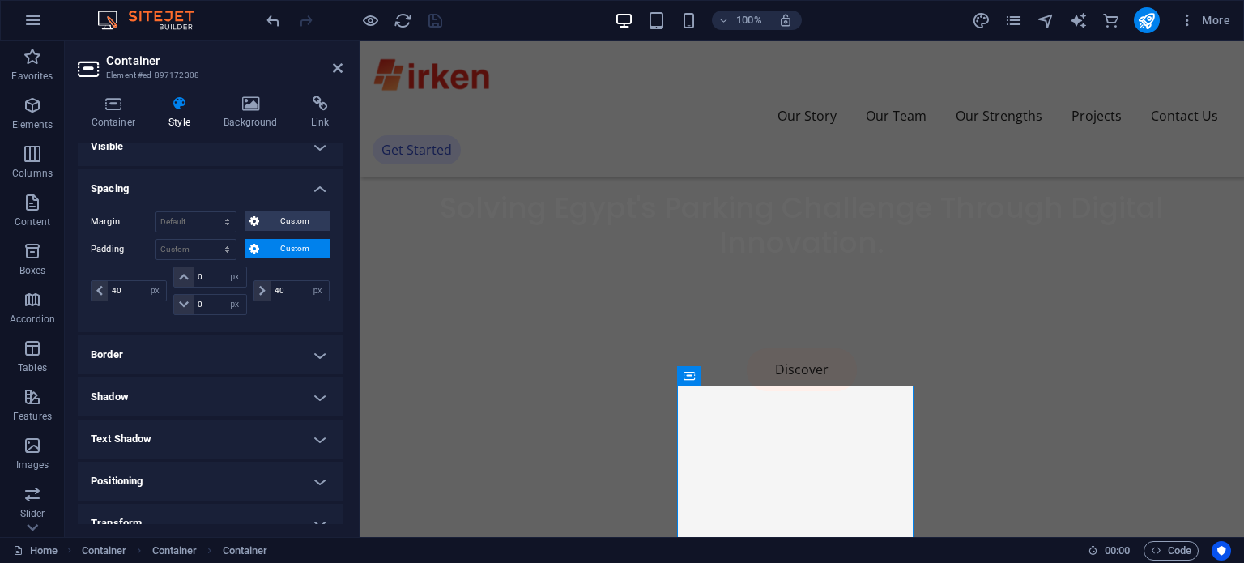
drag, startPoint x: 348, startPoint y: 203, endPoint x: 358, endPoint y: 244, distance: 41.6
click at [358, 244] on aside "Container Element #ed-897172308 Container Style Background Link Size Height Def…" at bounding box center [212, 288] width 295 height 496
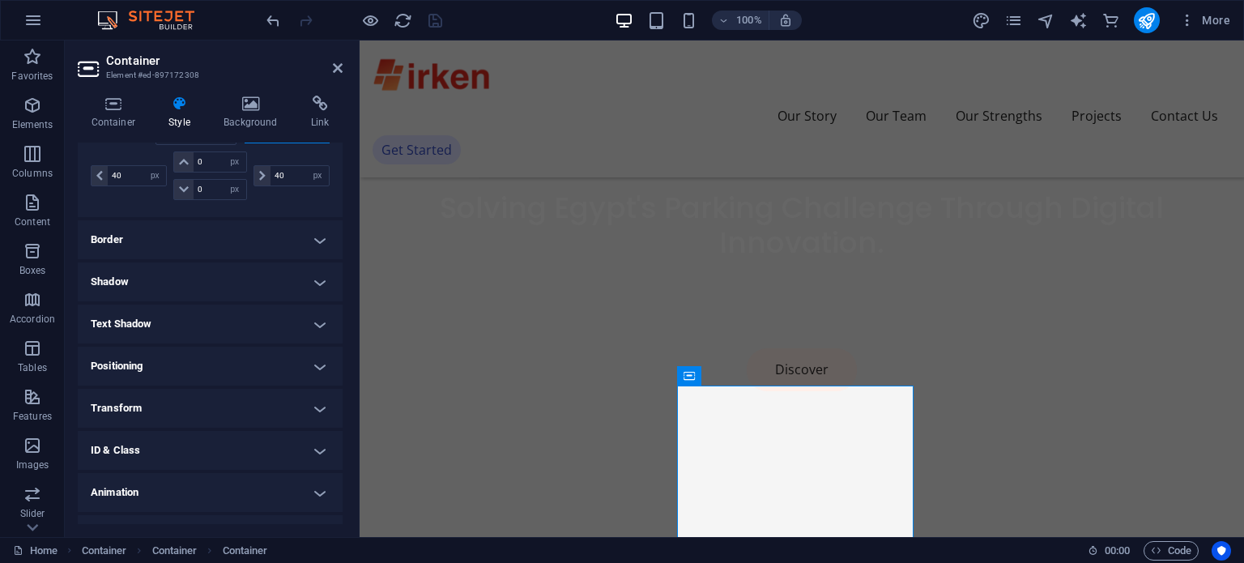
scroll to position [181, 0]
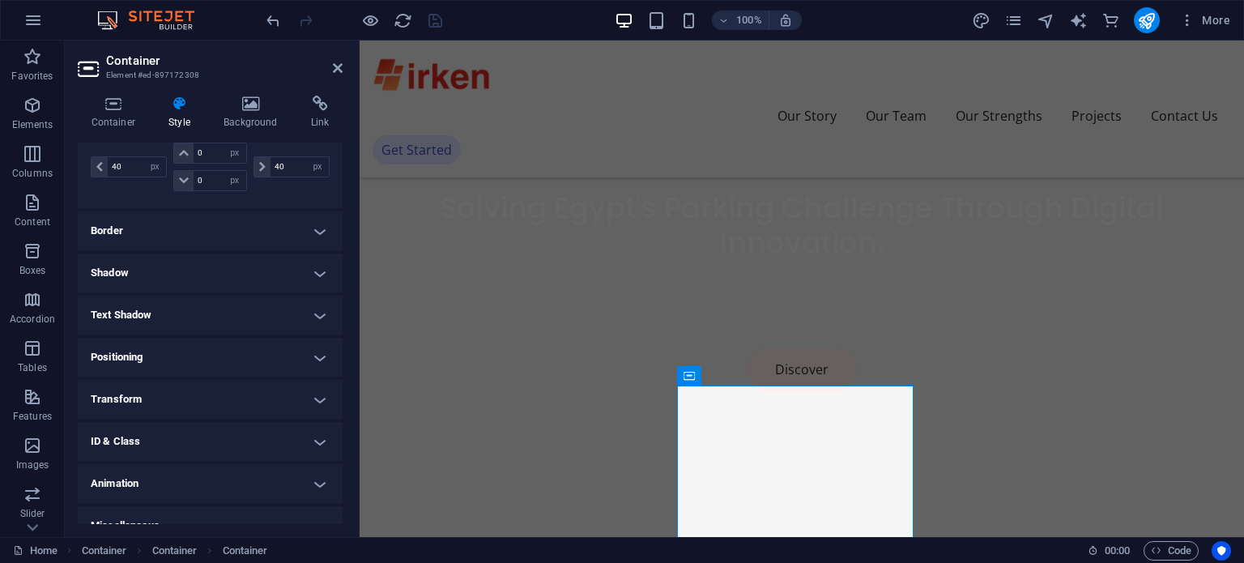
click at [320, 356] on h4 "Positioning" at bounding box center [210, 357] width 265 height 39
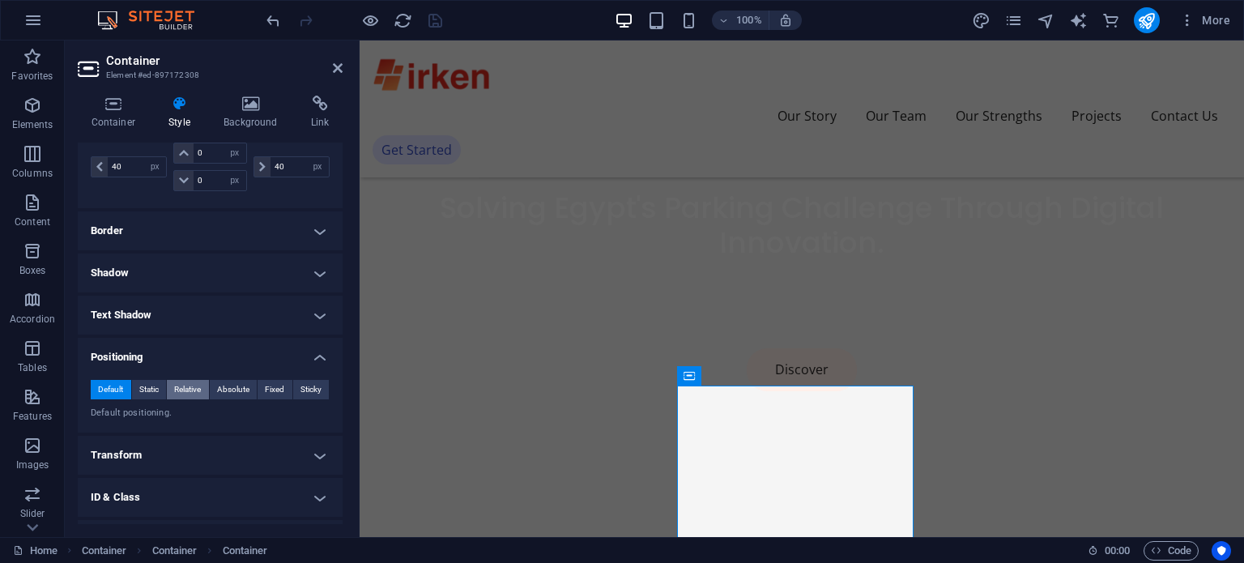
click at [191, 386] on span "Relative" at bounding box center [187, 389] width 27 height 19
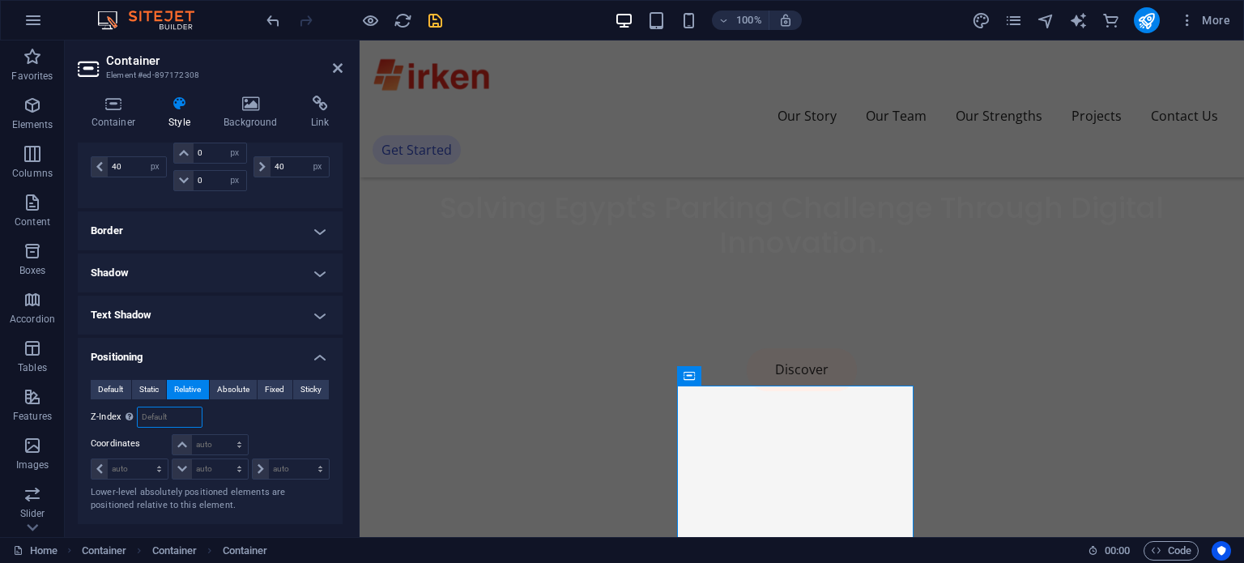
click at [165, 418] on input "number" at bounding box center [169, 416] width 63 height 19
click at [98, 384] on span "Default" at bounding box center [110, 389] width 25 height 19
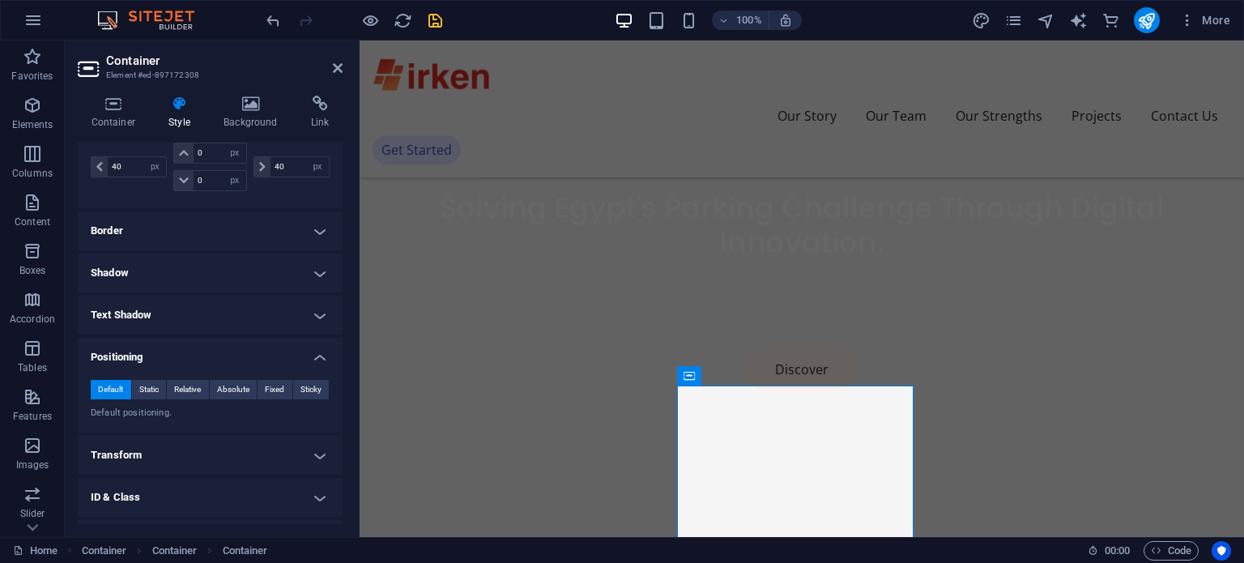
click at [317, 357] on h4 "Positioning" at bounding box center [210, 352] width 265 height 29
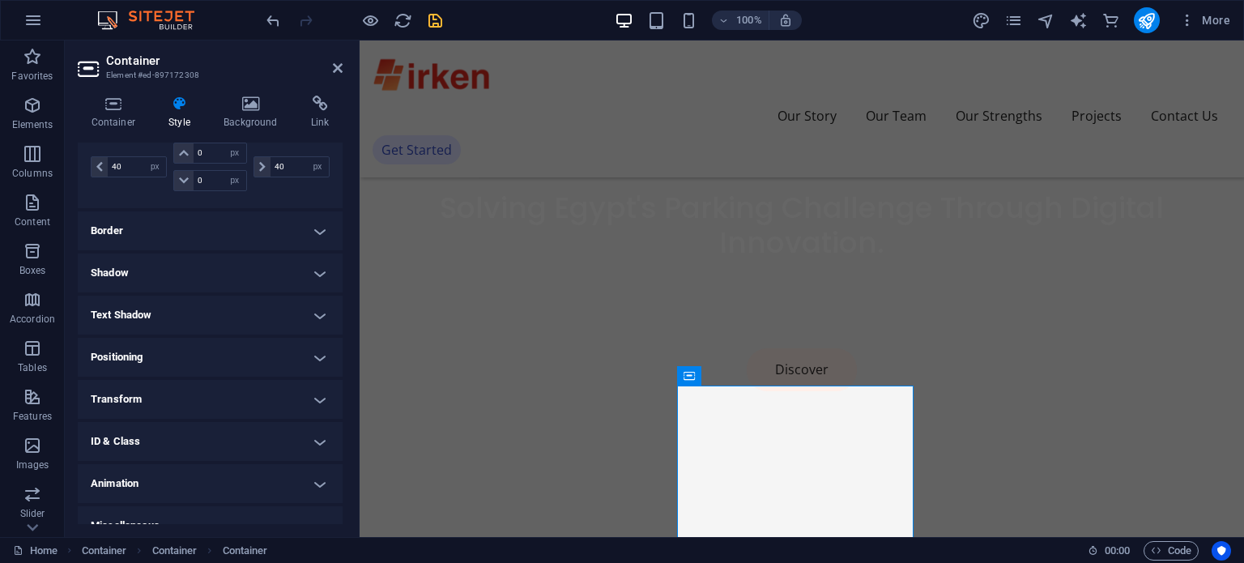
click at [323, 394] on h4 "Transform" at bounding box center [210, 399] width 265 height 39
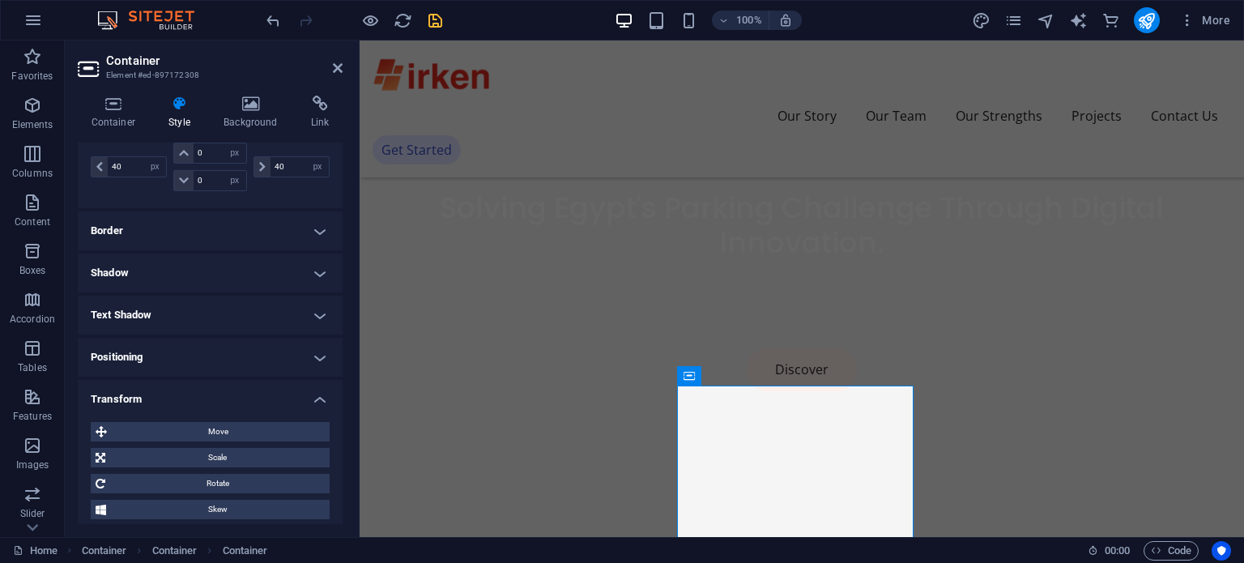
click at [323, 394] on h4 "Transform" at bounding box center [210, 394] width 265 height 29
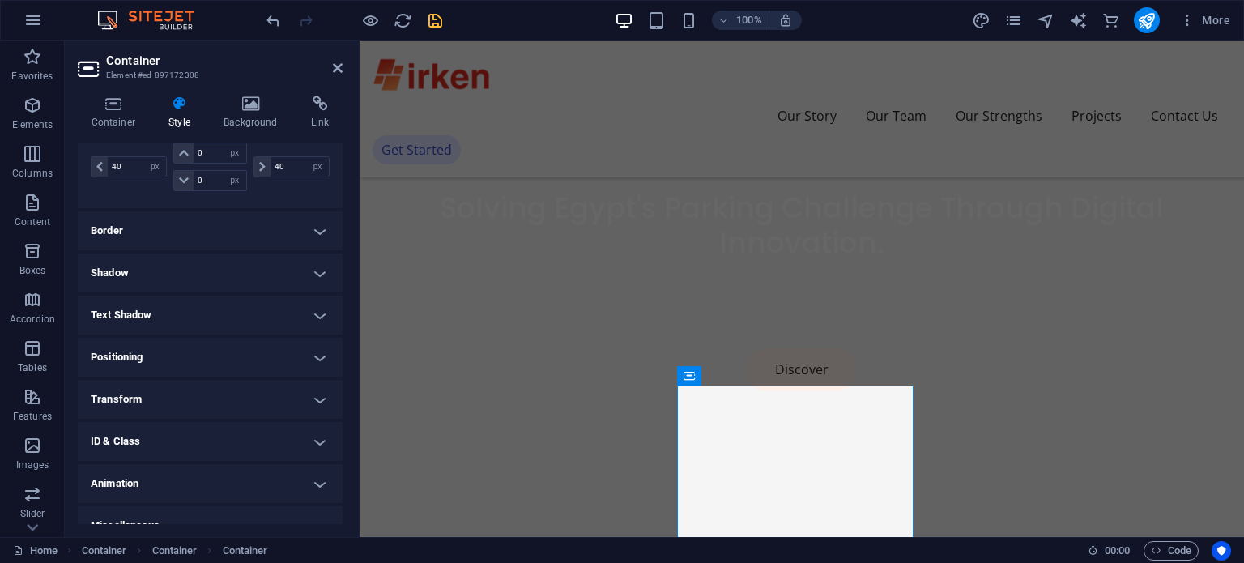
scroll to position [200, 0]
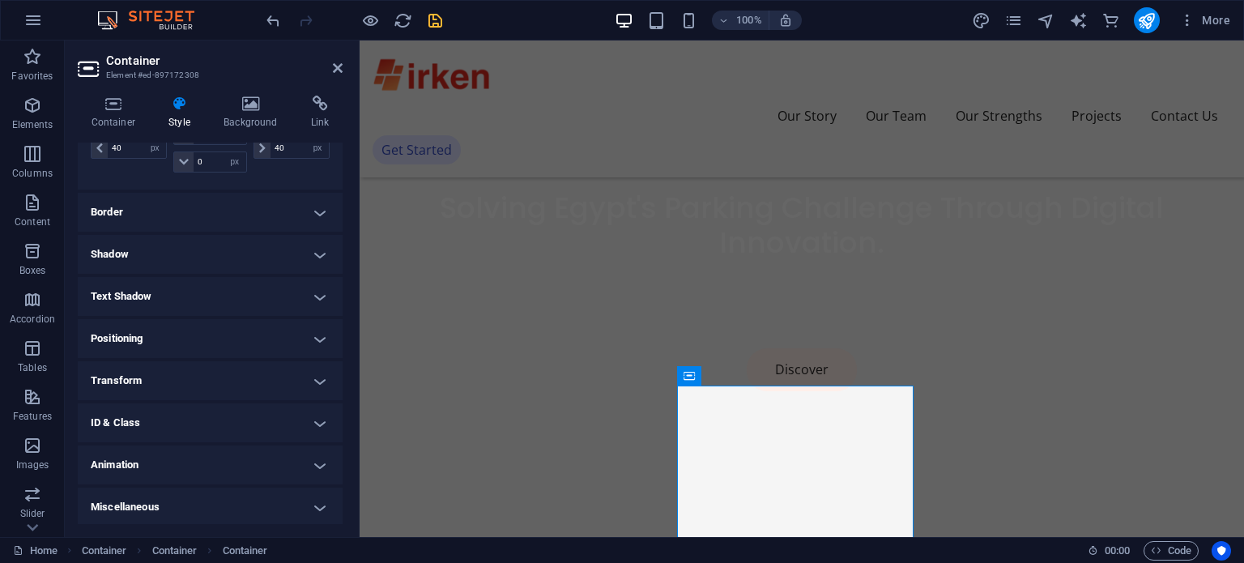
click at [313, 459] on h4 "Animation" at bounding box center [210, 464] width 265 height 39
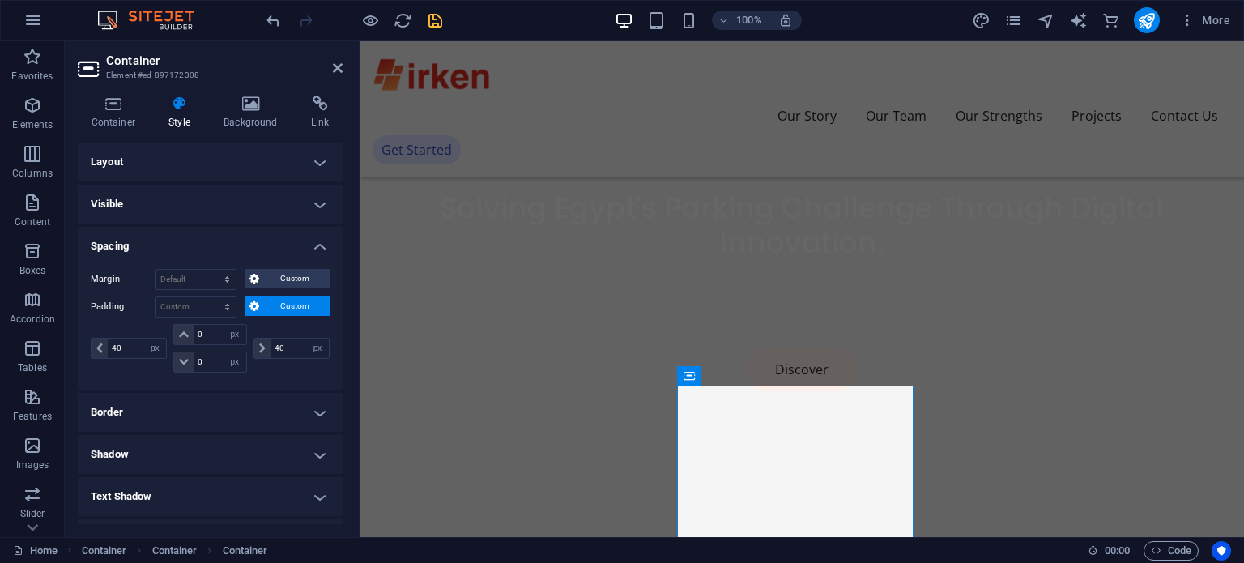
scroll to position [0, 0]
click at [121, 352] on input "40" at bounding box center [137, 348] width 58 height 19
type input "45"
click at [441, 23] on icon "save" at bounding box center [435, 20] width 19 height 19
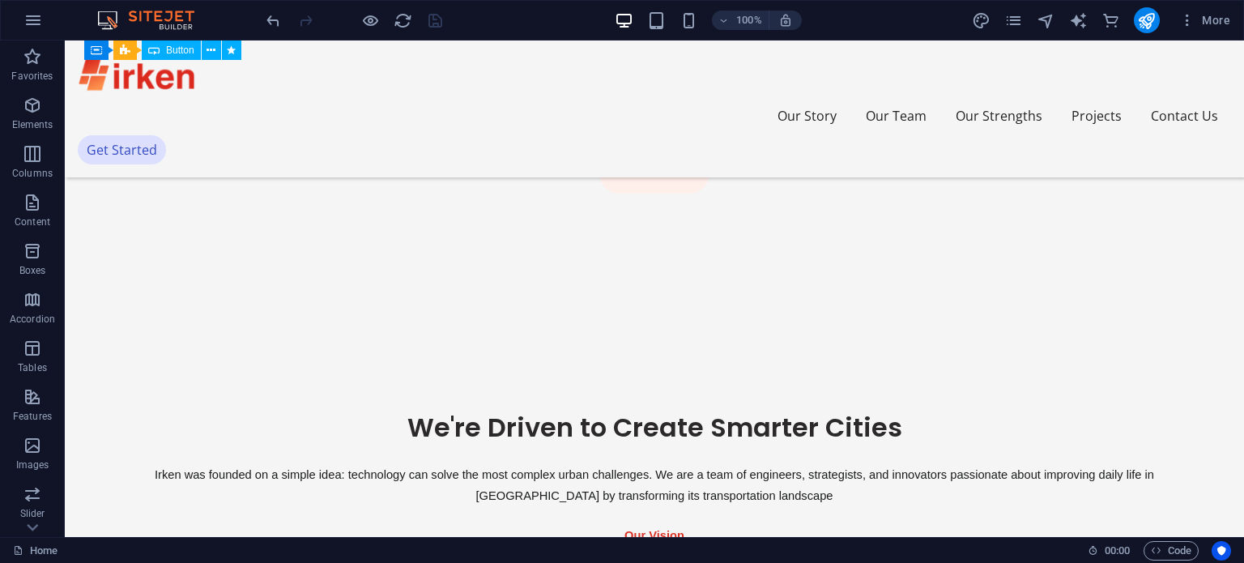
scroll to position [809, 0]
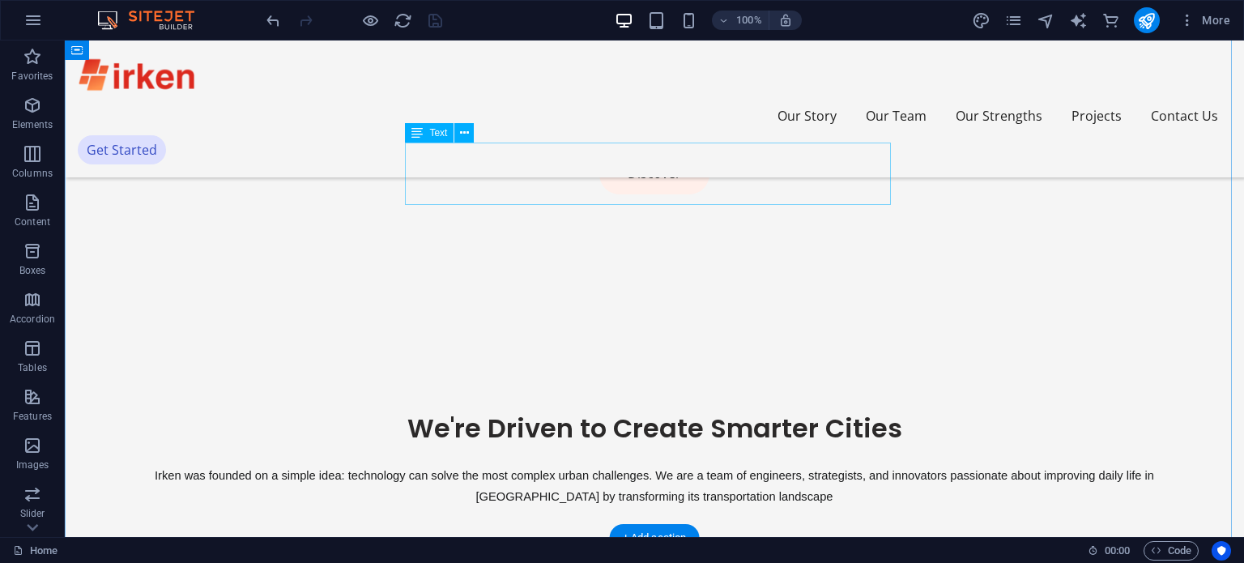
click at [609, 465] on div "Irken was founded on a simple idea: technology can solve the most complex urban…" at bounding box center [654, 485] width 1017 height 41
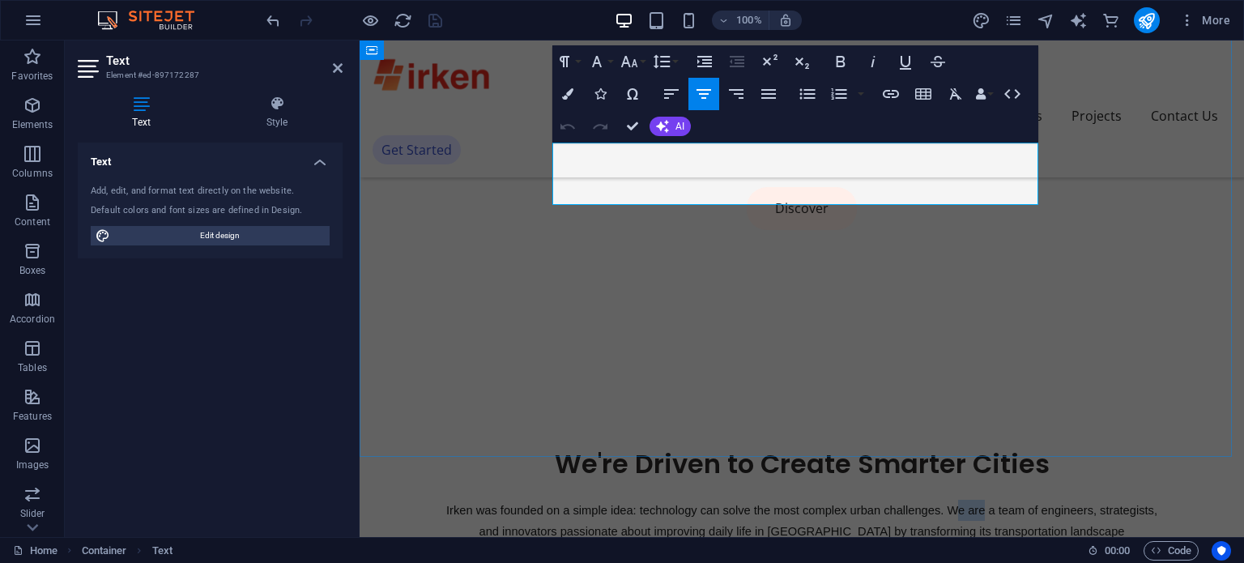
drag, startPoint x: 671, startPoint y: 168, endPoint x: 646, endPoint y: 165, distance: 25.3
click at [646, 500] on p "Irken was founded on a simple idea: technology can solve the most complex urban…" at bounding box center [802, 520] width 722 height 41
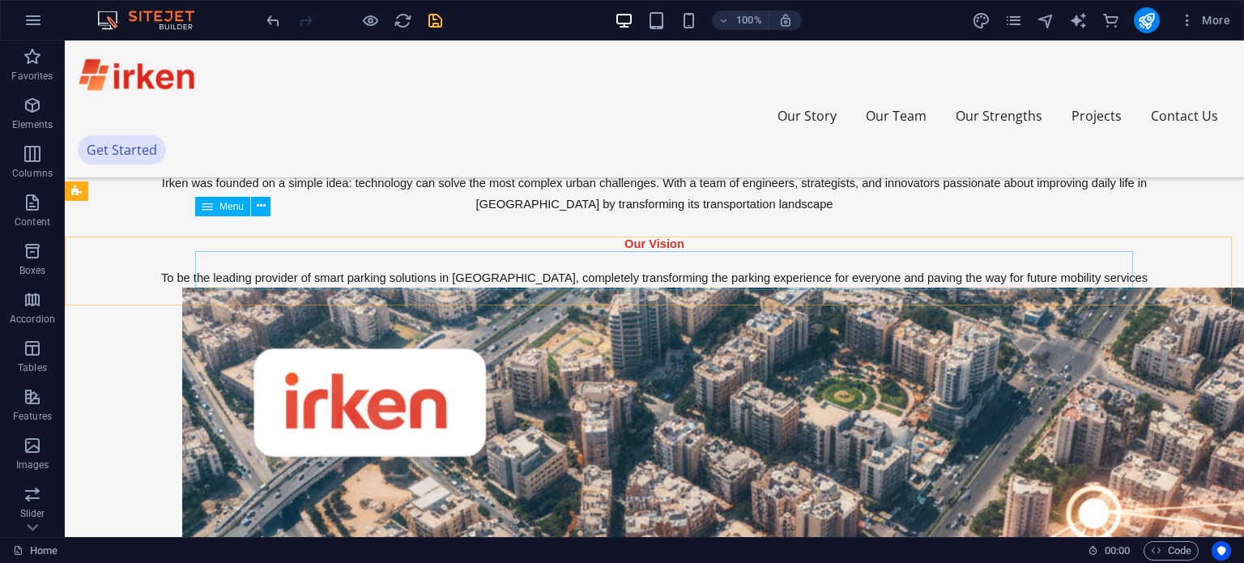
scroll to position [1101, 0]
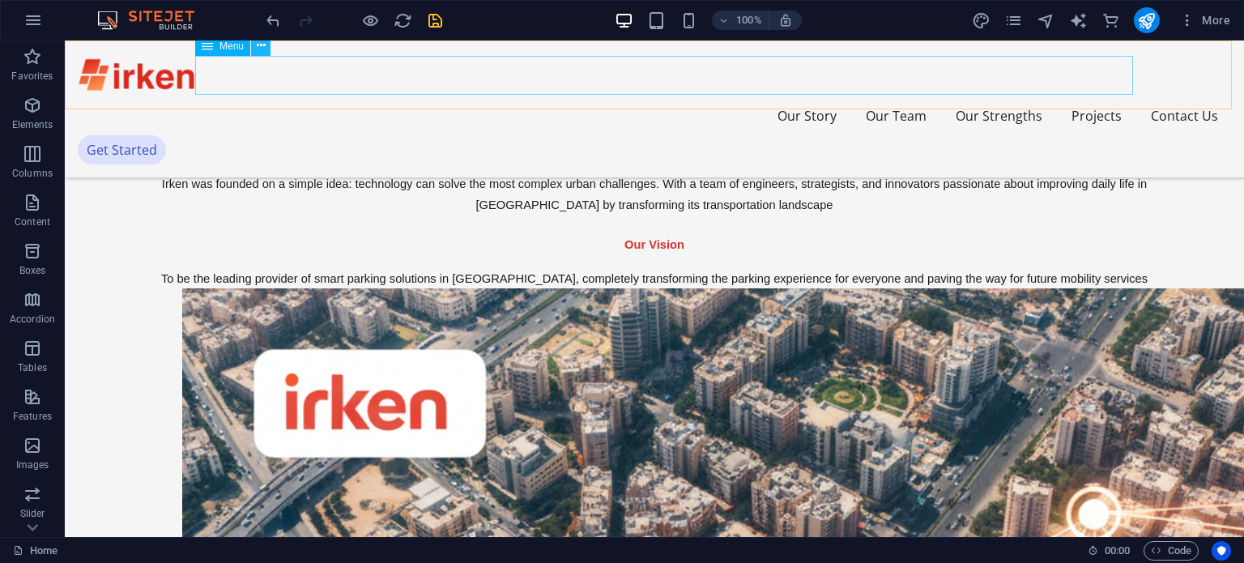
click at [262, 47] on icon at bounding box center [261, 45] width 9 height 17
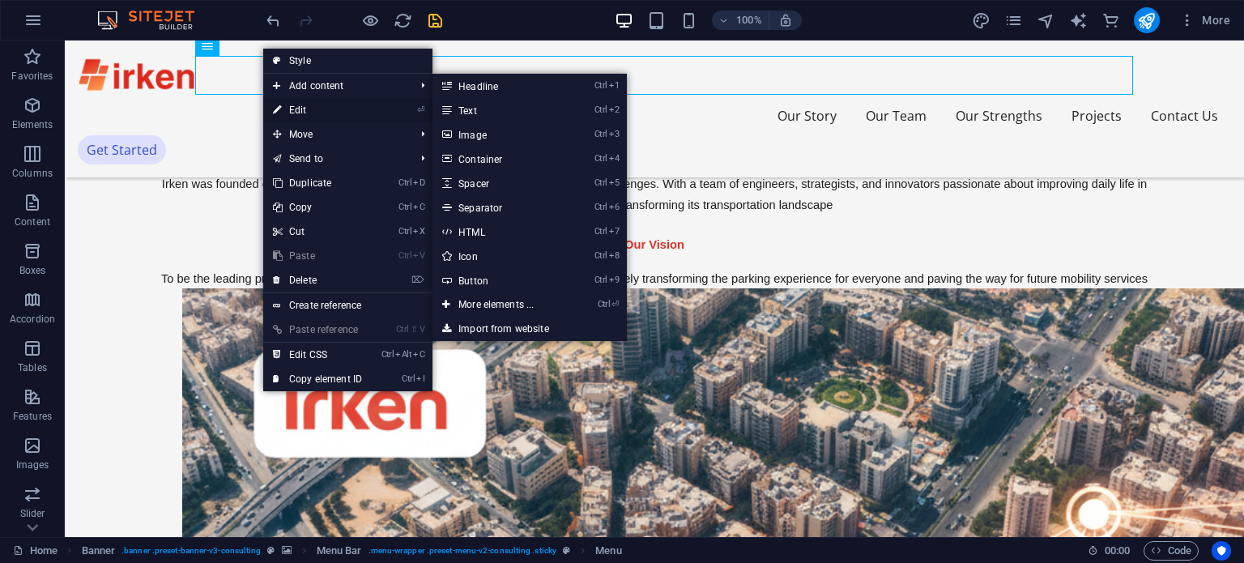
click at [300, 104] on link "⏎ Edit" at bounding box center [317, 110] width 109 height 24
select select
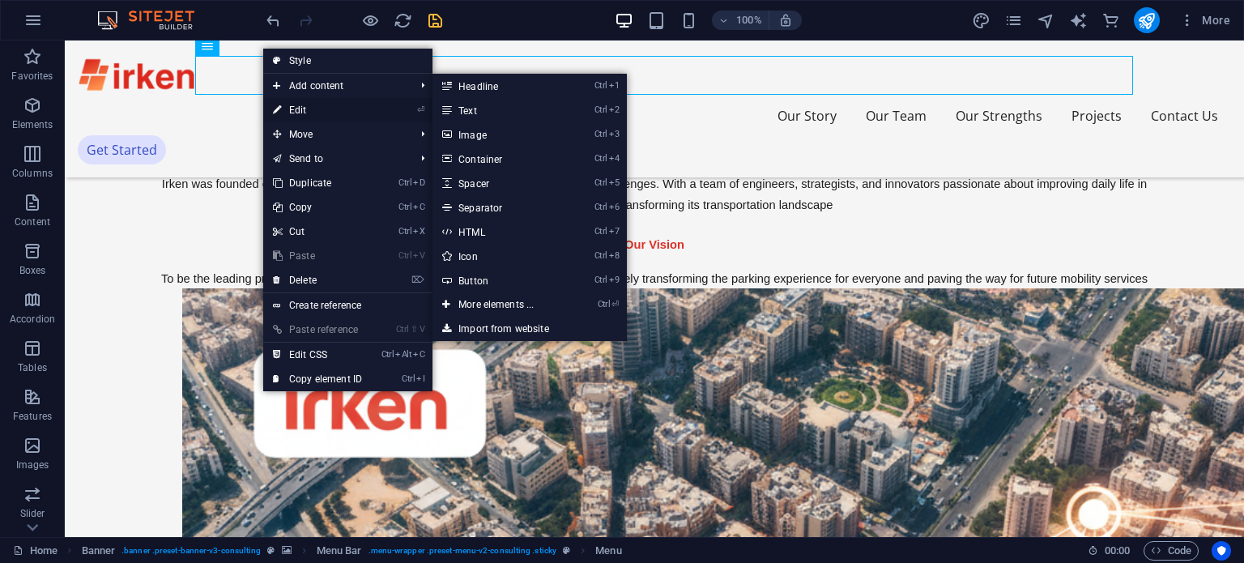
select select
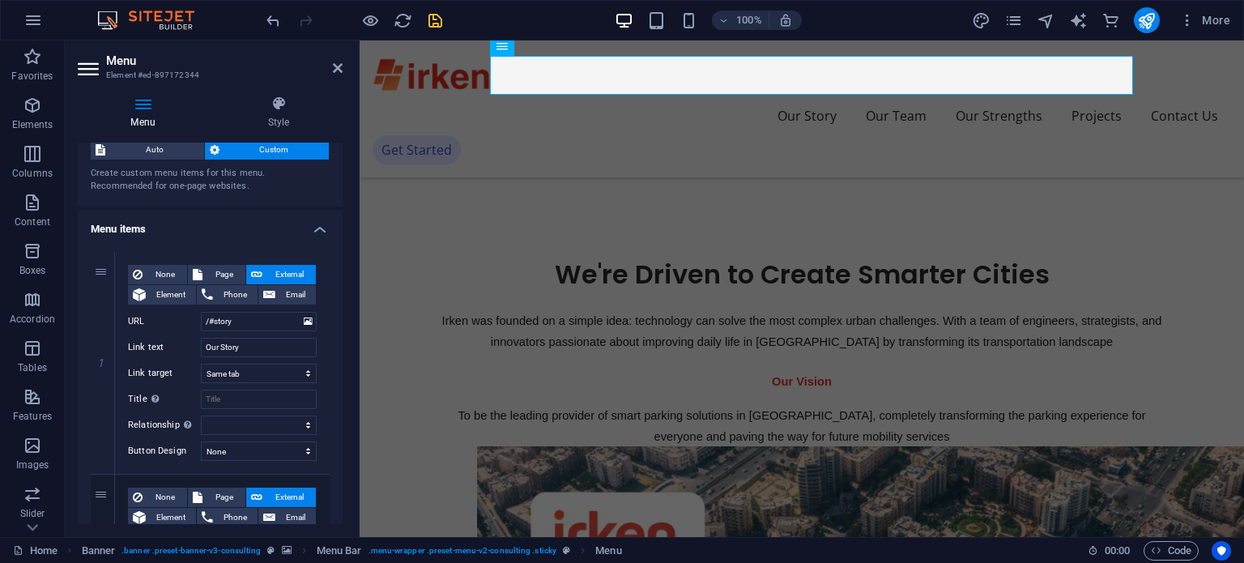
scroll to position [46, 0]
click at [343, 177] on div "Menu Style Menu Auto Custom Create custom menu items for this menu. Recommended…" at bounding box center [210, 310] width 291 height 454
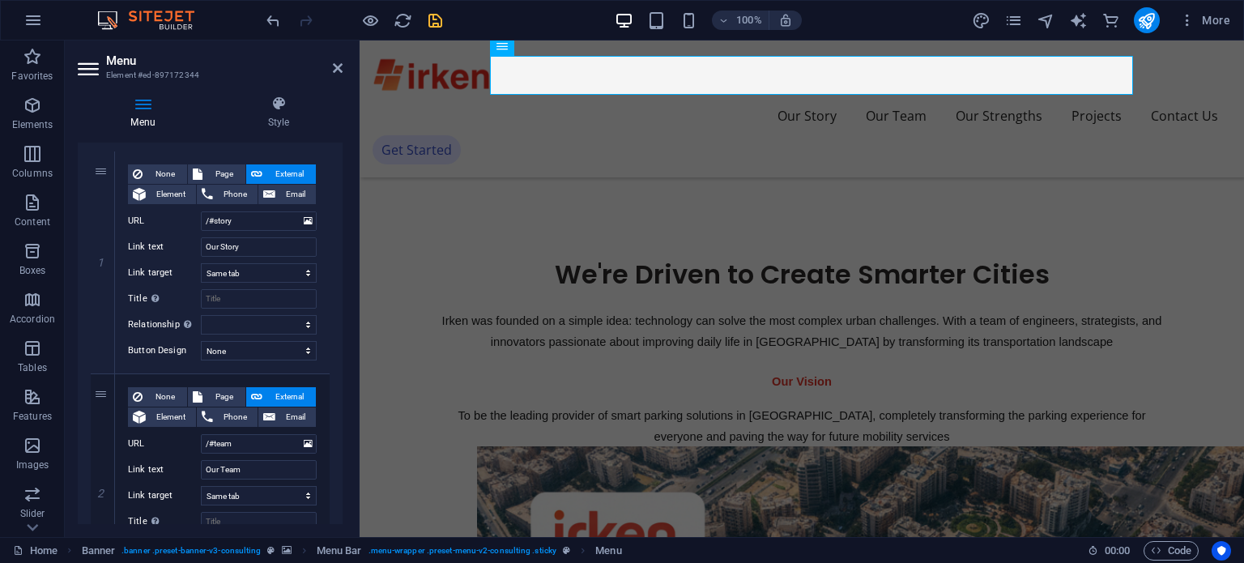
scroll to position [196, 0]
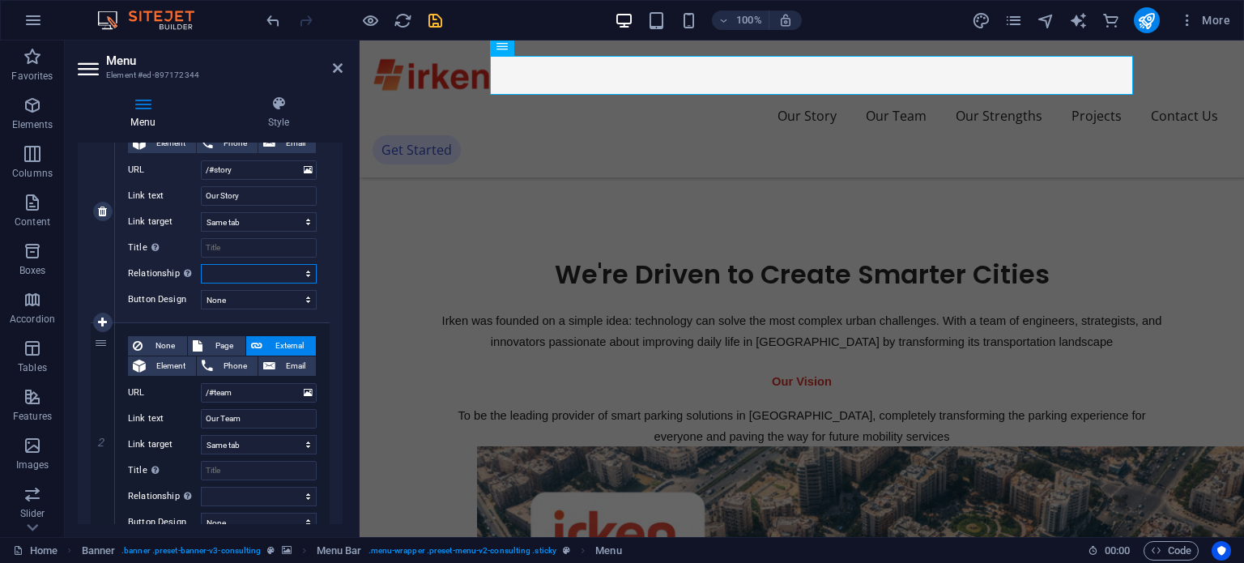
click at [261, 274] on select "alternate author bookmark external help license next nofollow noreferrer noopen…" at bounding box center [259, 273] width 116 height 19
click at [261, 273] on select "alternate author bookmark external help license next nofollow noreferrer noopen…" at bounding box center [259, 273] width 116 height 19
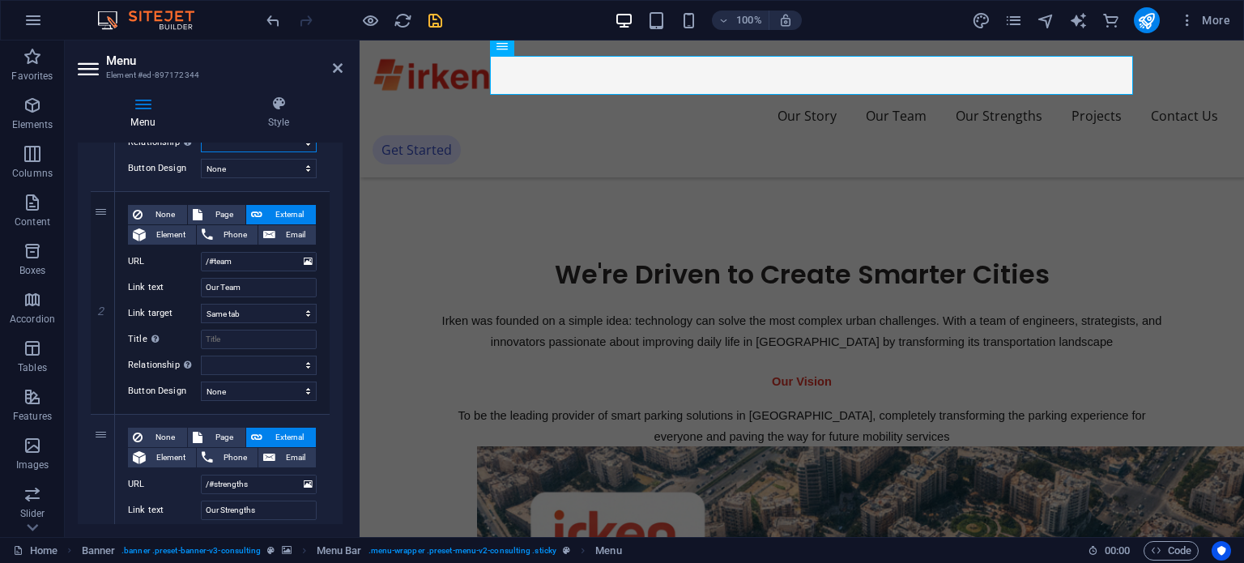
scroll to position [323, 0]
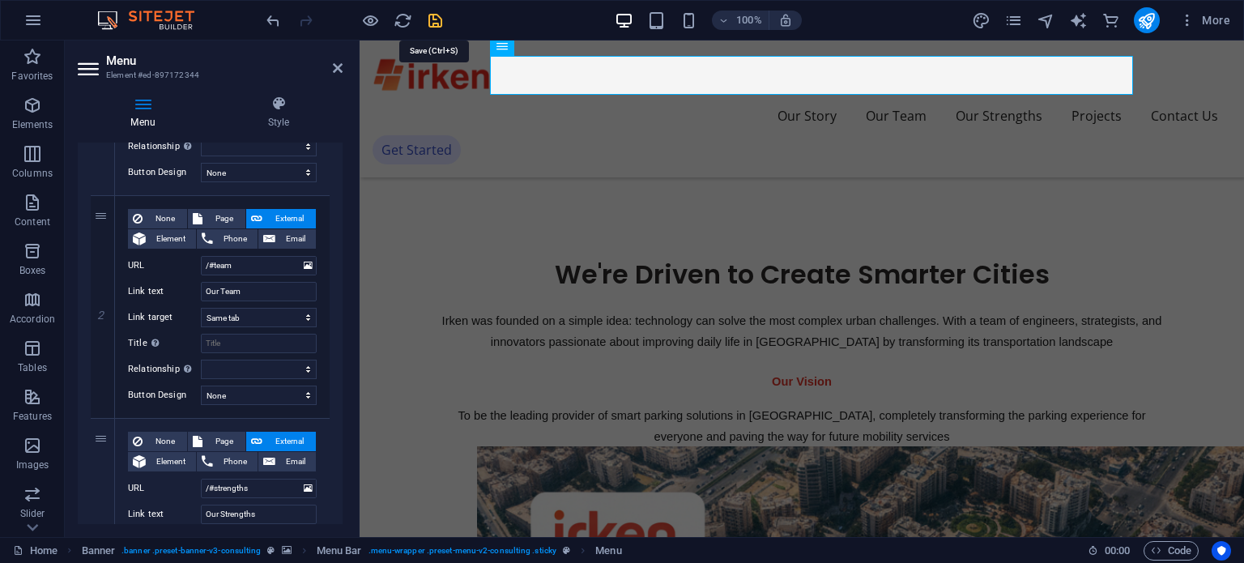
click at [440, 16] on icon "save" at bounding box center [435, 20] width 19 height 19
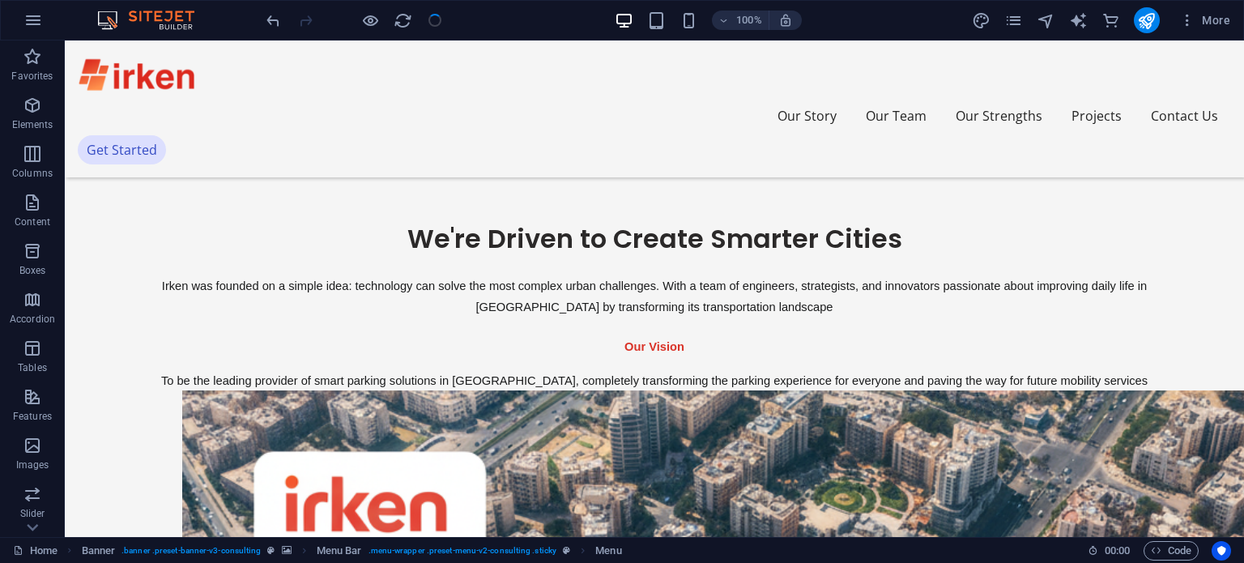
scroll to position [1101, 0]
